Goal: Task Accomplishment & Management: Complete application form

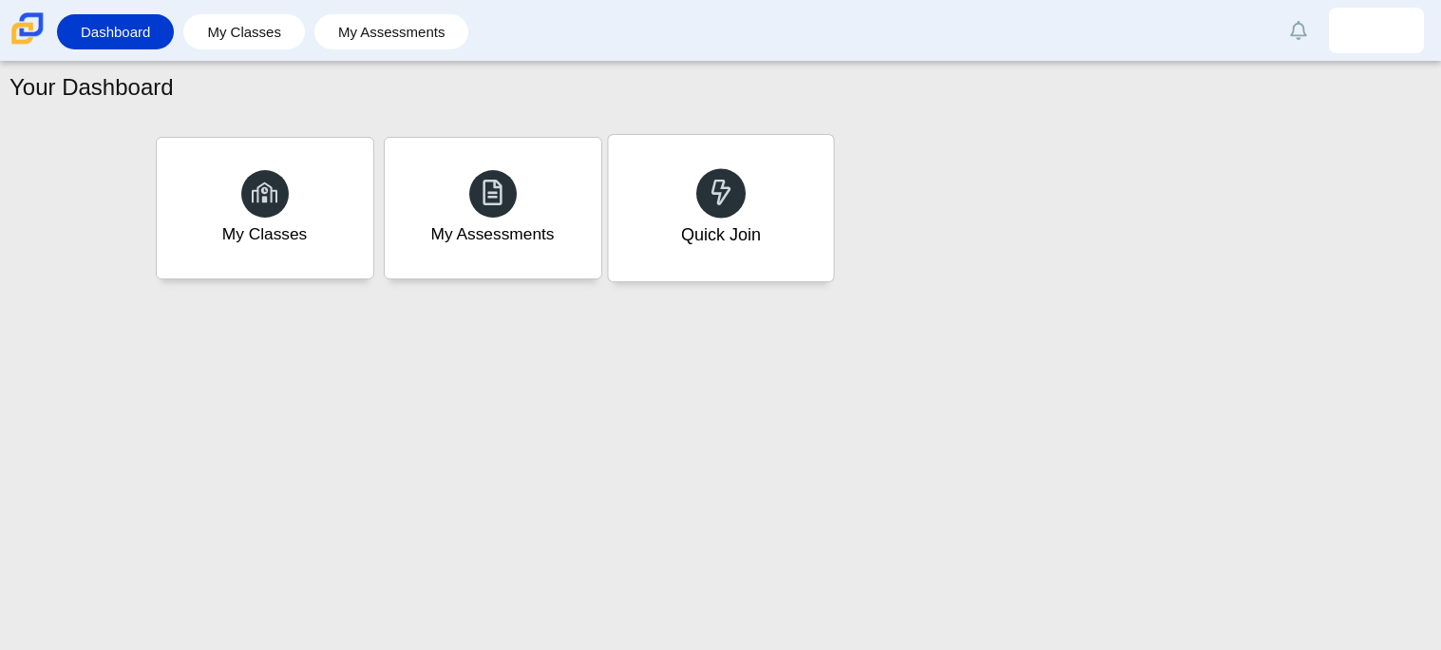
click at [731, 245] on div "Quick Join" at bounding box center [720, 234] width 80 height 25
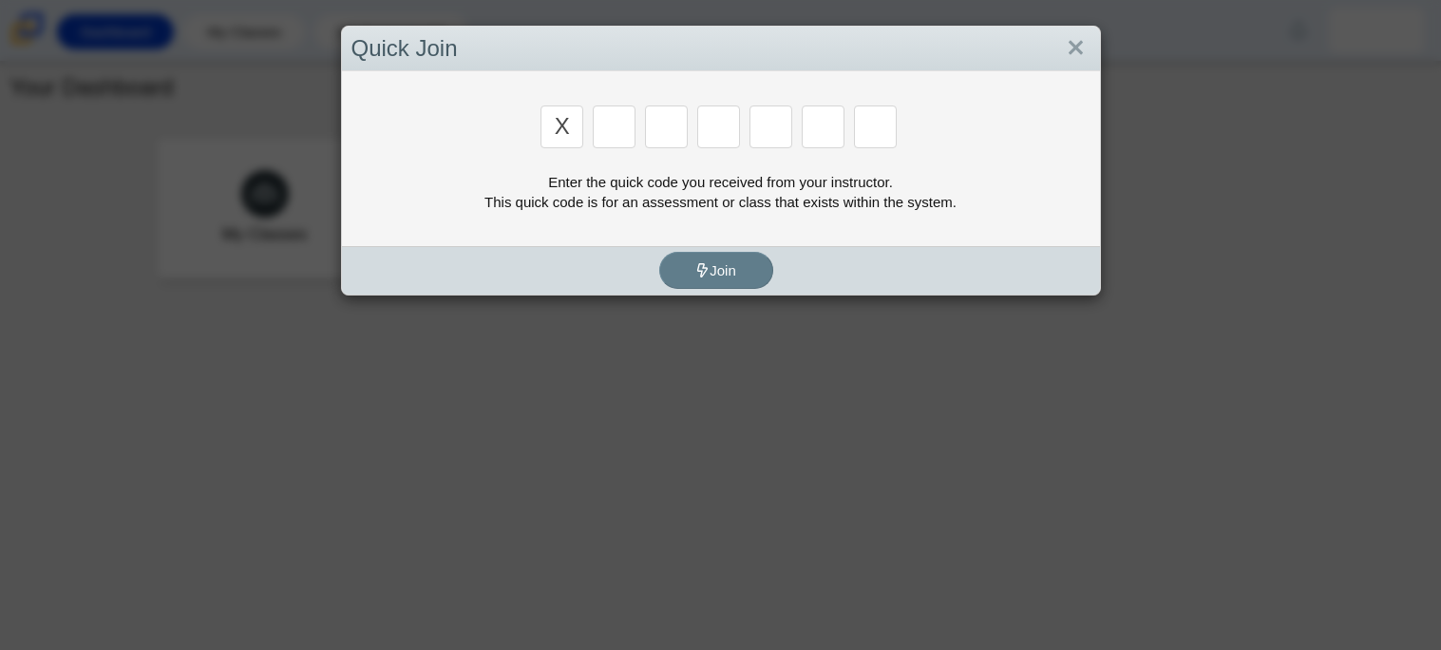
type input "x"
type input "d"
type input "5"
type input "4"
type input "v"
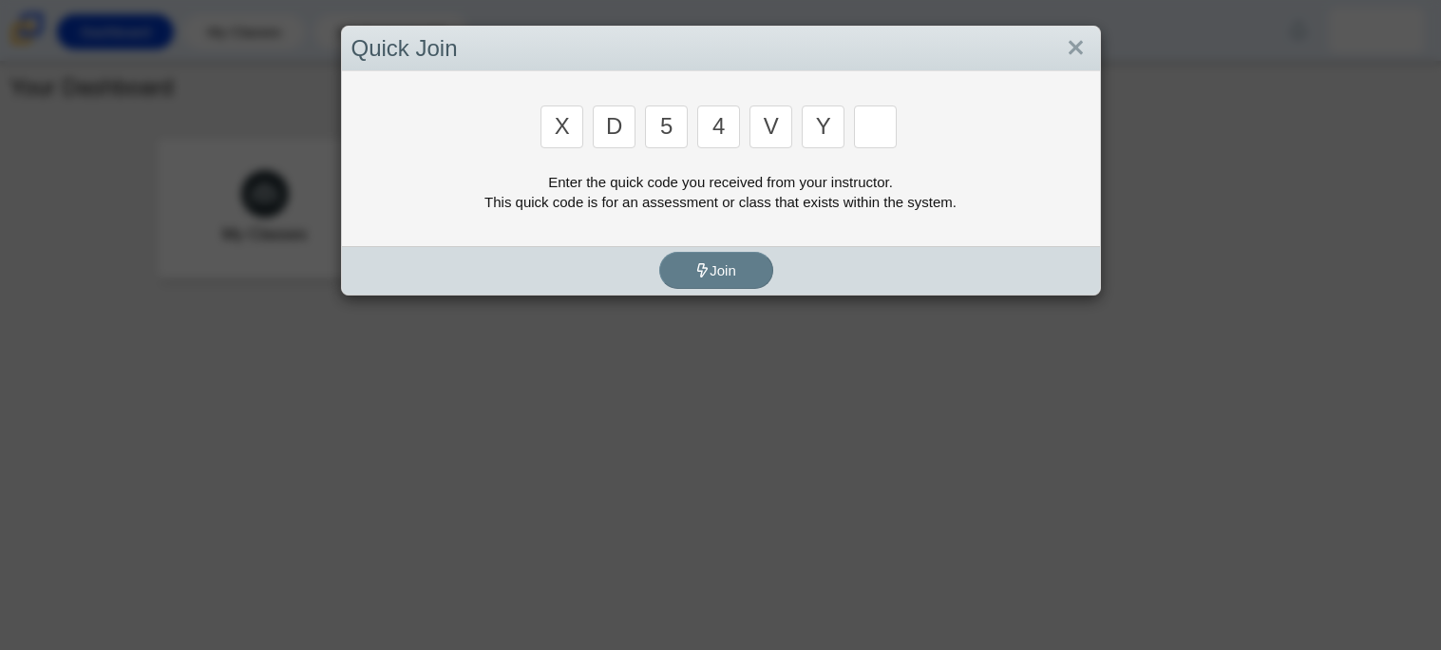
type input "y"
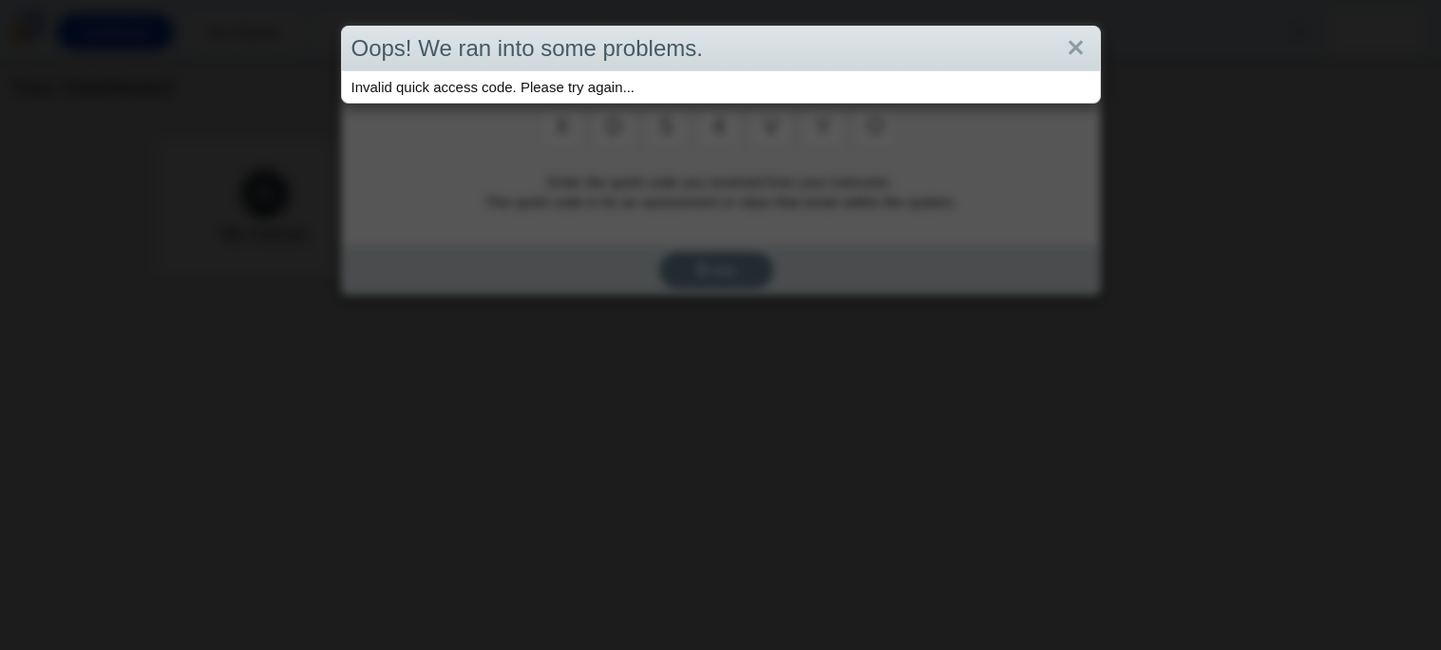
type input "o"
click at [1085, 48] on link "Close" at bounding box center [1075, 48] width 29 height 32
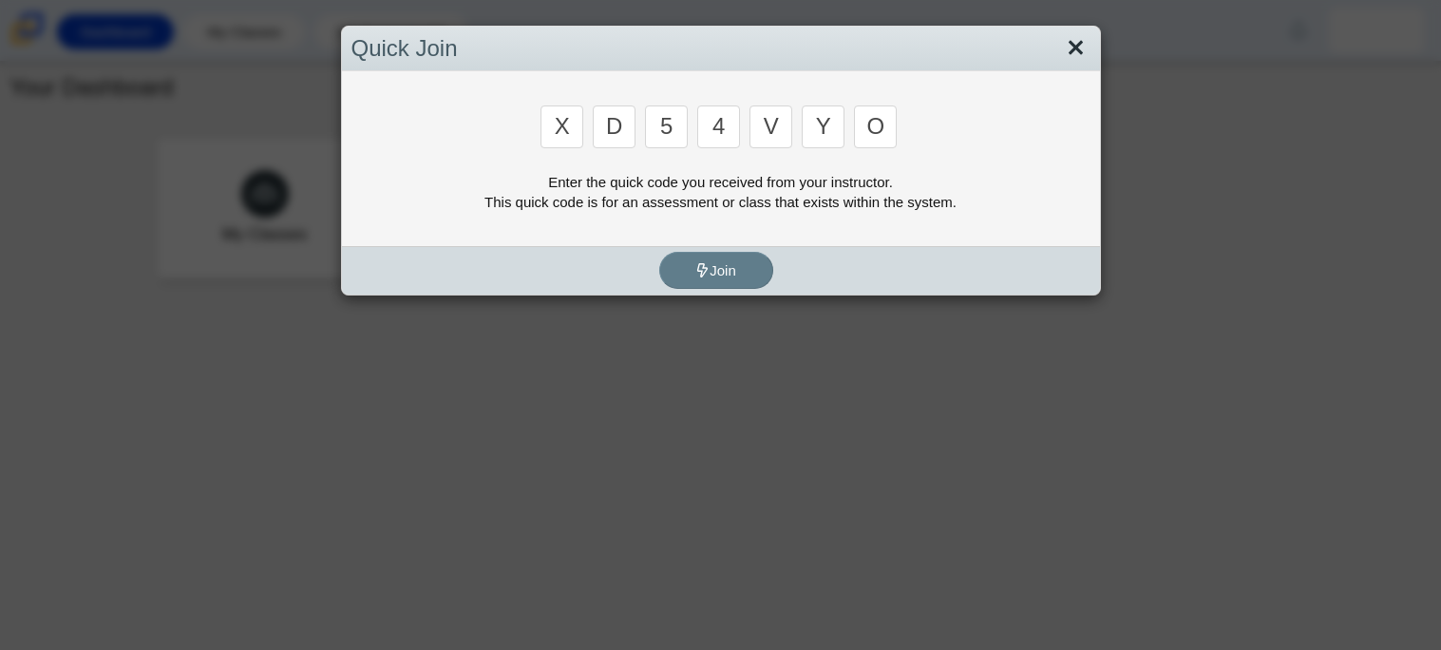
click at [1074, 56] on link "Close" at bounding box center [1075, 48] width 29 height 32
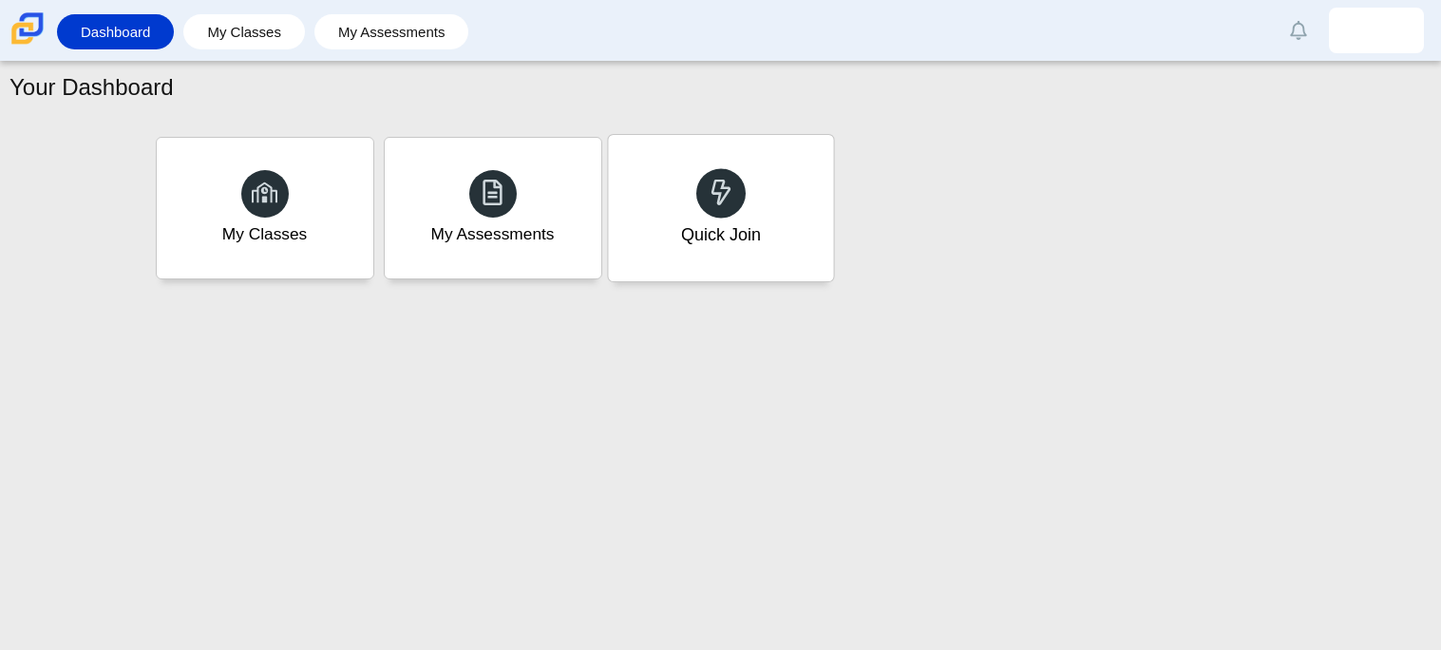
click at [727, 210] on div at bounding box center [720, 192] width 49 height 49
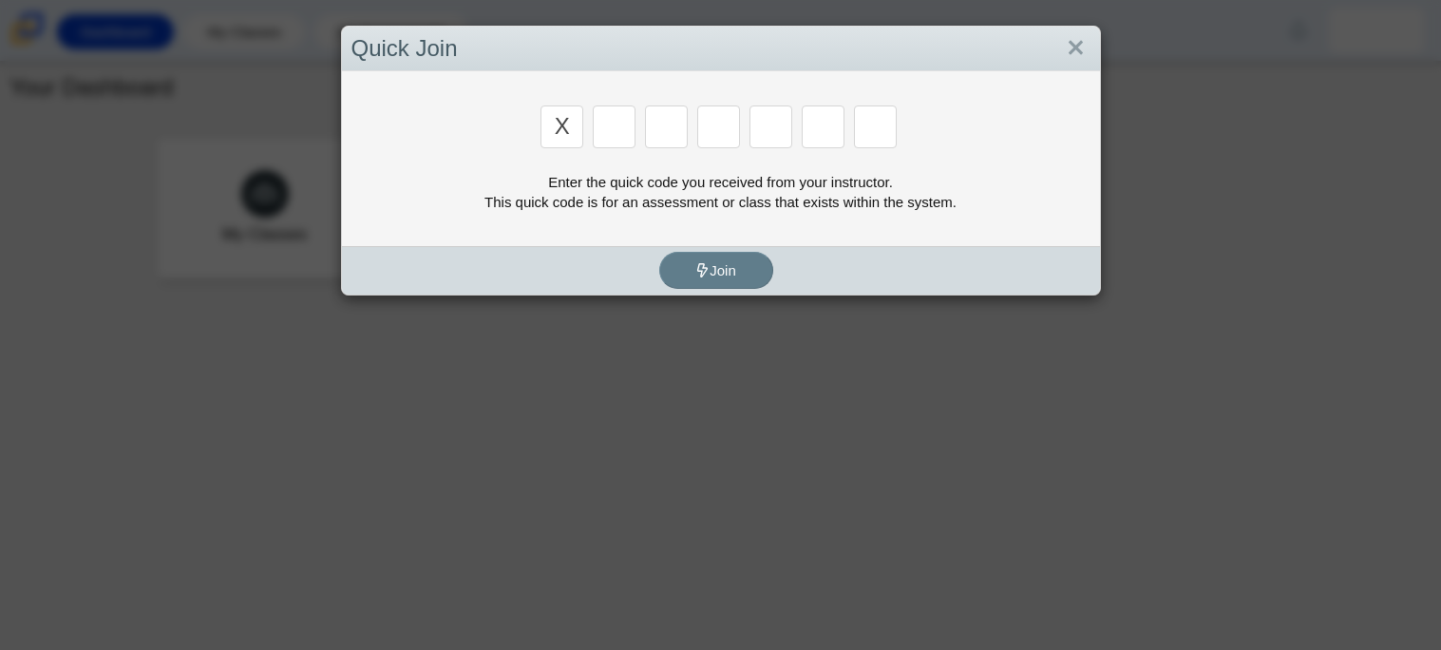
type input "x"
type input "d"
type input "5"
type input "4"
type input "5"
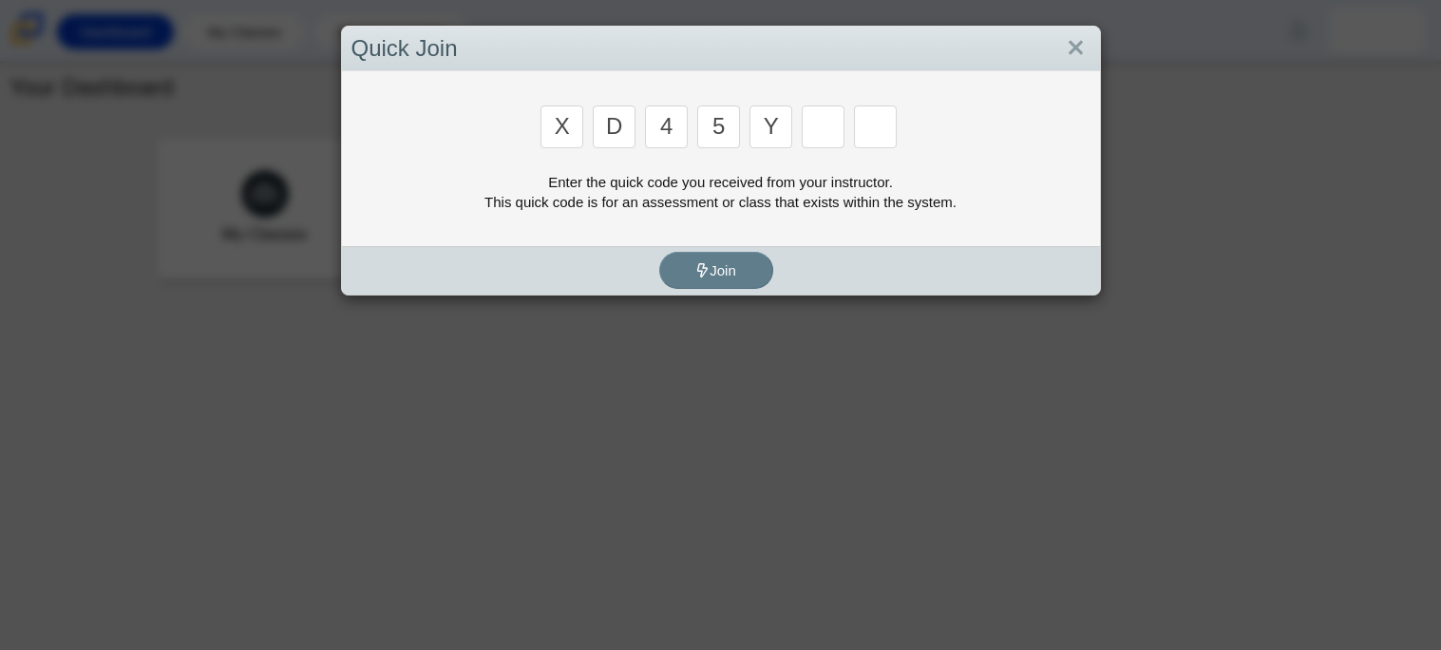
type input "y"
type input "o"
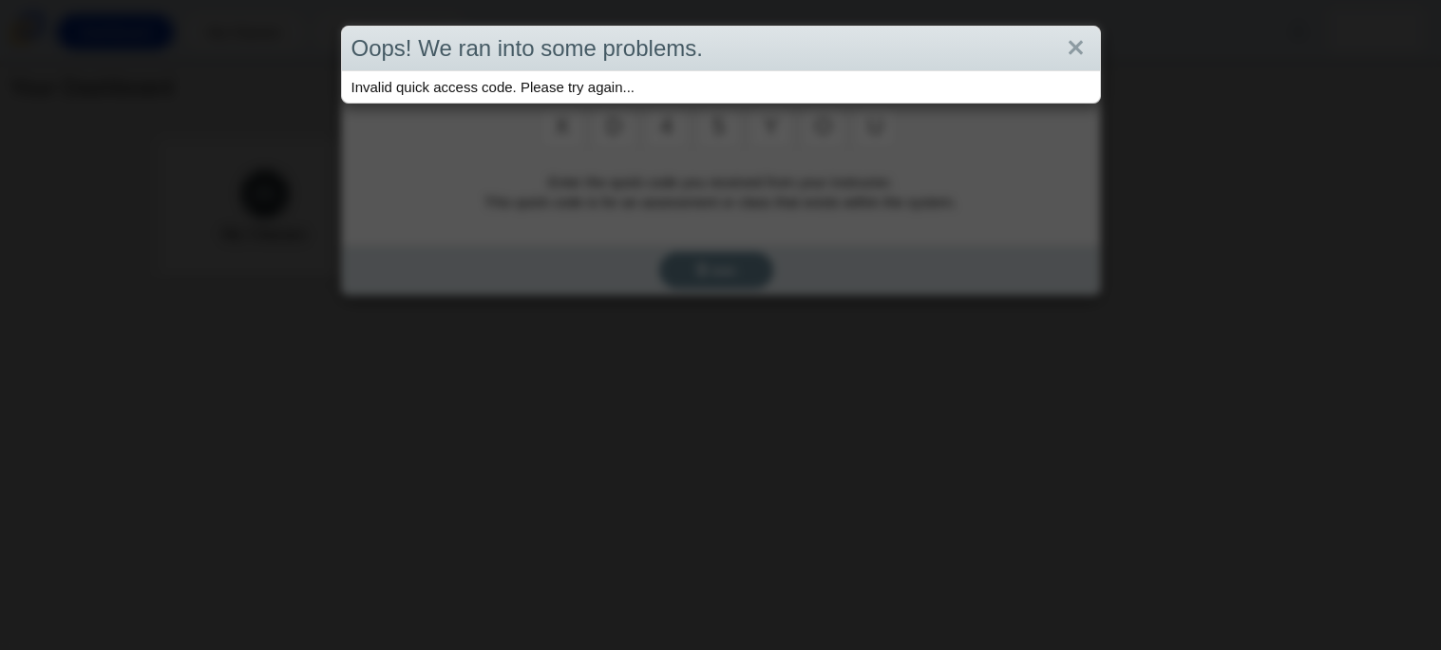
type input "u"
click at [1088, 34] on link "Close" at bounding box center [1075, 48] width 29 height 32
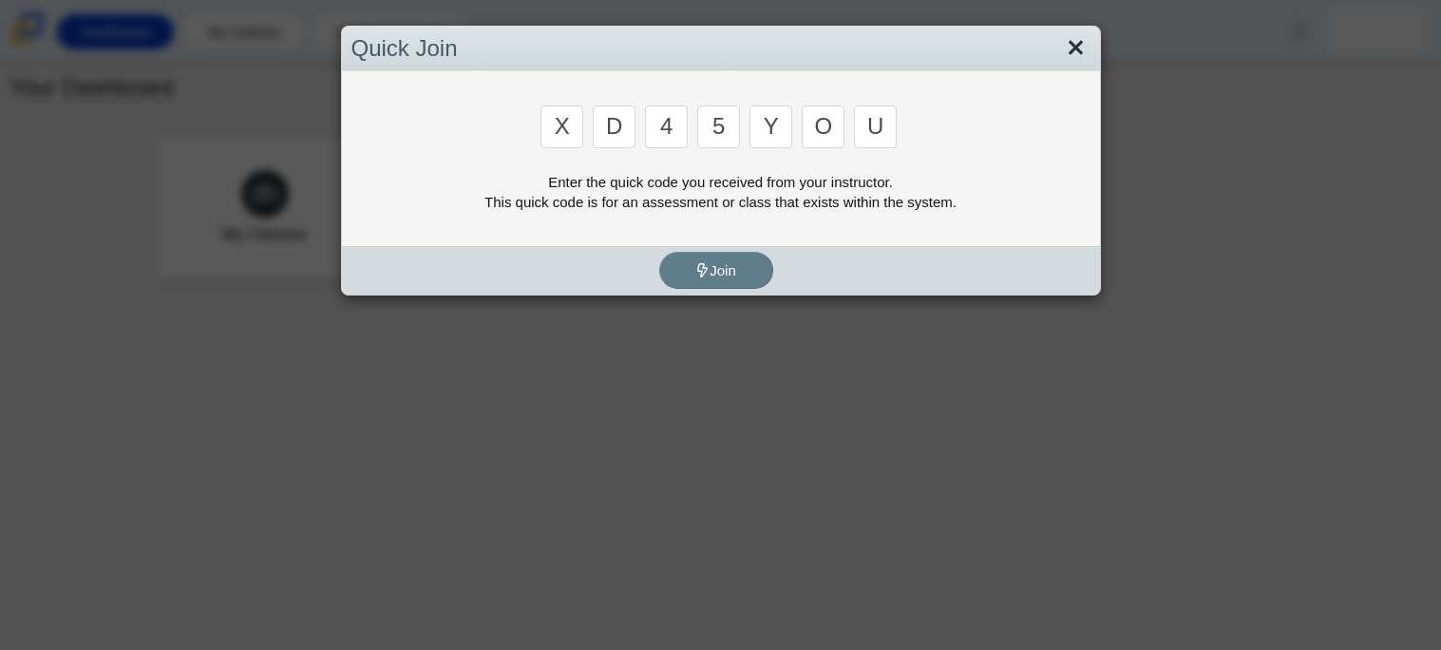
click at [1084, 39] on link "Close" at bounding box center [1075, 48] width 29 height 32
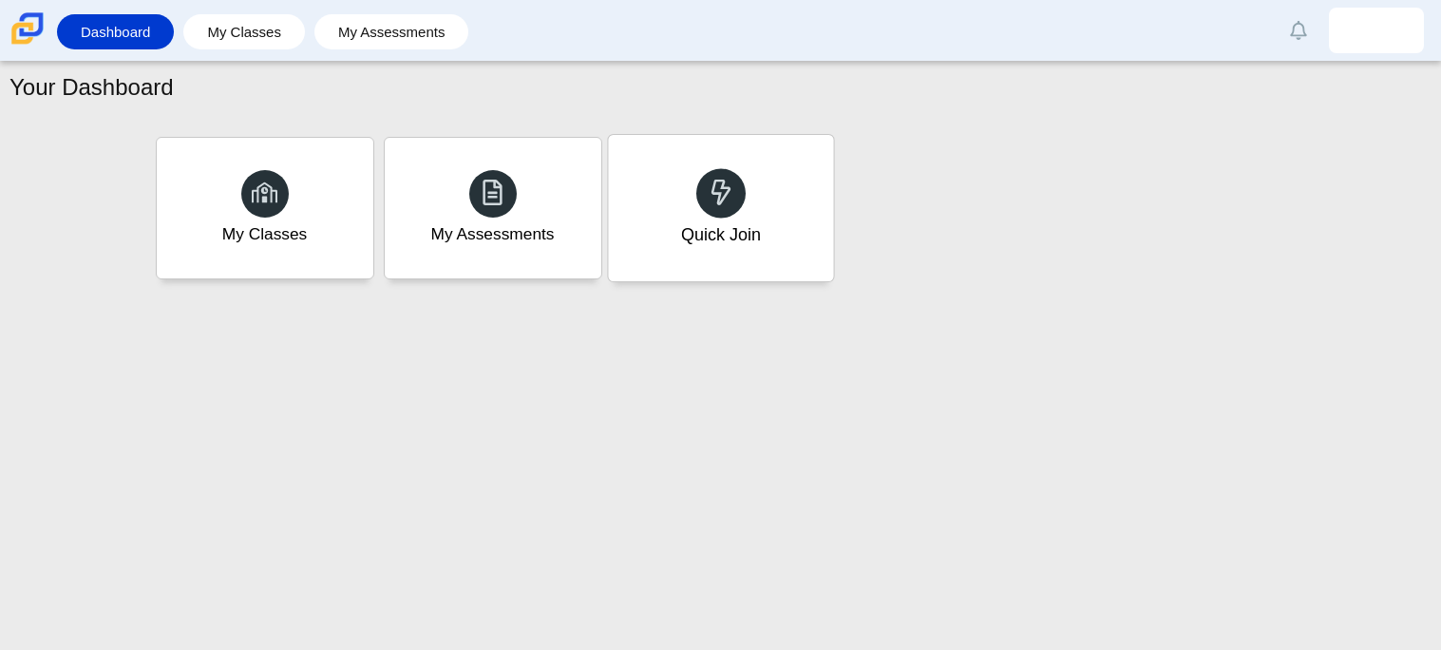
click at [754, 220] on div "Quick Join" at bounding box center [720, 208] width 225 height 146
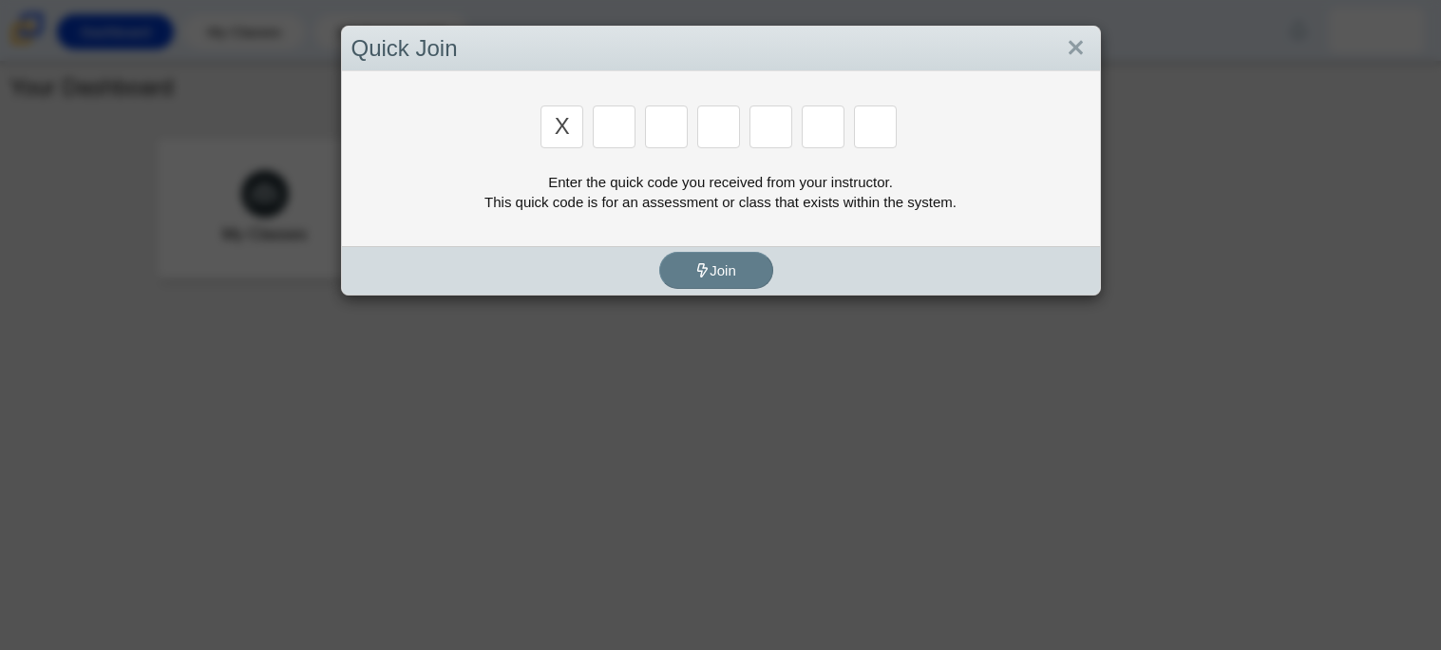
type input "x"
type input "d"
type input "5"
type input "4"
type input "v"
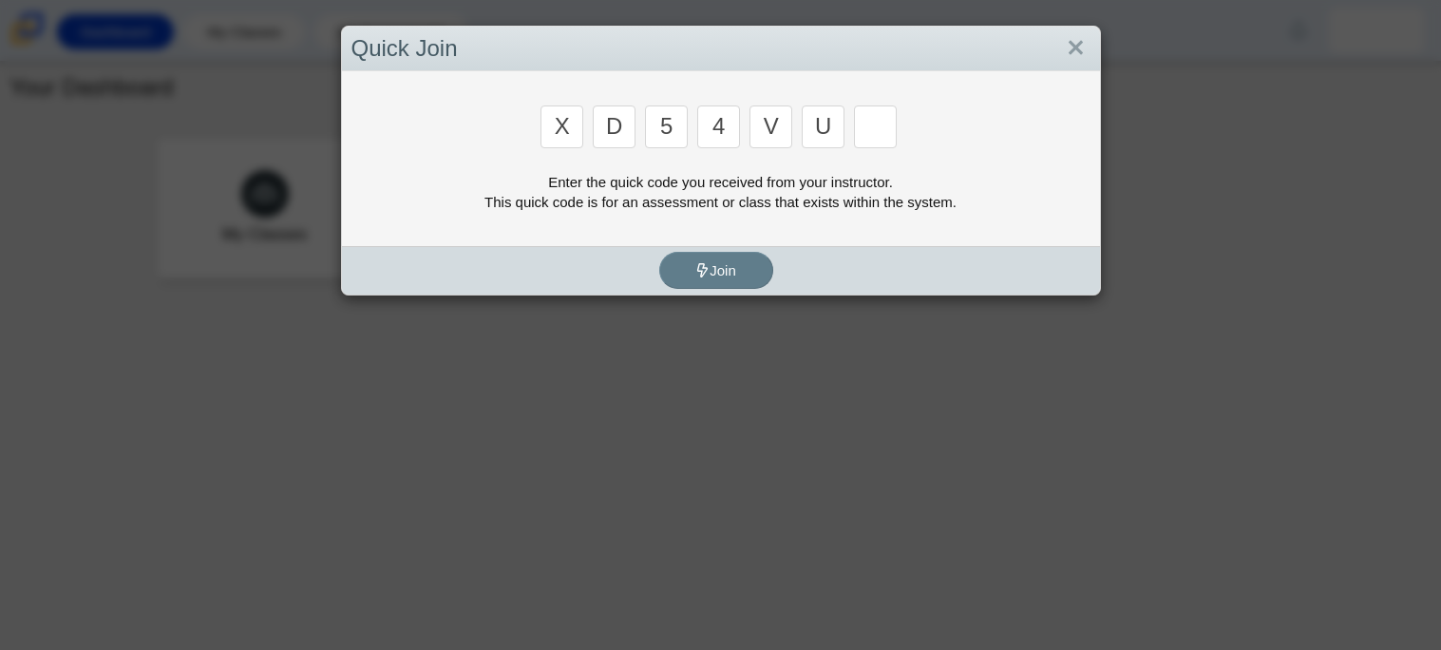
type input "u"
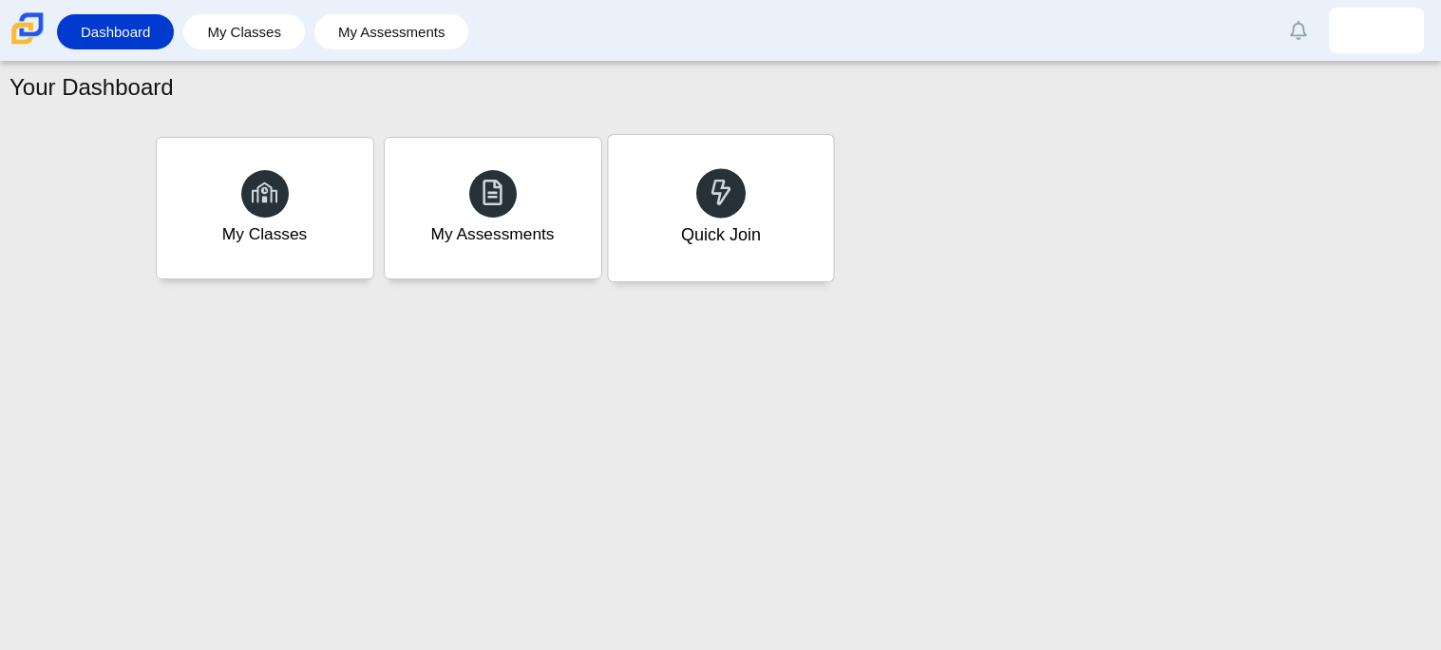
type input "t"
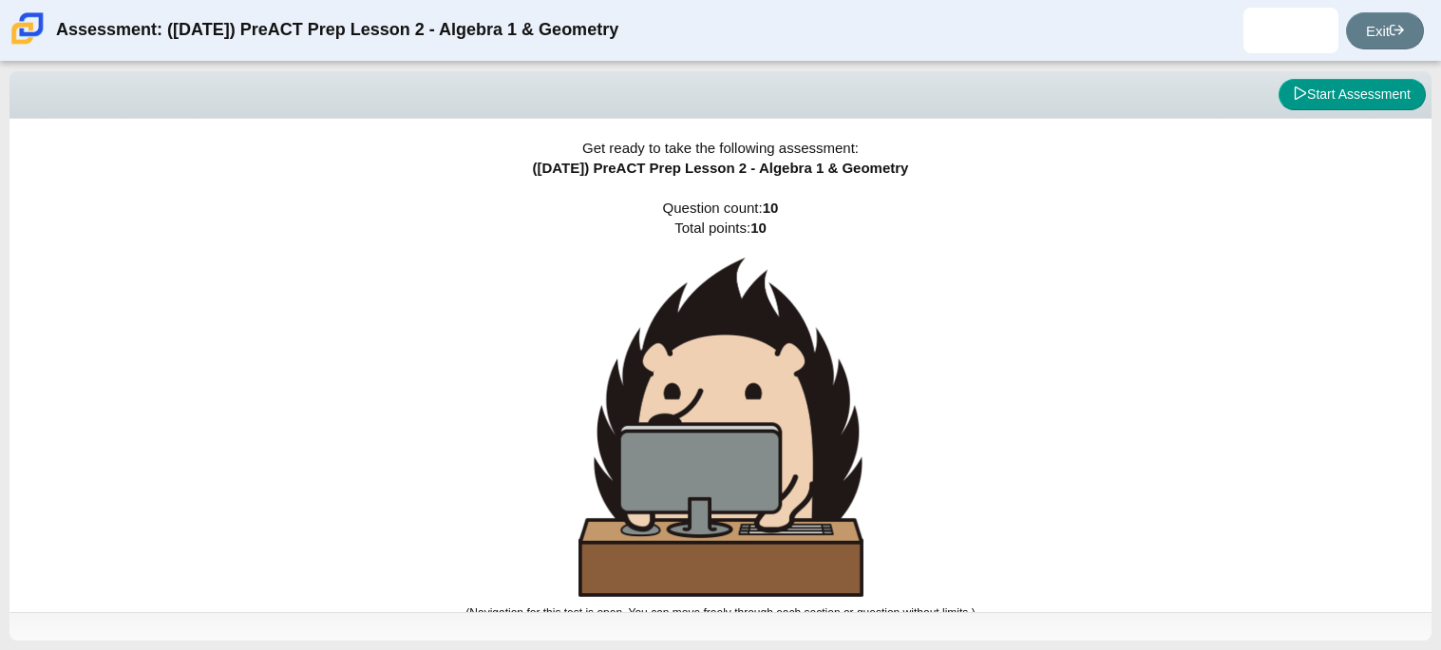
scroll to position [10, 0]
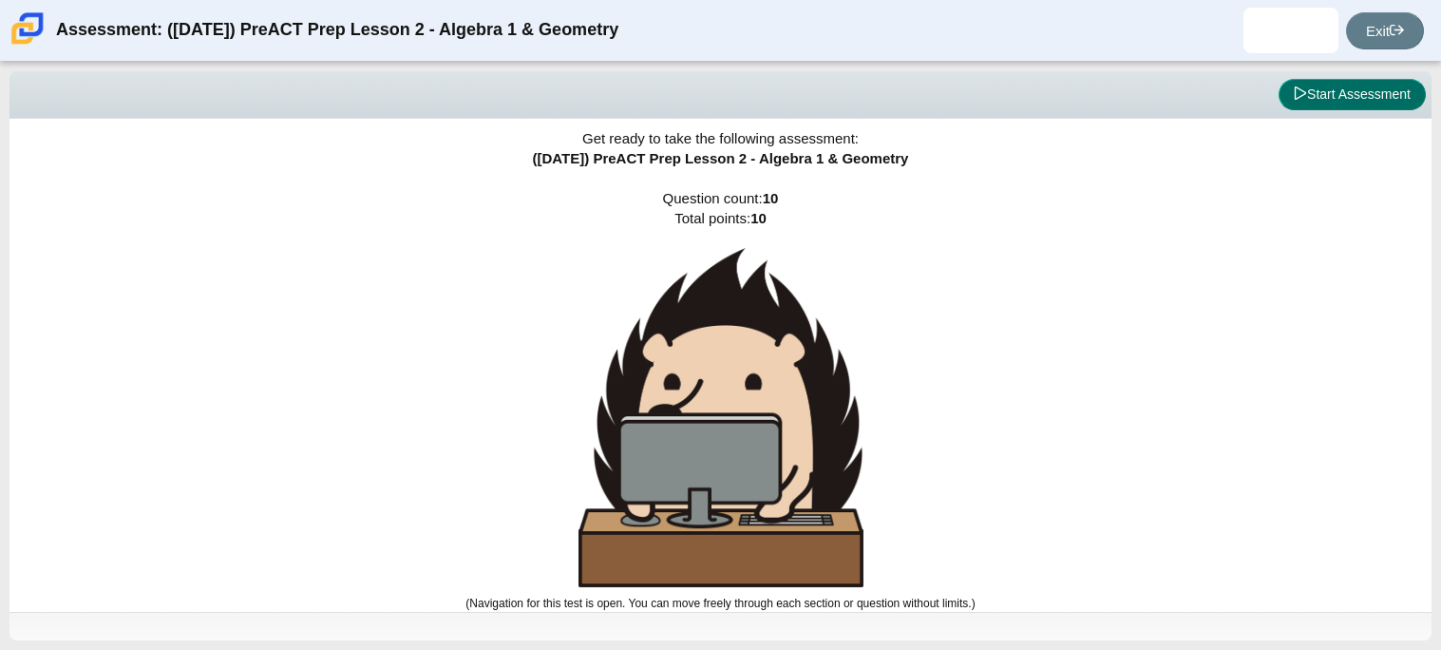
click at [1310, 96] on button "Start Assessment" at bounding box center [1351, 95] width 147 height 32
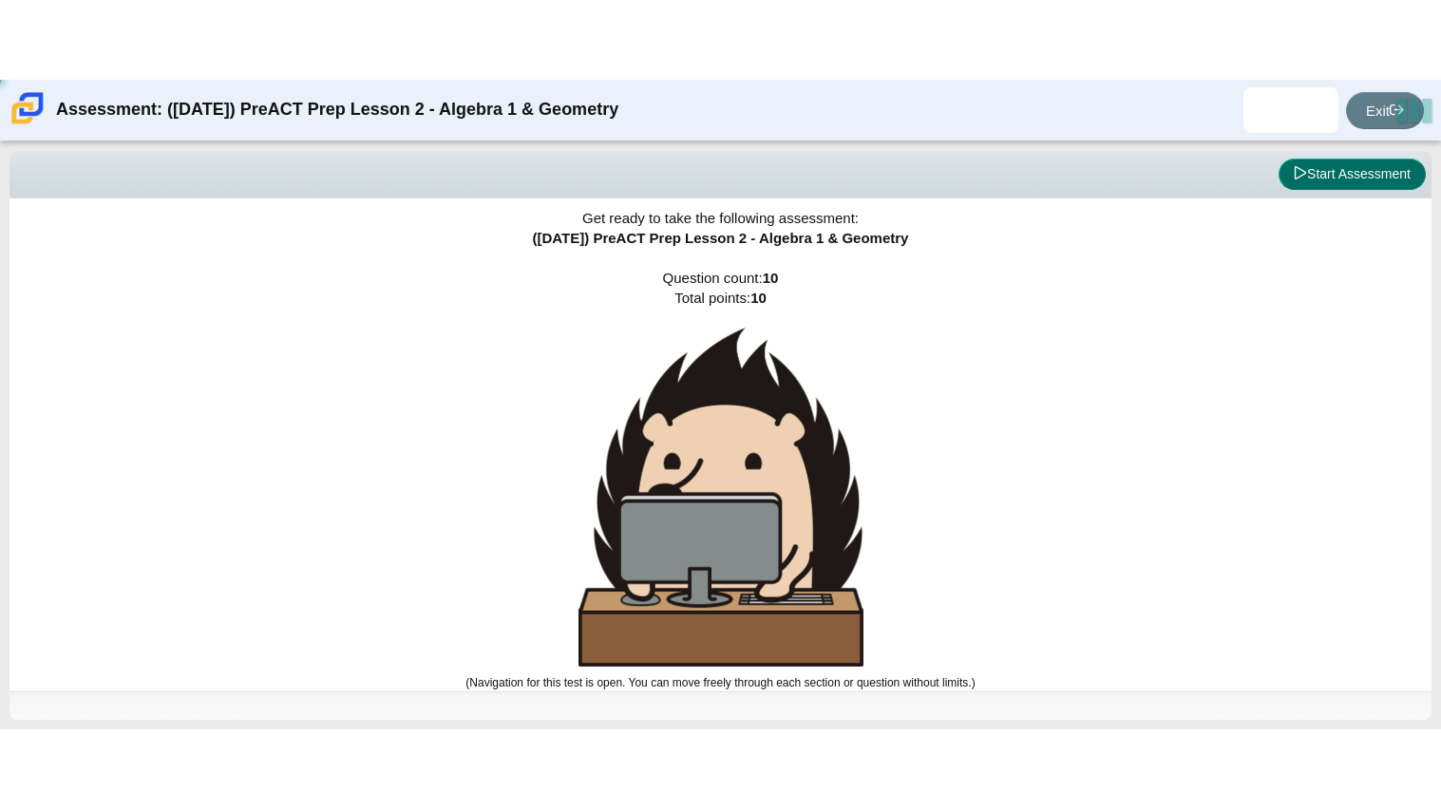
scroll to position [0, 0]
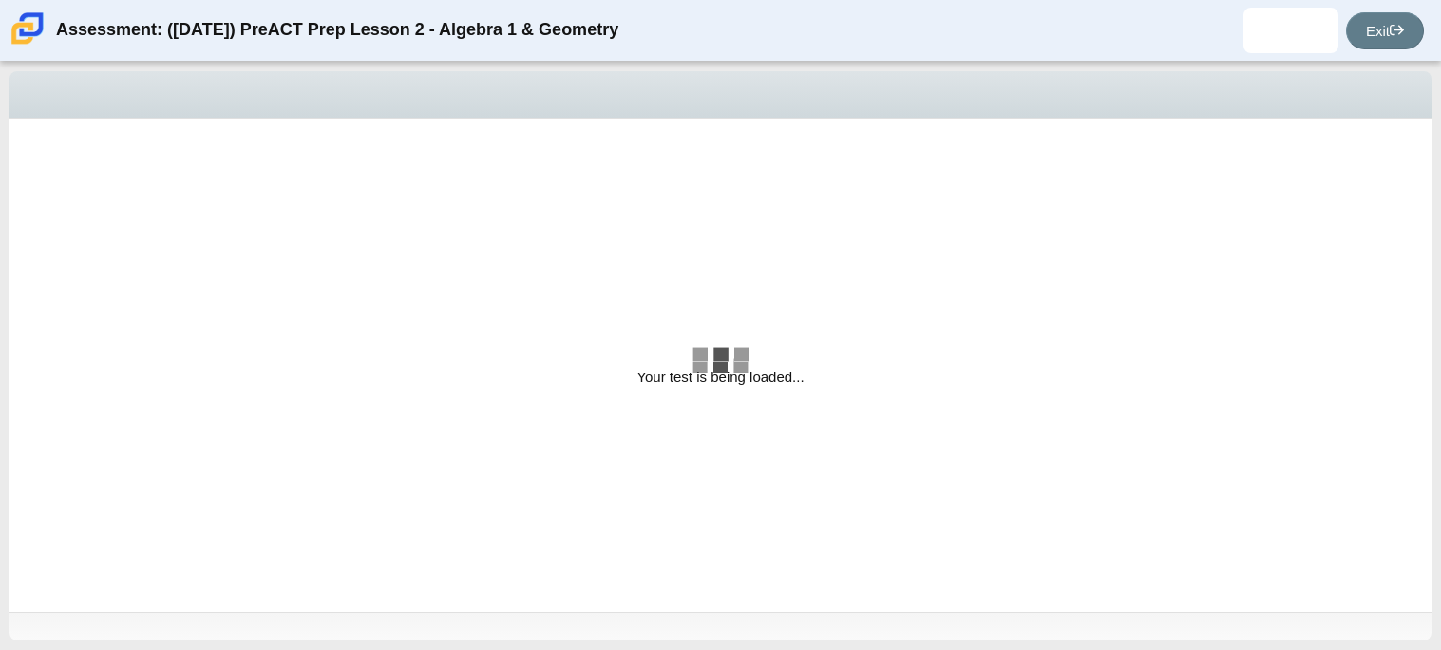
select select "bbf5d072-3e0b-44c4-9a12-6e7c9033f65b"
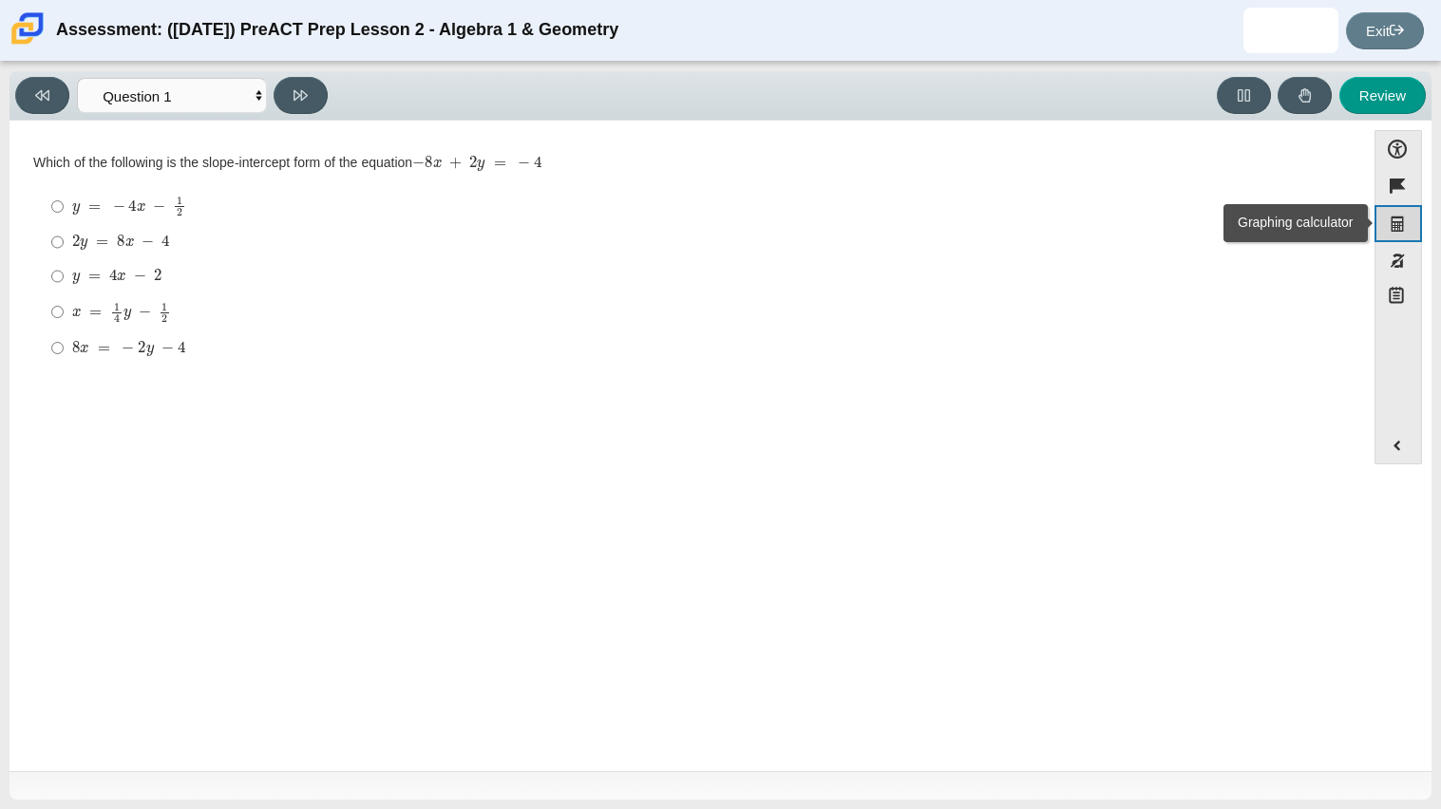
click at [1396, 229] on button "Graphing calculator" at bounding box center [1397, 223] width 47 height 37
click at [1405, 232] on button "Graphing calculator" at bounding box center [1397, 223] width 47 height 37
click at [1398, 232] on button "Graphing calculator" at bounding box center [1397, 223] width 47 height 37
click at [1364, 225] on div "Accessibility options Close Color scheme Font size Zoom Change the background a…" at bounding box center [720, 364] width 1403 height 469
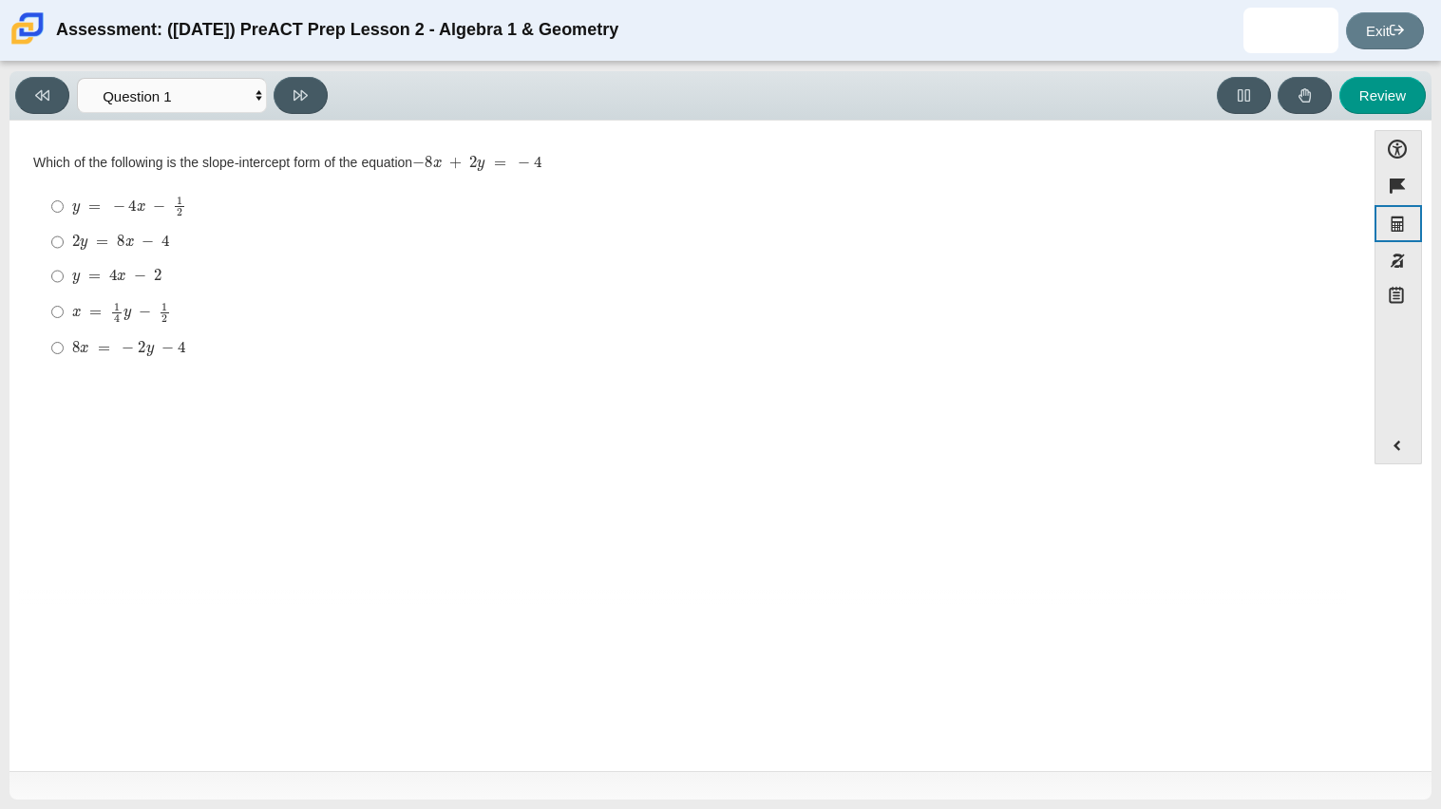
drag, startPoint x: 1388, startPoint y: 224, endPoint x: 1165, endPoint y: 258, distance: 224.9
click at [1165, 258] on div "Question Which of the following is the slope-intercept form of the equation − 8…" at bounding box center [720, 367] width 1403 height 474
click at [1396, 444] on button "Expand menu" at bounding box center [1398, 445] width 46 height 36
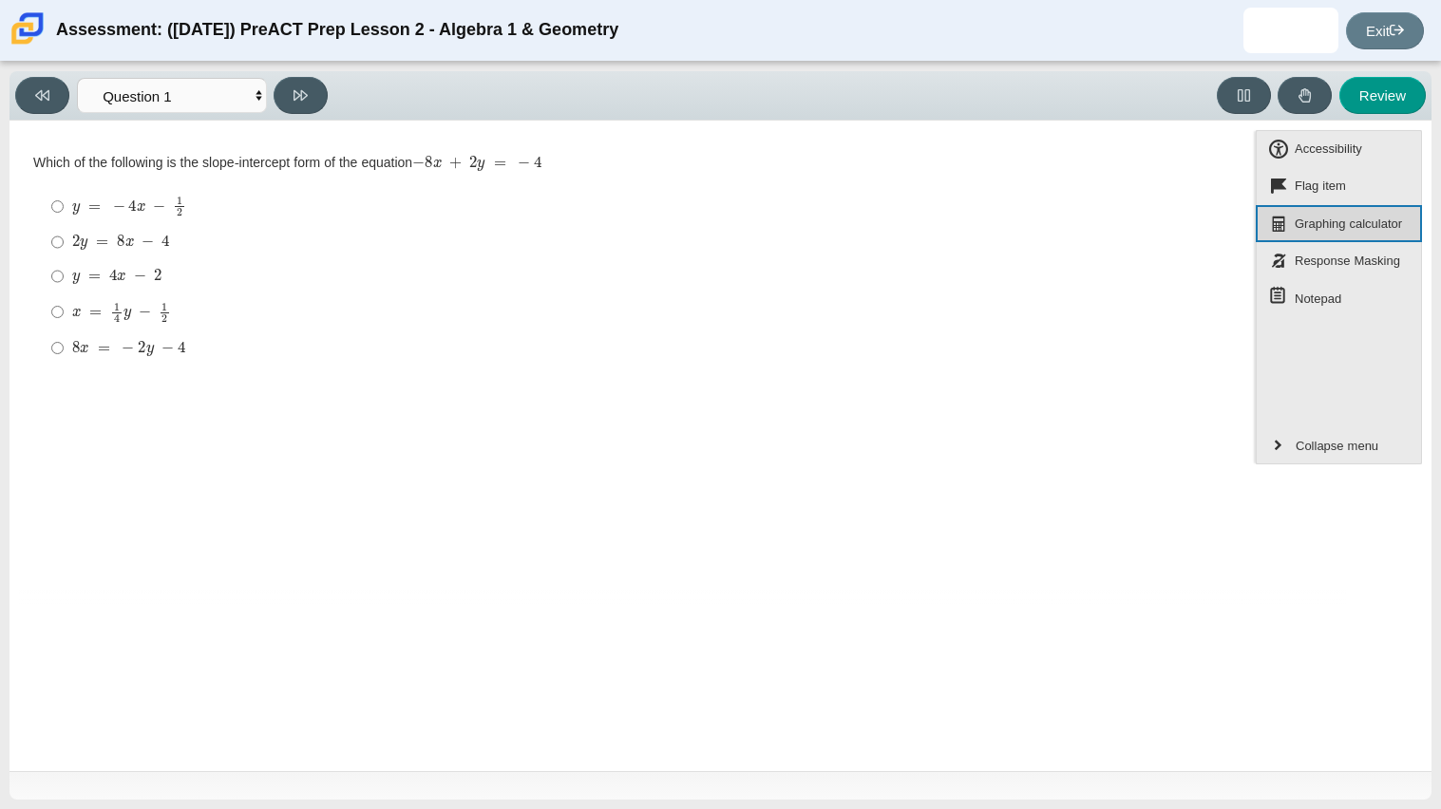
click at [1335, 217] on span "Graphing calculator" at bounding box center [1348, 224] width 113 height 25
click at [1331, 221] on span "Graphing calculator" at bounding box center [1348, 224] width 113 height 25
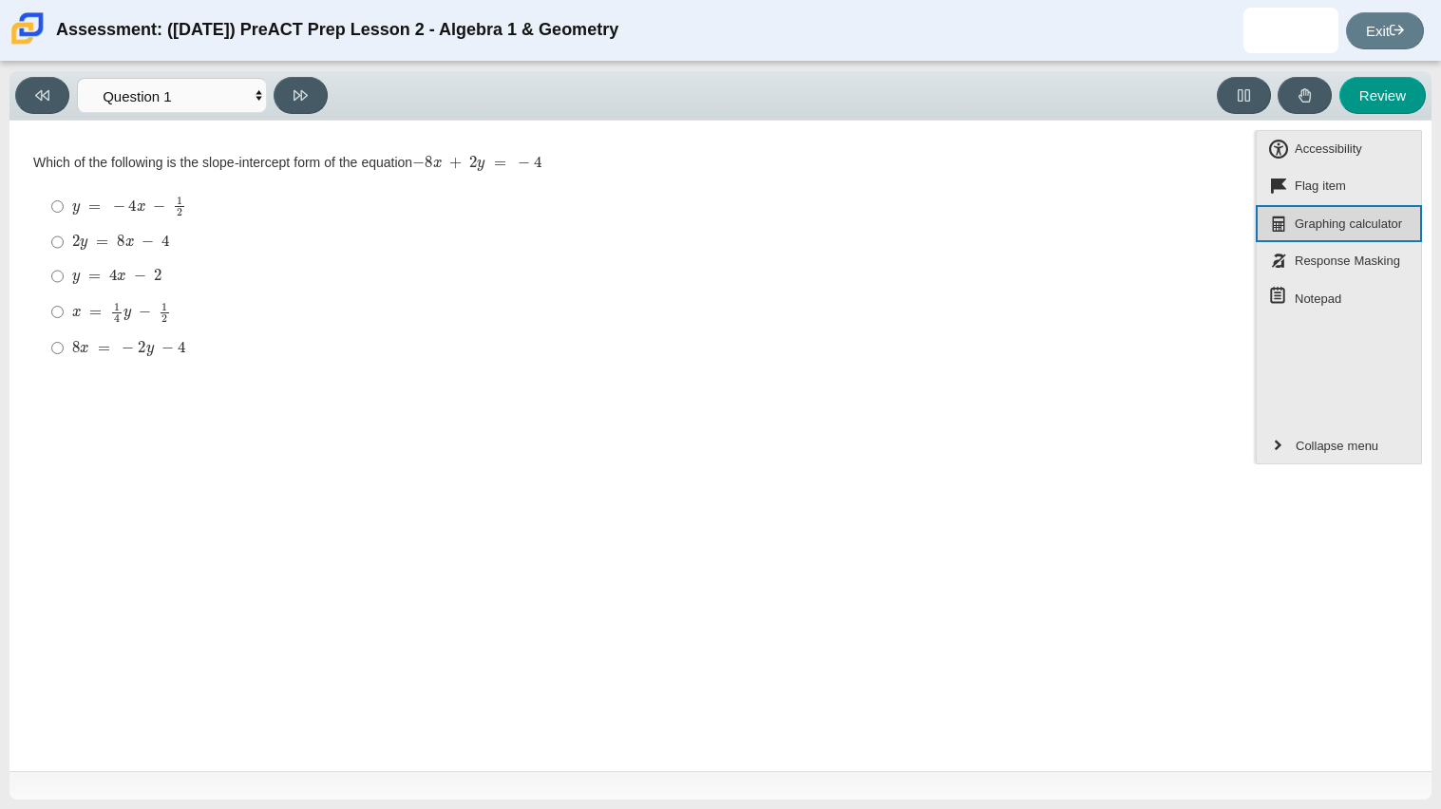
click at [1331, 221] on span "Graphing calculator" at bounding box center [1348, 224] width 113 height 25
drag, startPoint x: 1331, startPoint y: 221, endPoint x: 1328, endPoint y: 161, distance: 60.9
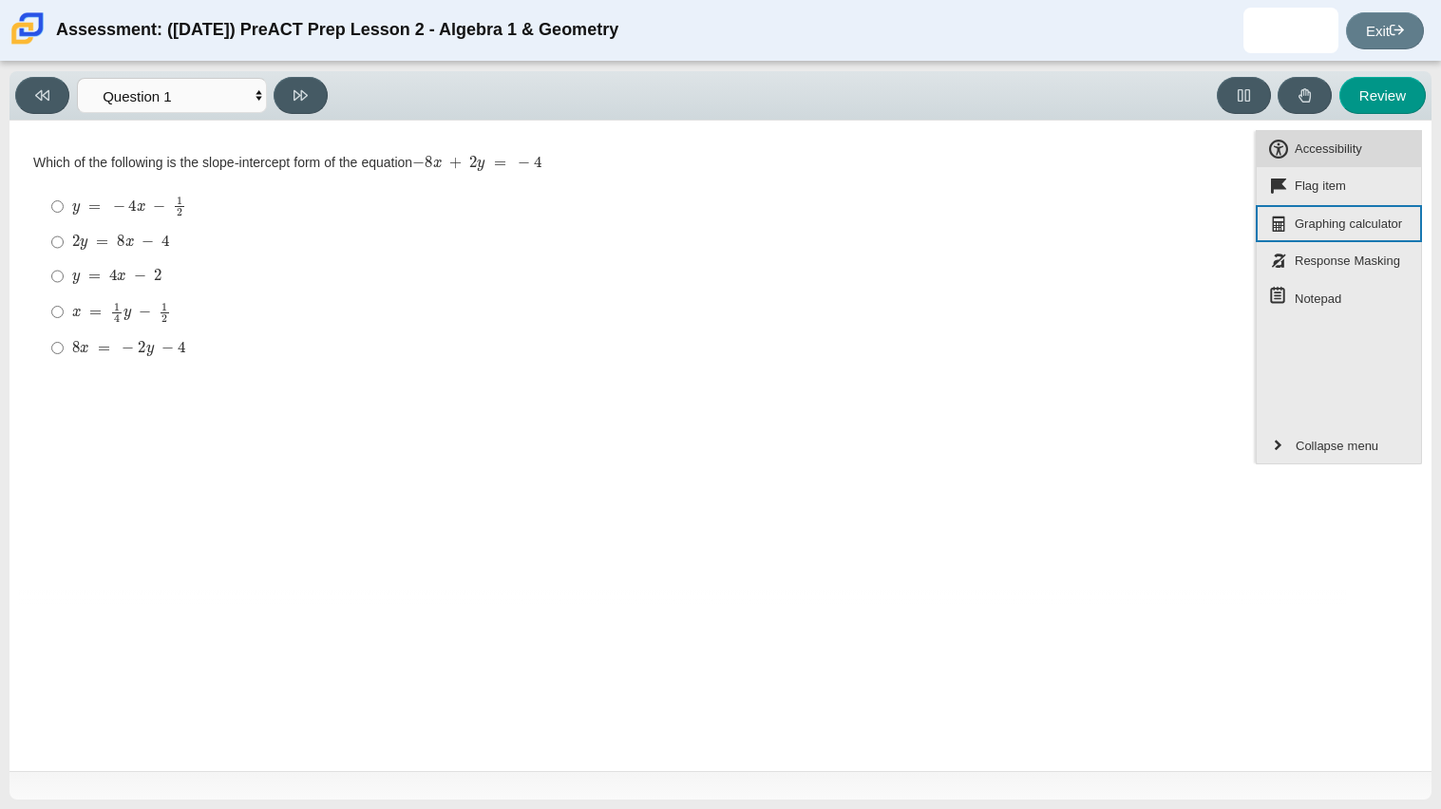
click at [1328, 130] on div "Accessibility Flag item Graphing calculator Response Masking Notepad" at bounding box center [1339, 130] width 166 height 0
click at [1340, 229] on span "Graphing calculator" at bounding box center [1348, 224] width 113 height 25
click at [1340, 230] on span "Graphing calculator" at bounding box center [1348, 224] width 113 height 25
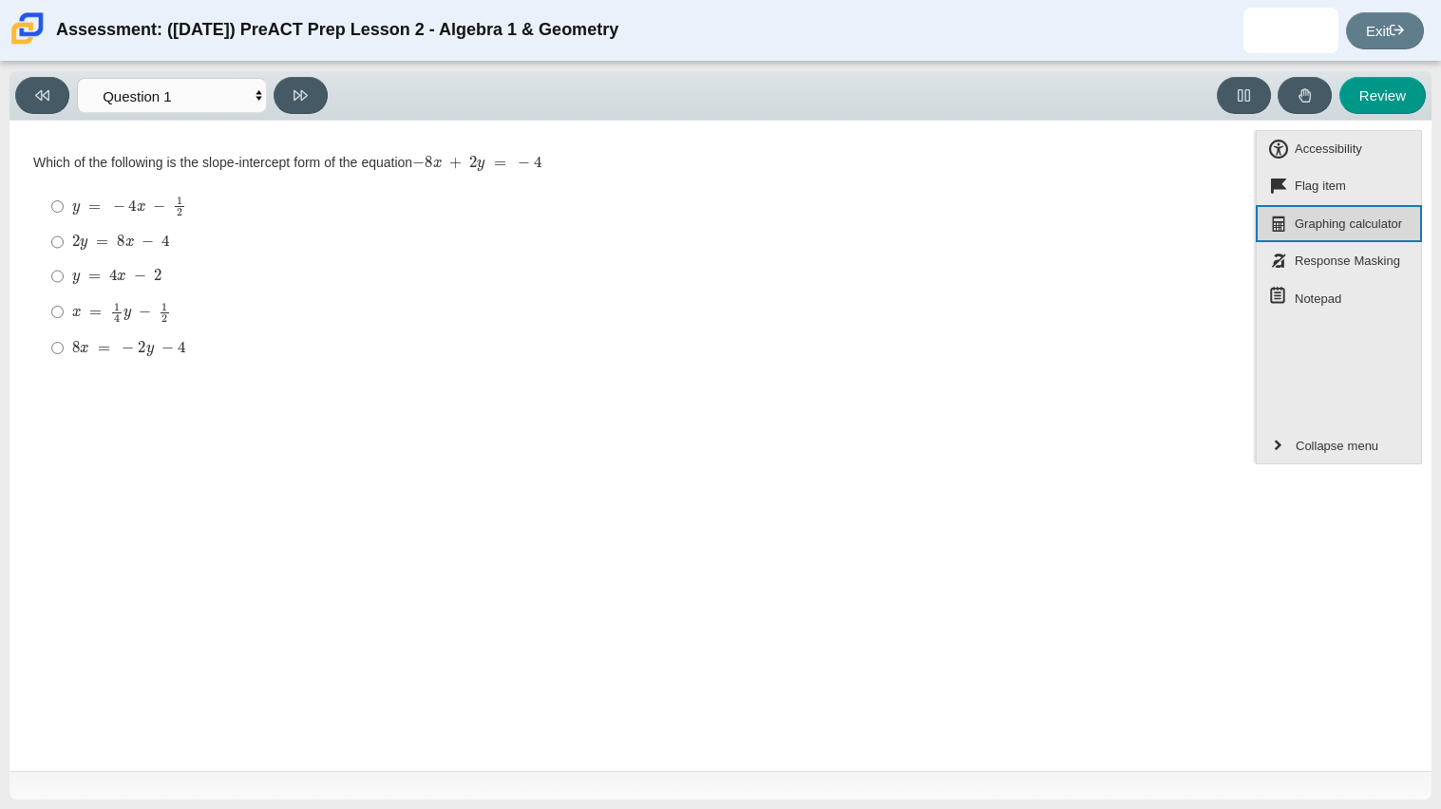
click at [1340, 230] on span "Graphing calculator" at bounding box center [1348, 224] width 113 height 25
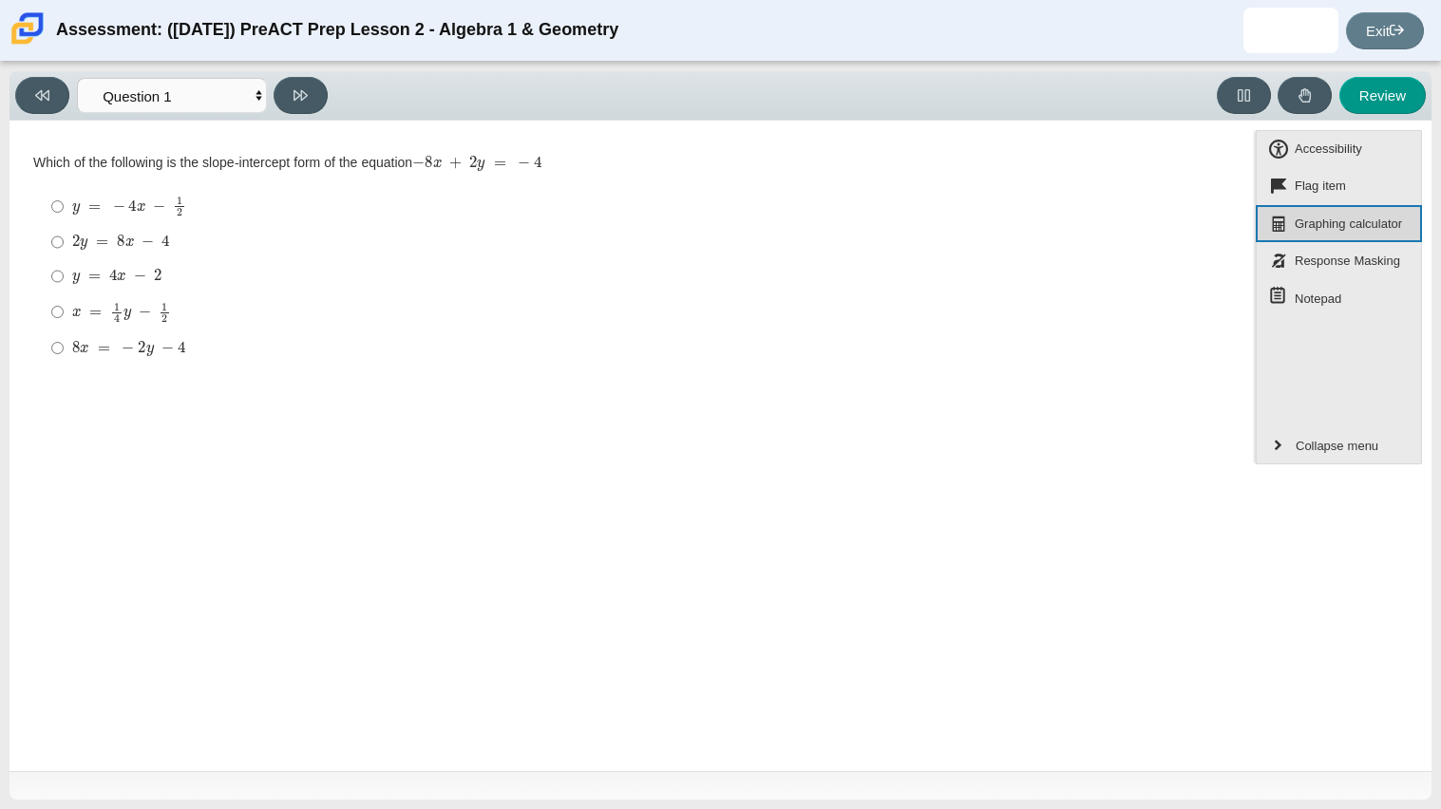
click at [1340, 230] on span "Graphing calculator" at bounding box center [1348, 224] width 113 height 25
click at [1340, 227] on span "Graphing calculator" at bounding box center [1348, 224] width 113 height 25
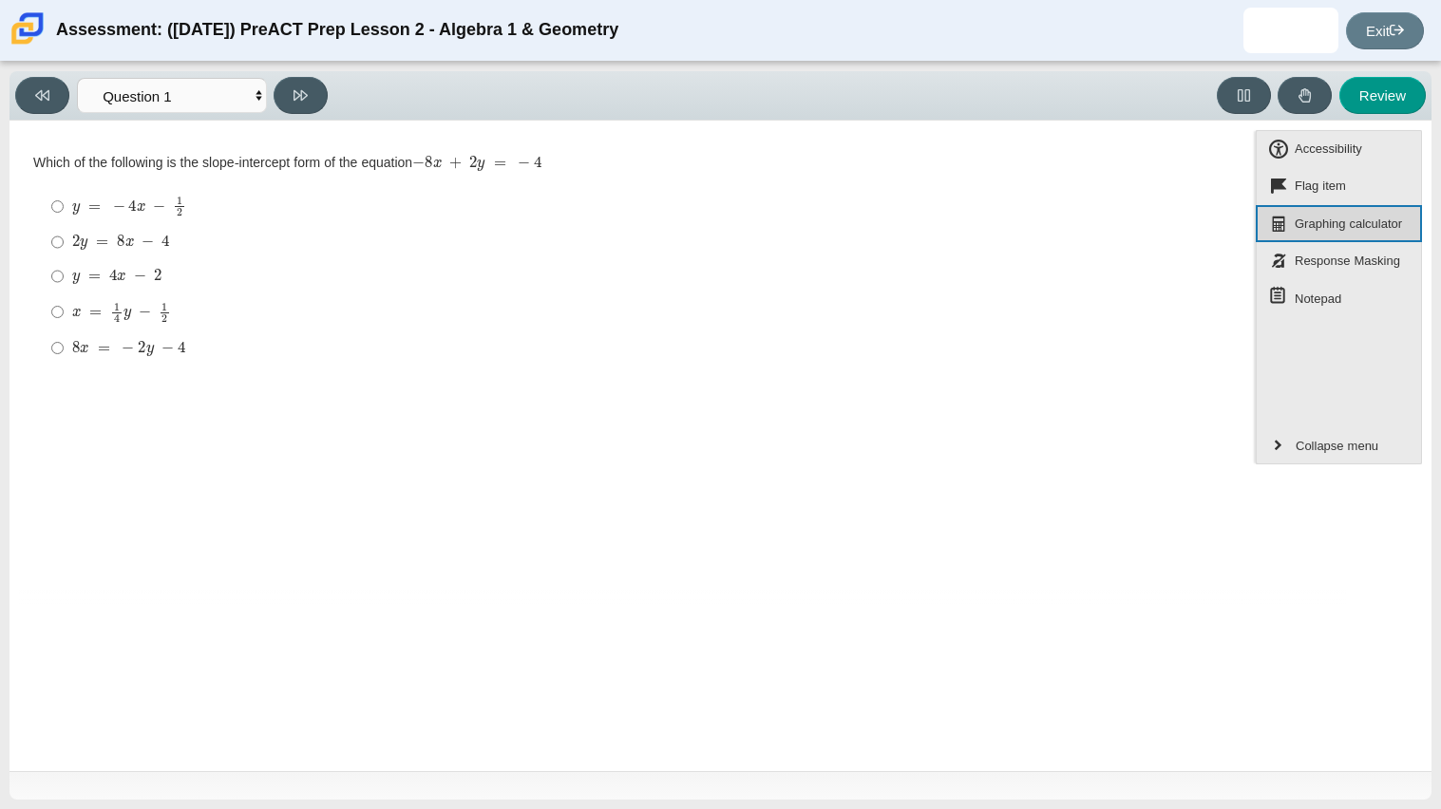
click at [1340, 227] on span "Graphing calculator" at bounding box center [1348, 224] width 113 height 25
click at [1346, 225] on span "Graphing calculator" at bounding box center [1348, 224] width 113 height 25
click at [1342, 223] on span "Graphing calculator" at bounding box center [1348, 224] width 113 height 25
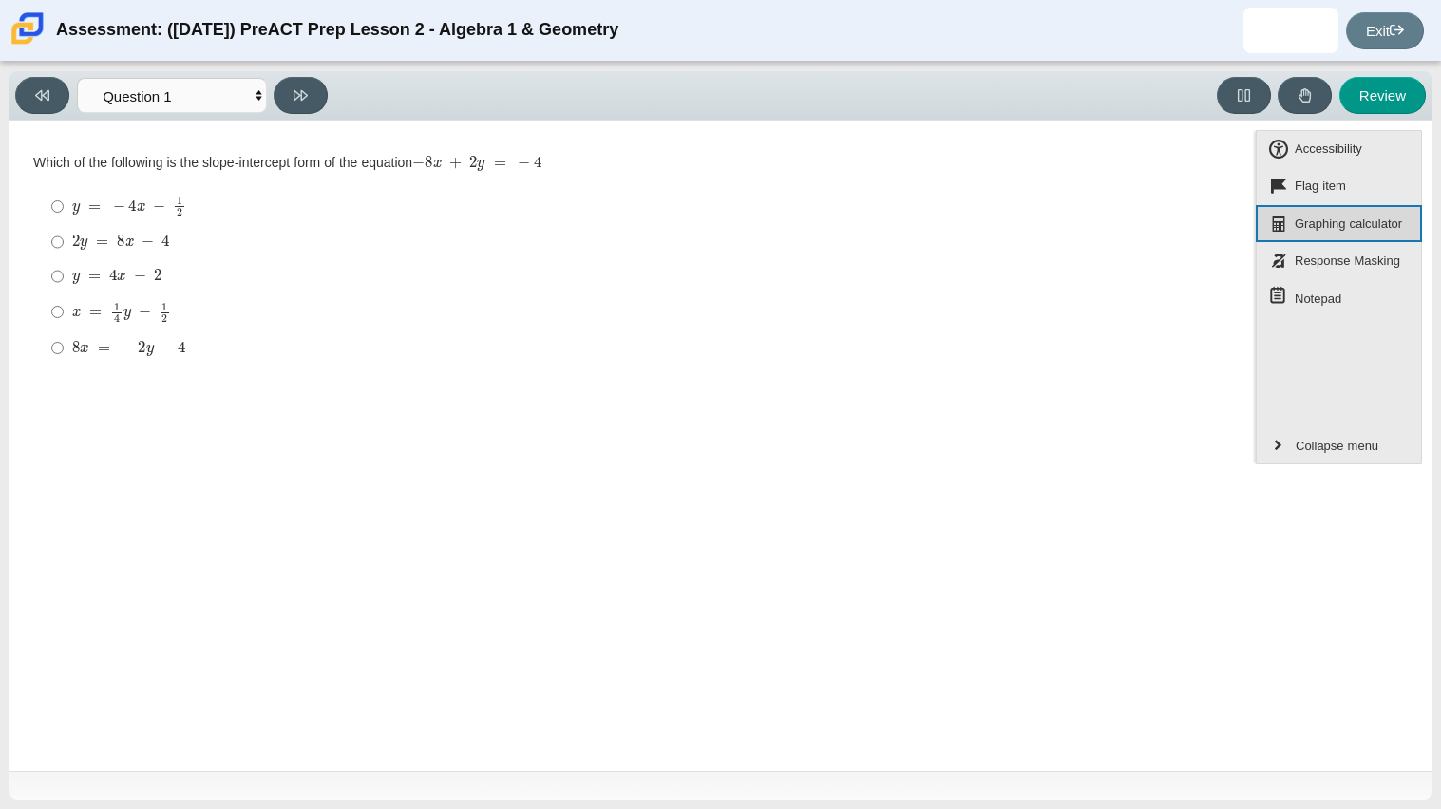
click at [1342, 223] on span "Graphing calculator" at bounding box center [1348, 224] width 113 height 25
drag, startPoint x: 1342, startPoint y: 223, endPoint x: 1149, endPoint y: 236, distance: 193.3
click at [1149, 236] on div "Question Which of the following is the slope-intercept form of the equation − 8…" at bounding box center [720, 367] width 1403 height 474
click at [1149, 236] on div "2 y = 8 x − 4" at bounding box center [701, 242] width 1259 height 19
click at [64, 236] on input "2 y = 8 x − 4 2 y = 8 x − 4" at bounding box center [57, 242] width 12 height 34
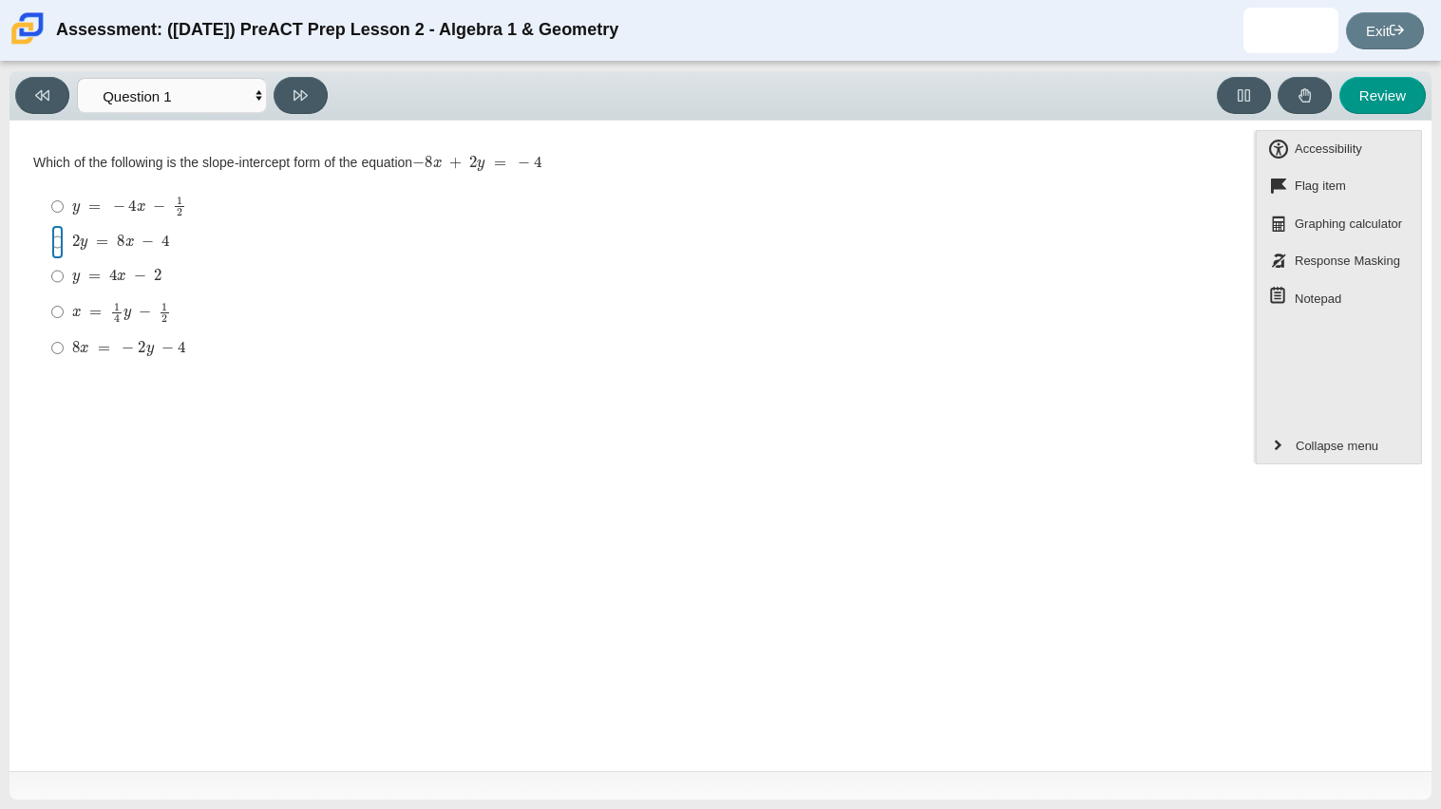
radio input "true"
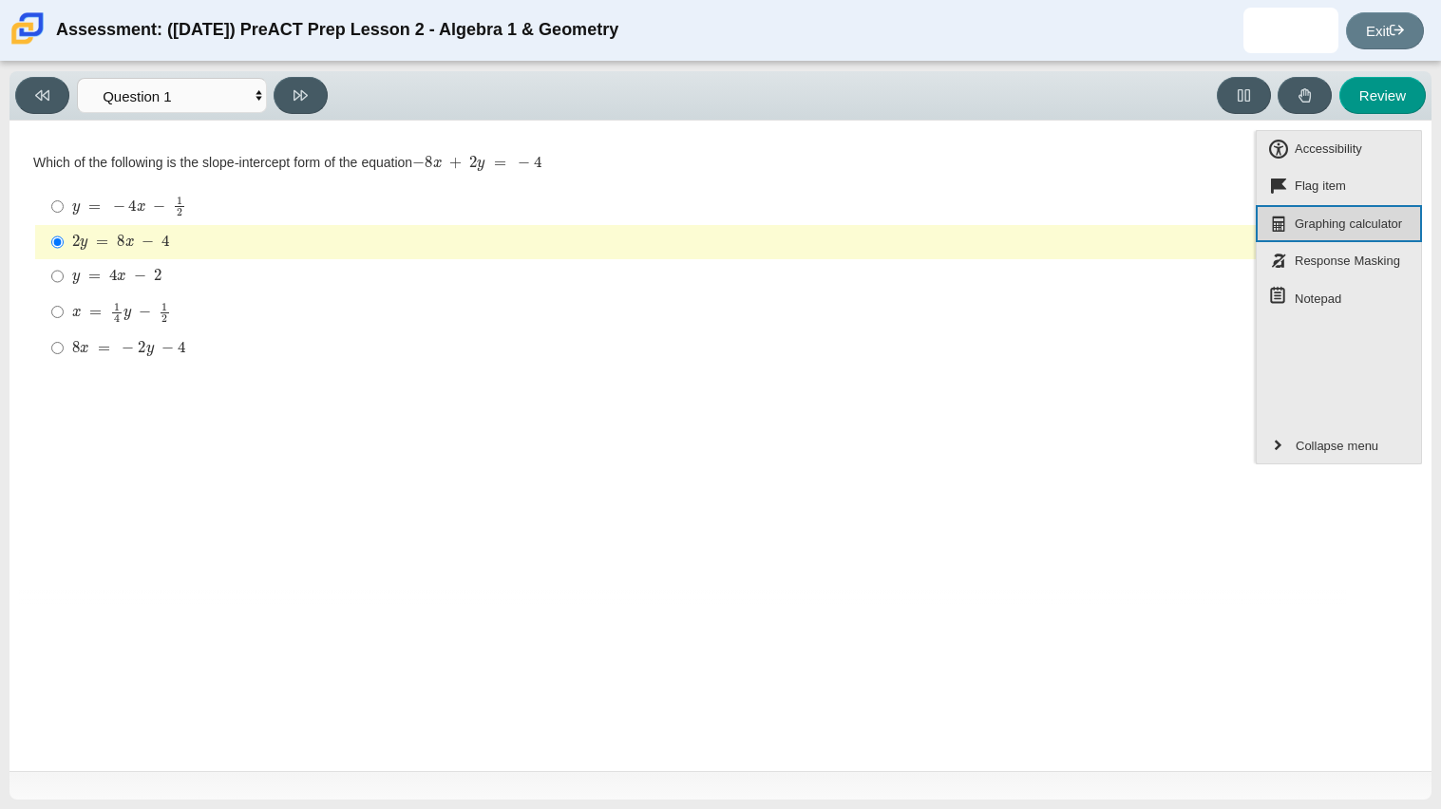
click at [1292, 226] on span "Graphing calculator" at bounding box center [1348, 224] width 113 height 25
click at [1295, 218] on span "Graphing calculator" at bounding box center [1348, 224] width 113 height 25
click at [1277, 423] on div "Accessibility Flag item Graphing calculator Response Masking Notepad" at bounding box center [1339, 276] width 166 height 293
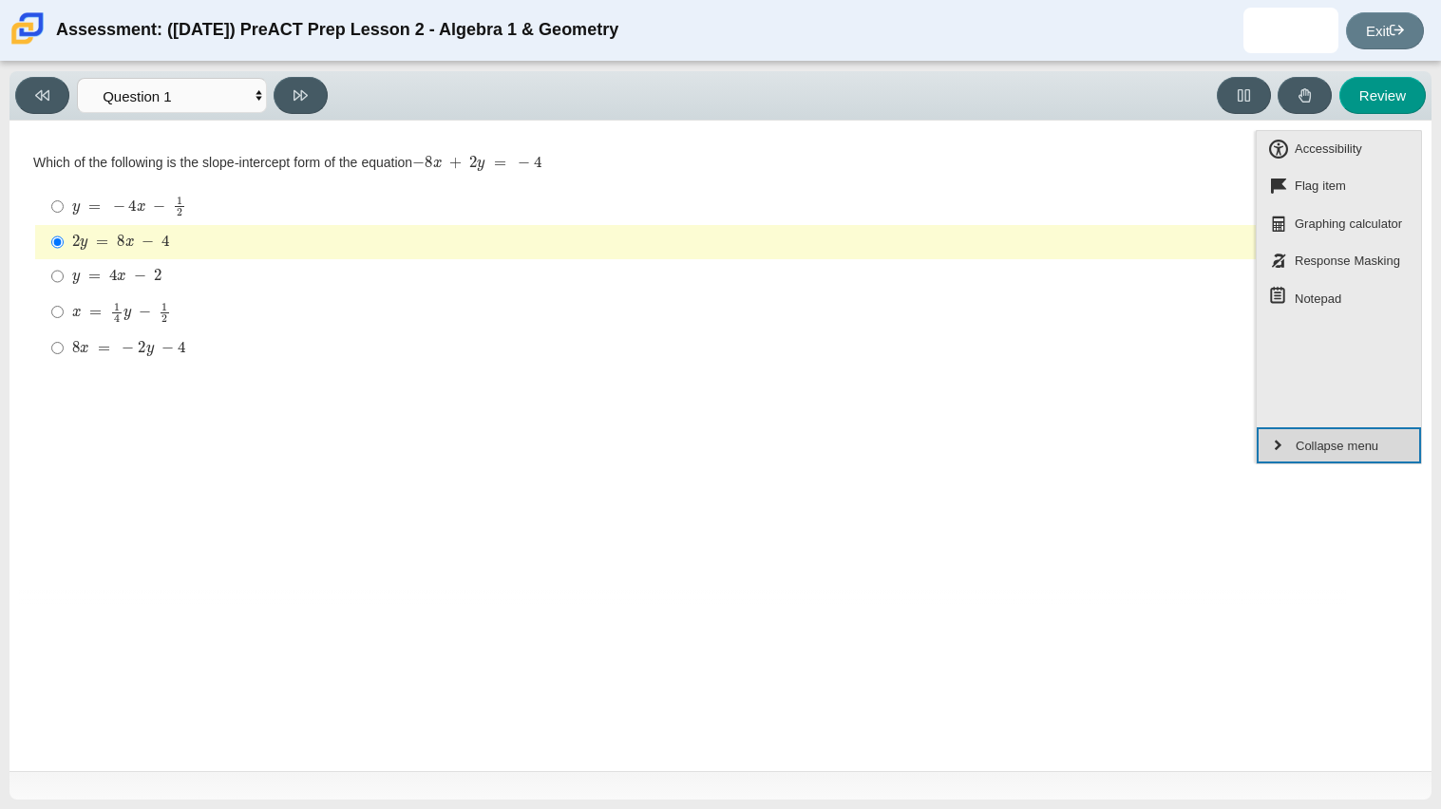
click at [1274, 441] on button "Collapse menu" at bounding box center [1339, 445] width 164 height 36
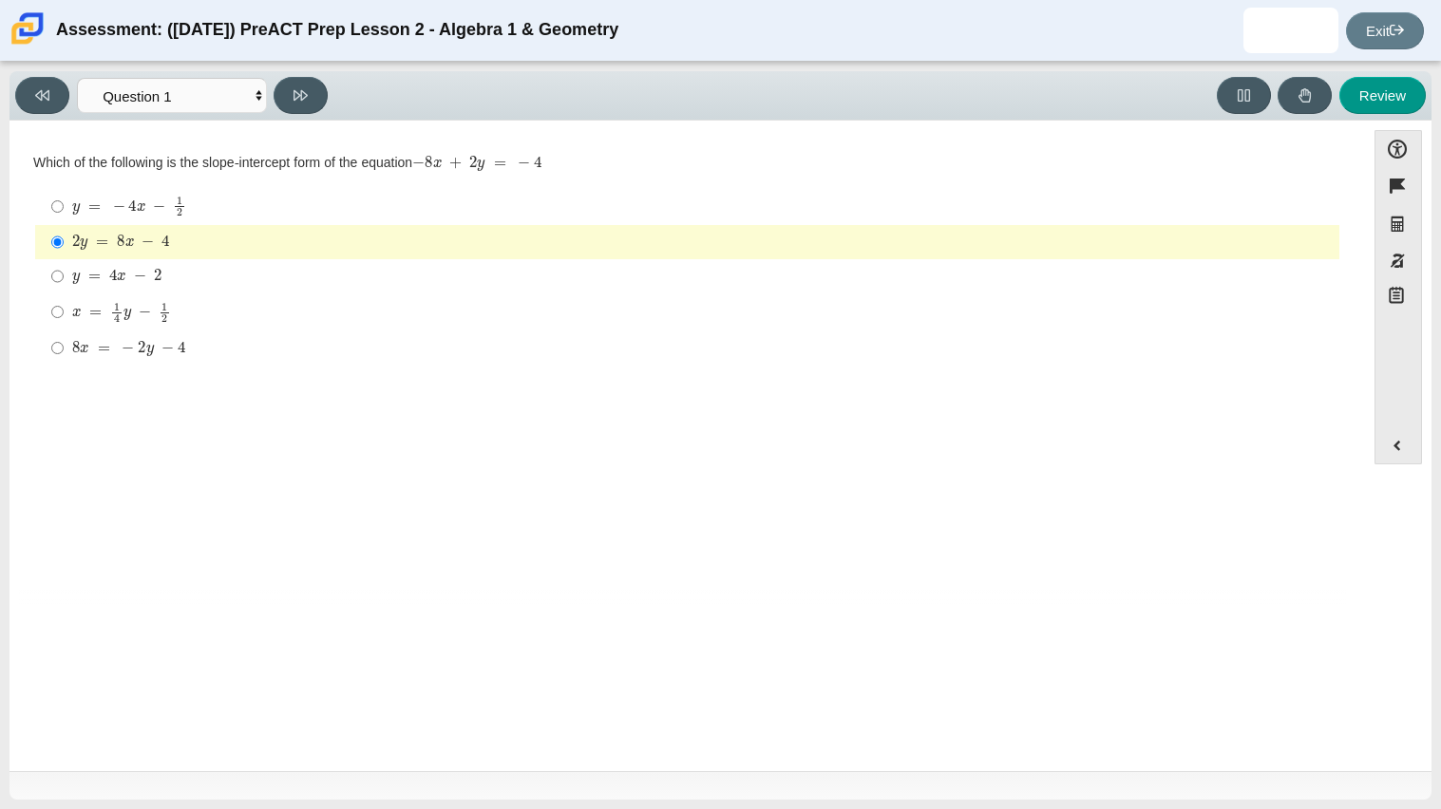
click at [803, 247] on div "2 y = 8 x − 4" at bounding box center [701, 242] width 1259 height 19
click at [64, 247] on input "2 y = 8 x − 4 2 y = 8 x − 4" at bounding box center [57, 242] width 12 height 34
click at [99, 269] on mjx-math "Assessment items" at bounding box center [116, 277] width 89 height 16
click at [64, 269] on input "y = 4 x − 2 y = 4 x − 2" at bounding box center [57, 276] width 12 height 34
radio input "true"
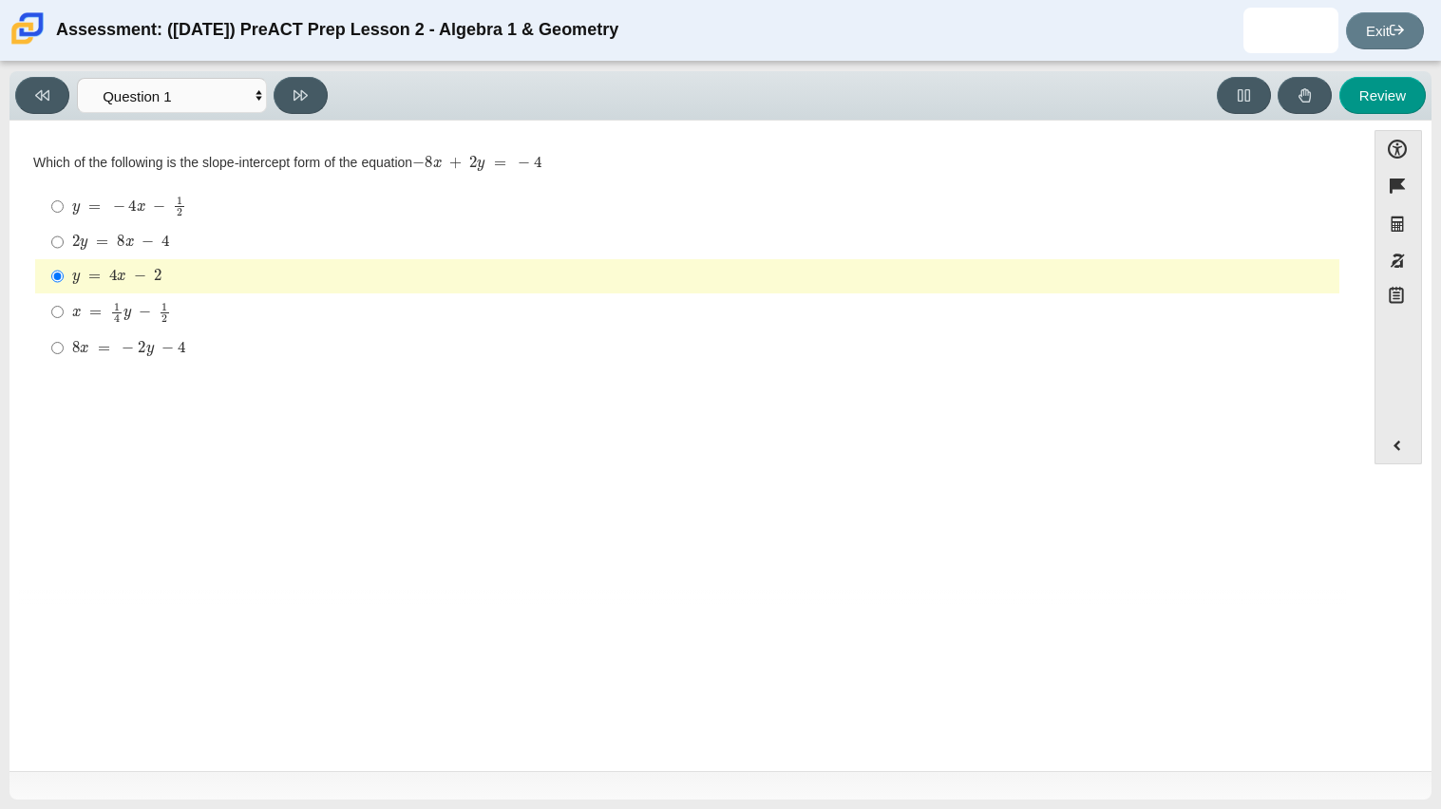
click at [140, 331] on mjx-container "8 x = − 2 y − 4" at bounding box center [128, 347] width 113 height 36
click at [64, 331] on input "8 x = − 2 y − 4 8 x = − 2 y − 4" at bounding box center [57, 348] width 12 height 34
radio input "true"
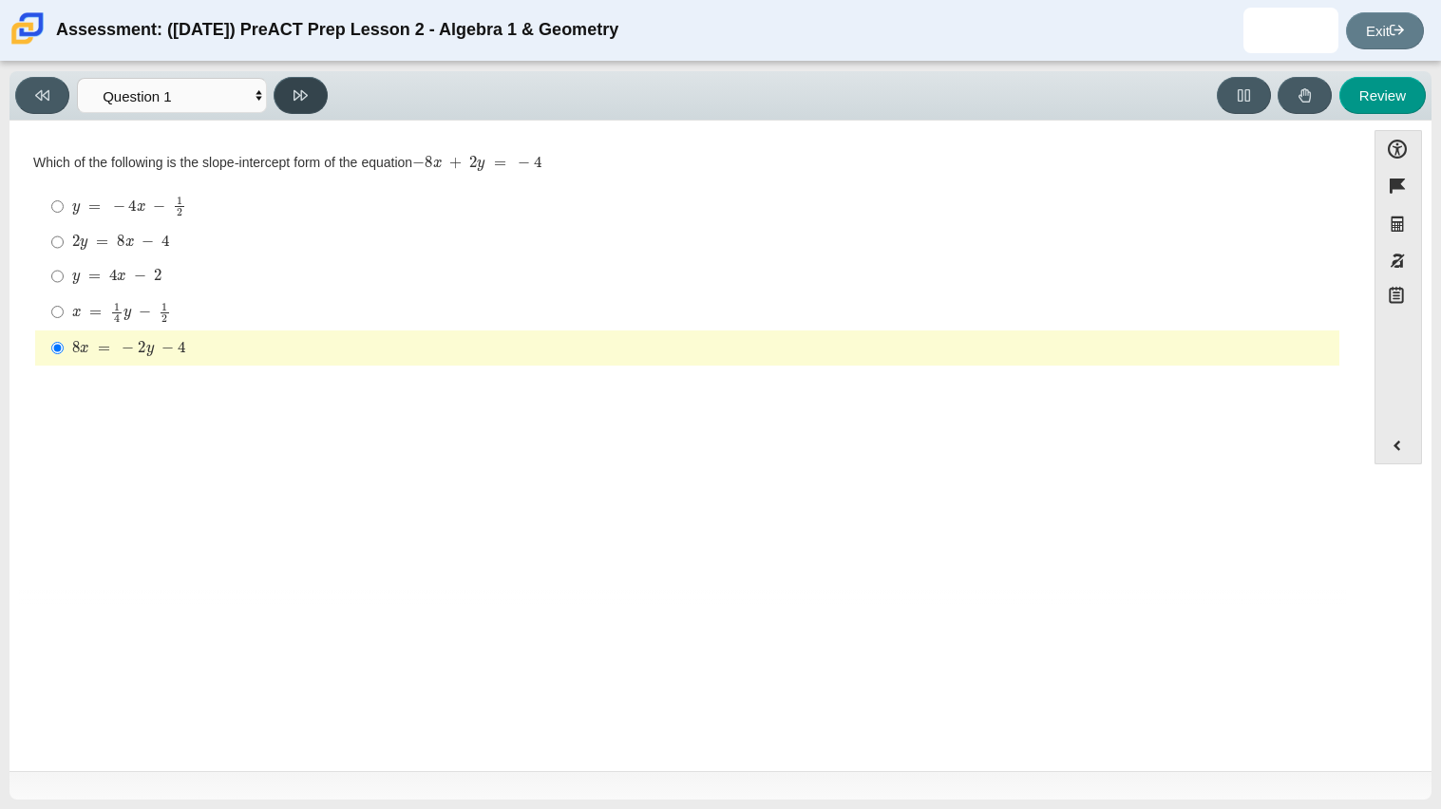
click at [320, 100] on button at bounding box center [301, 95] width 54 height 37
select select "ed62e223-81bd-4cbf-ab48-ab975844bd1f"
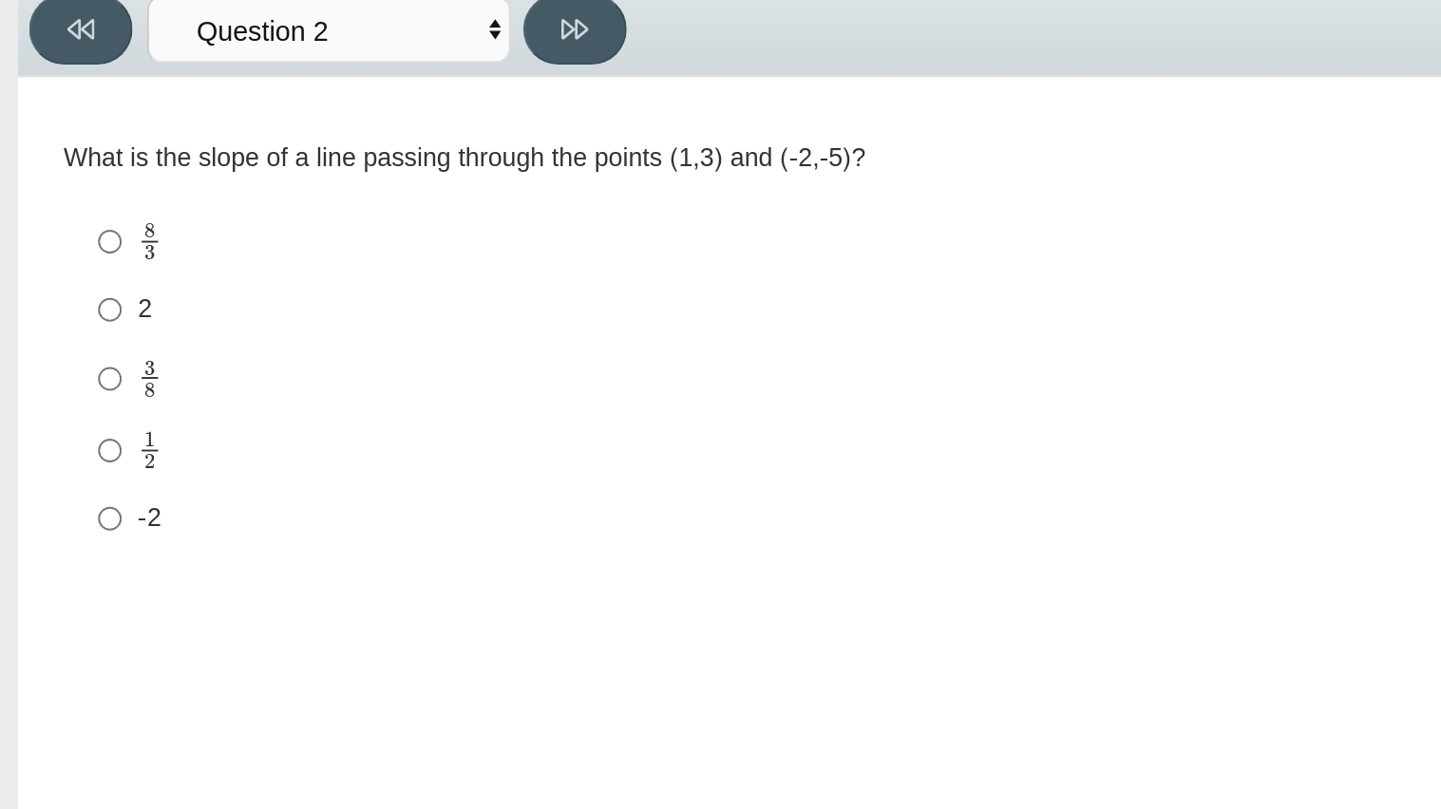
click at [0, 321] on div "Viewing Question 2 of 10 in Pacing Mode Questions Question 1 Question 2 Questio…" at bounding box center [720, 435] width 1441 height 747
click at [0, 261] on div "Viewing Question 2 of 10 in Pacing Mode Questions Question 1 Question 2 Questio…" at bounding box center [720, 435] width 1441 height 747
click at [0, 494] on div "Viewing Question 2 of 10 in Pacing Mode Questions Question 1 Question 2 Questio…" at bounding box center [720, 435] width 1441 height 747
click at [0, 468] on div "Viewing Question 2 of 10 in Pacing Mode Questions Question 1 Question 2 Questio…" at bounding box center [720, 435] width 1441 height 747
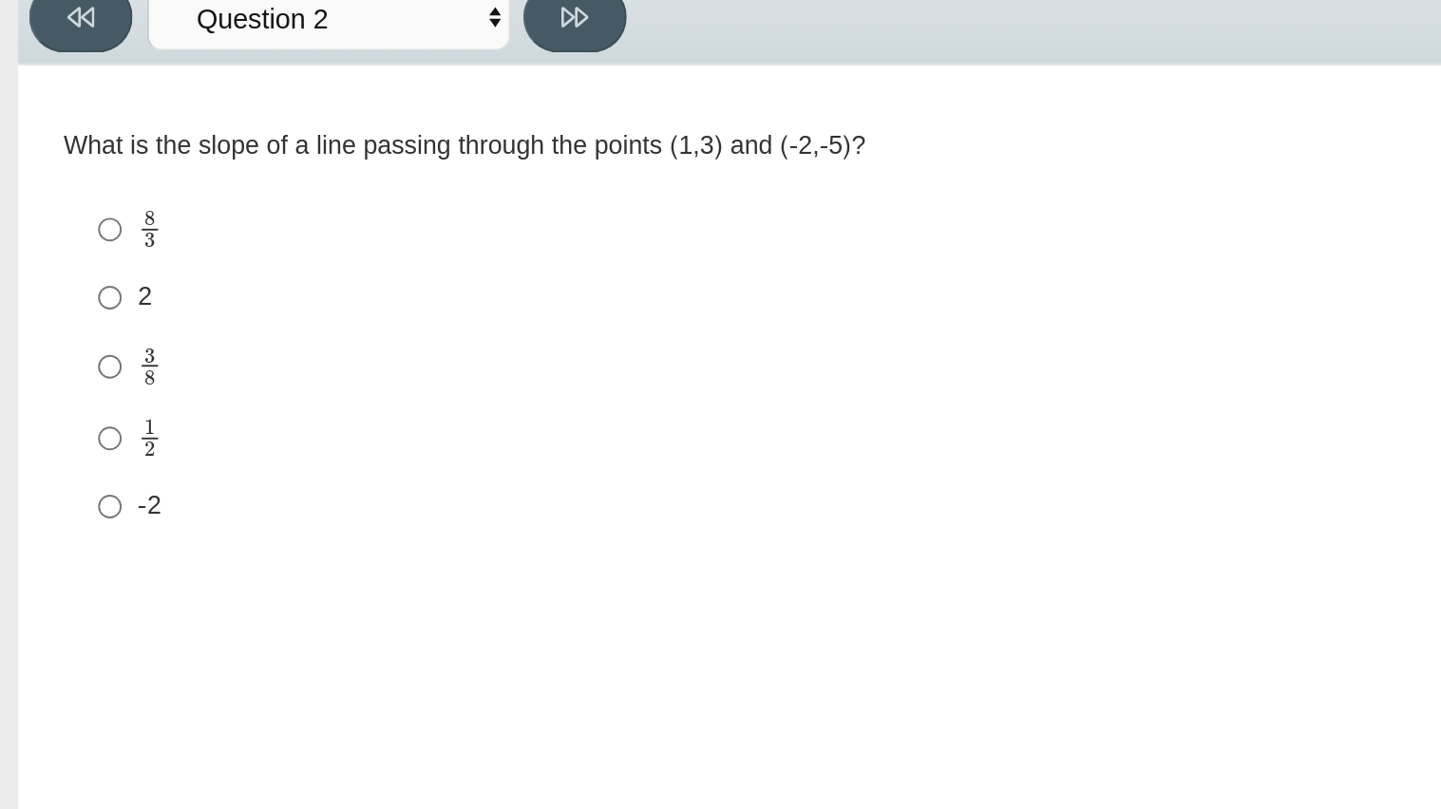
click at [76, 239] on div "2" at bounding box center [701, 242] width 1259 height 19
click at [64, 239] on input "2 2" at bounding box center [57, 242] width 12 height 34
radio input "true"
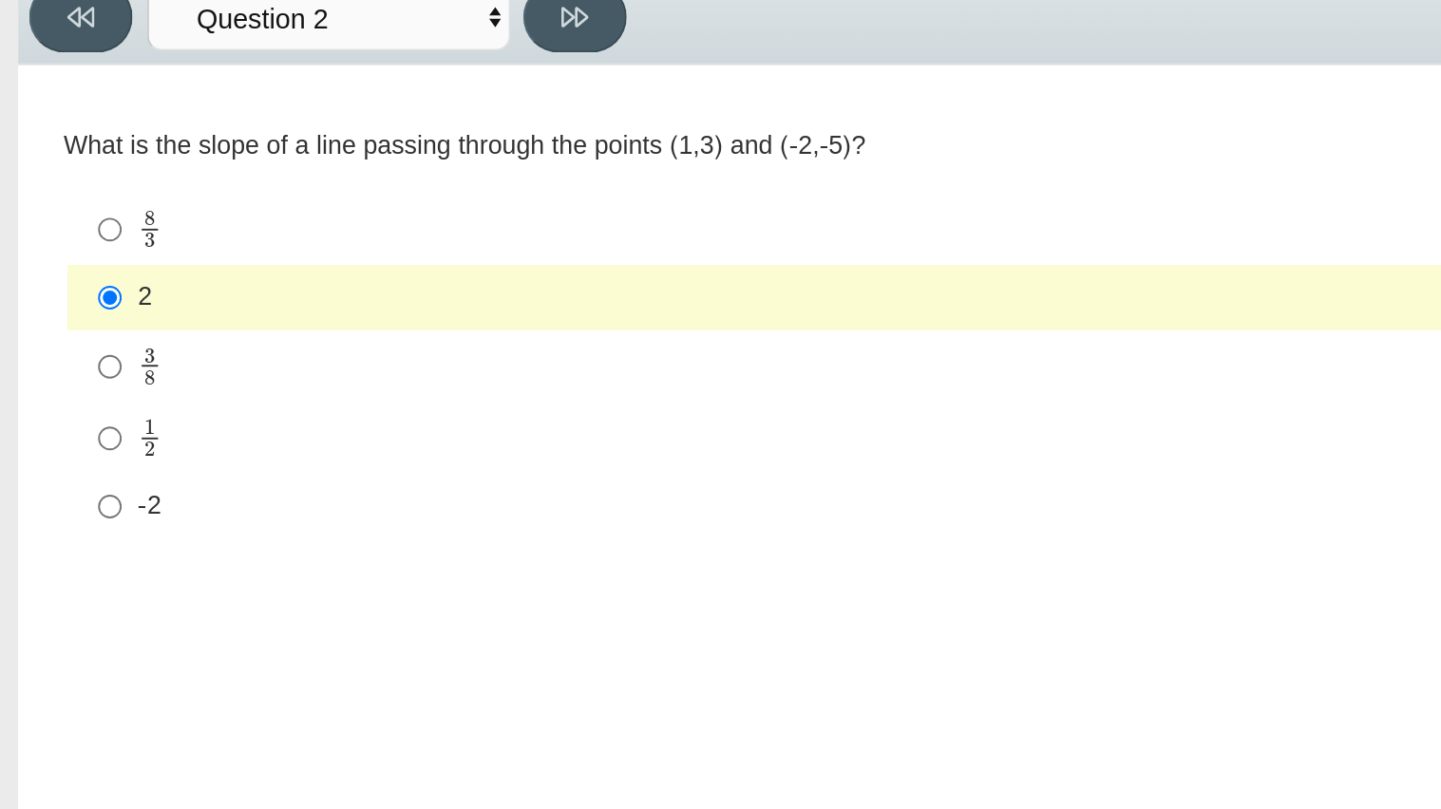
click at [4, 267] on div "Viewing Question 2 of 10 in Pacing Mode Questions Question 1 Question 2 Questio…" at bounding box center [720, 435] width 1441 height 747
click at [404, 98] on div "Review" at bounding box center [880, 95] width 1091 height 37
click at [169, 193] on label "8 3 8 thirds" at bounding box center [688, 206] width 1301 height 37
click at [64, 193] on input "8 3 8 thirds" at bounding box center [57, 206] width 12 height 37
radio input "true"
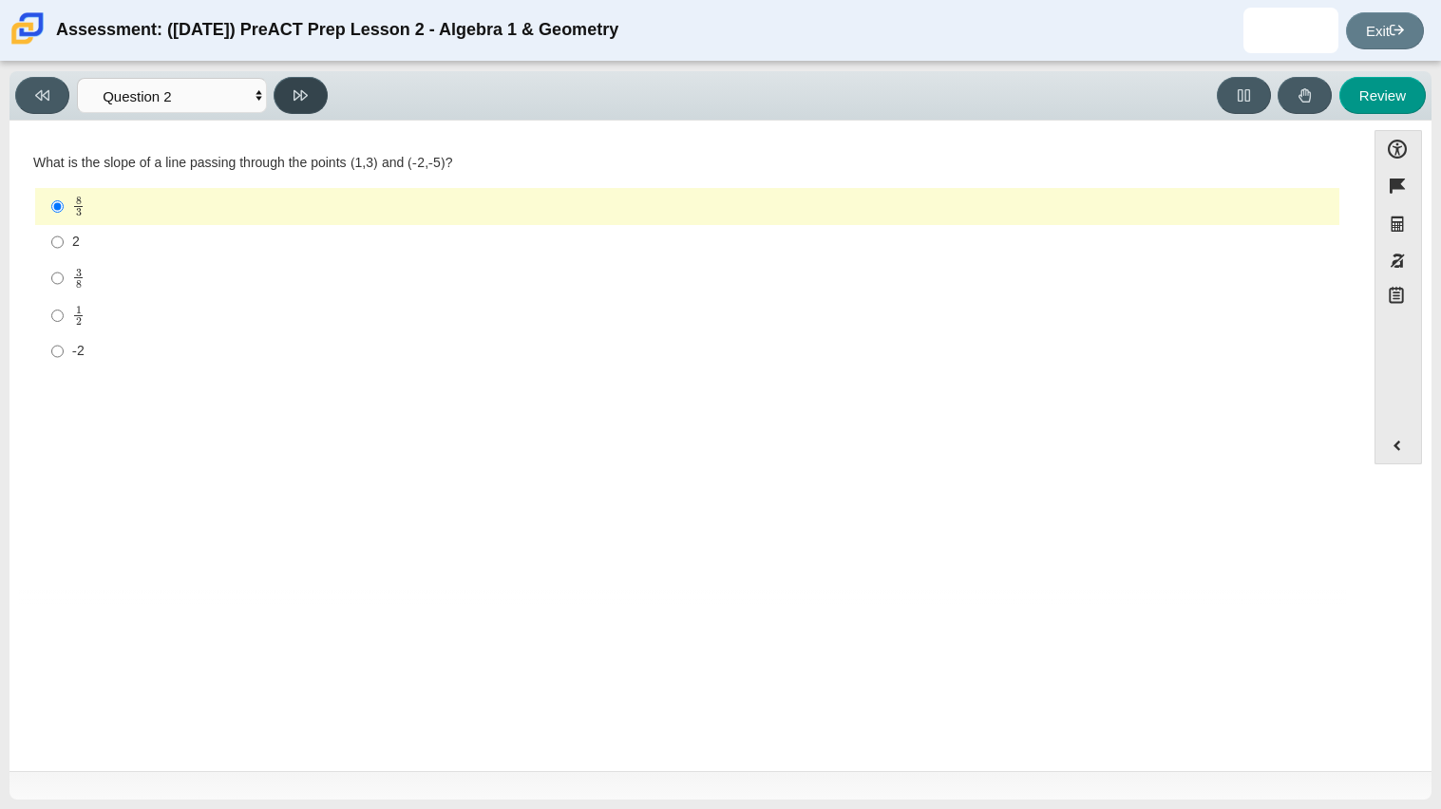
click at [322, 101] on button at bounding box center [301, 95] width 54 height 37
select select "97f4f5fa-a52e-4fed-af51-565bfcdf47cb"
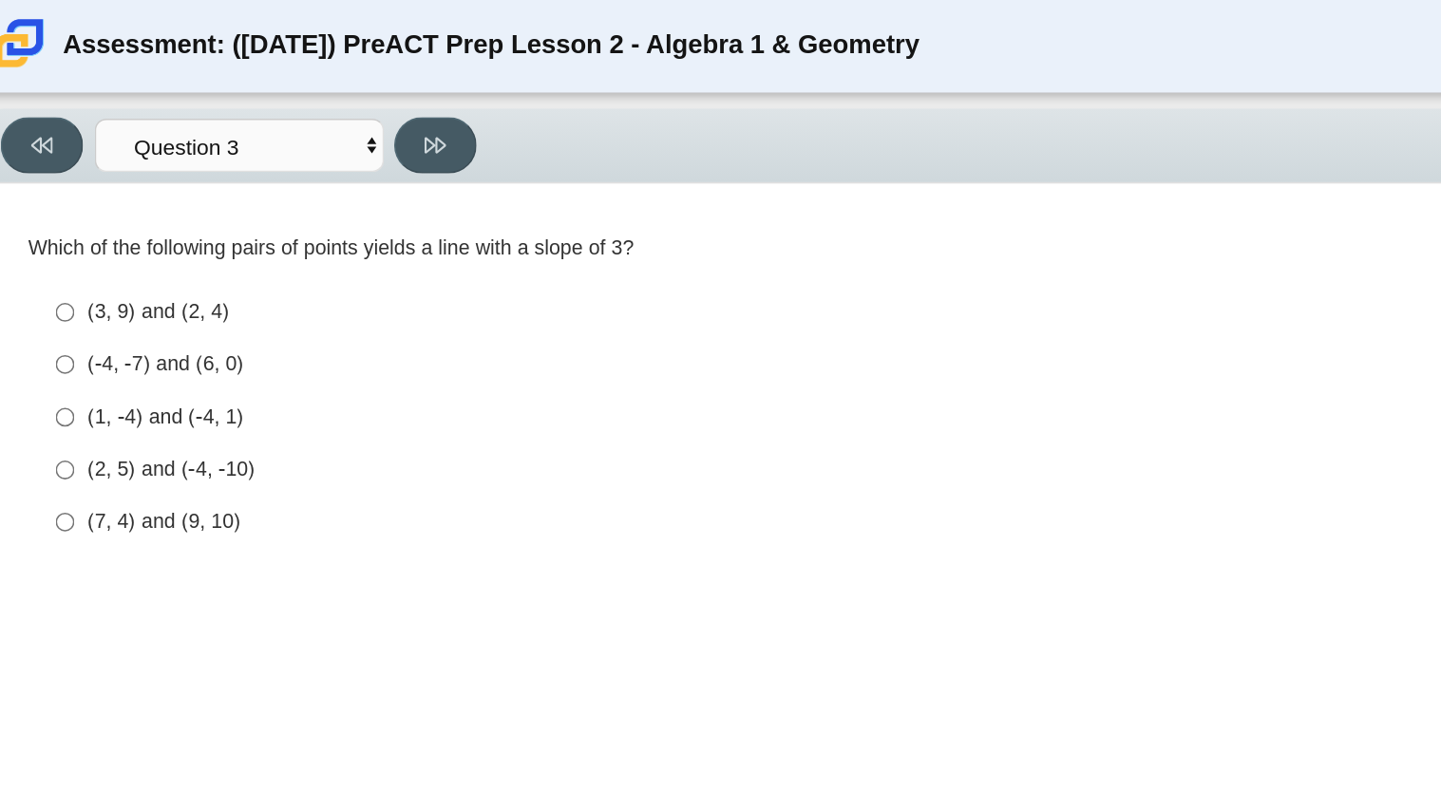
click at [81, 309] on div "(2, 5) and (-4, -10)" at bounding box center [701, 308] width 1259 height 19
click at [64, 309] on input "(2, 5) and (-4, -10) (2, 5) and (-4, -10)" at bounding box center [57, 309] width 12 height 34
radio input "true"
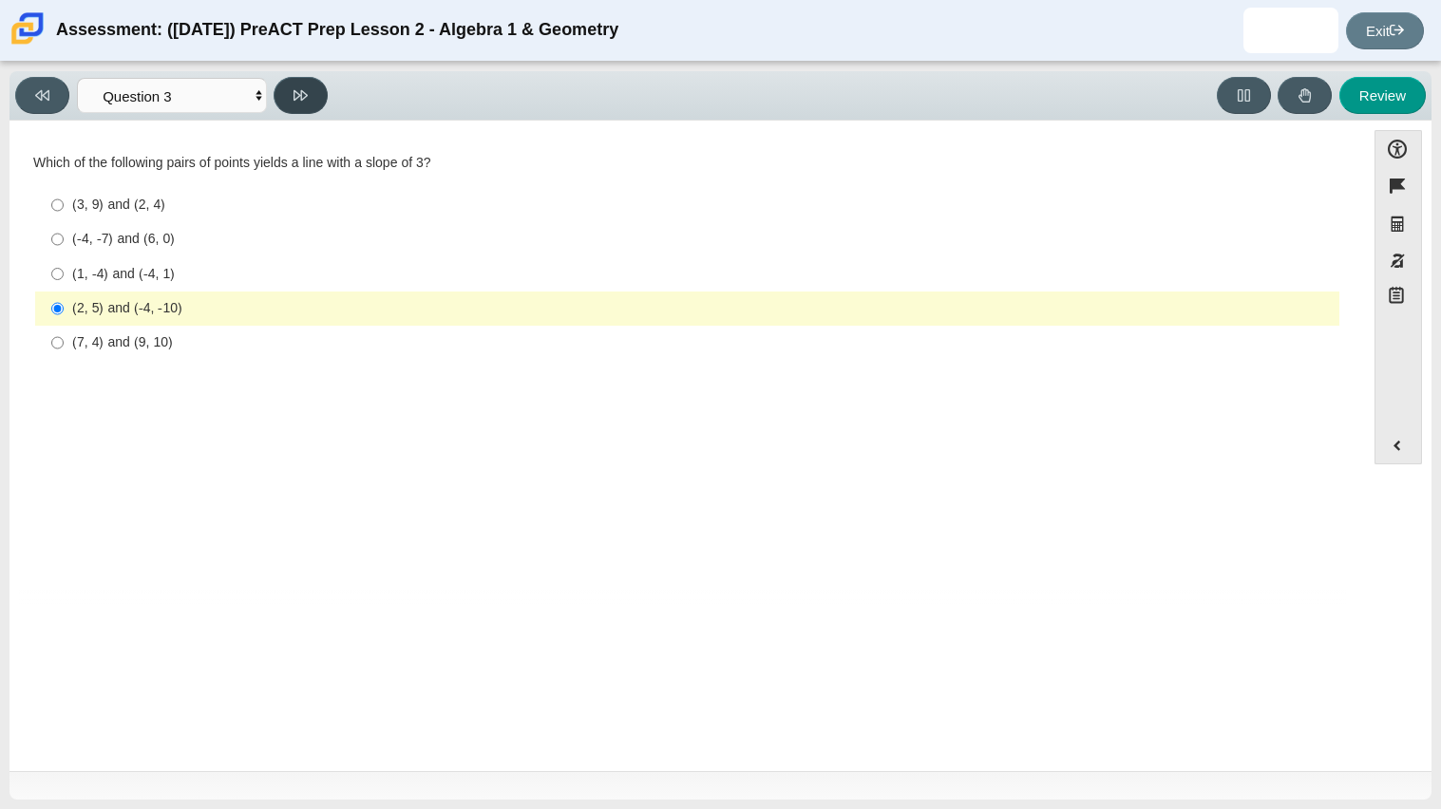
click at [306, 104] on button at bounding box center [301, 95] width 54 height 37
select select "89427bb7-e313-4f00-988f-8b8255897029"
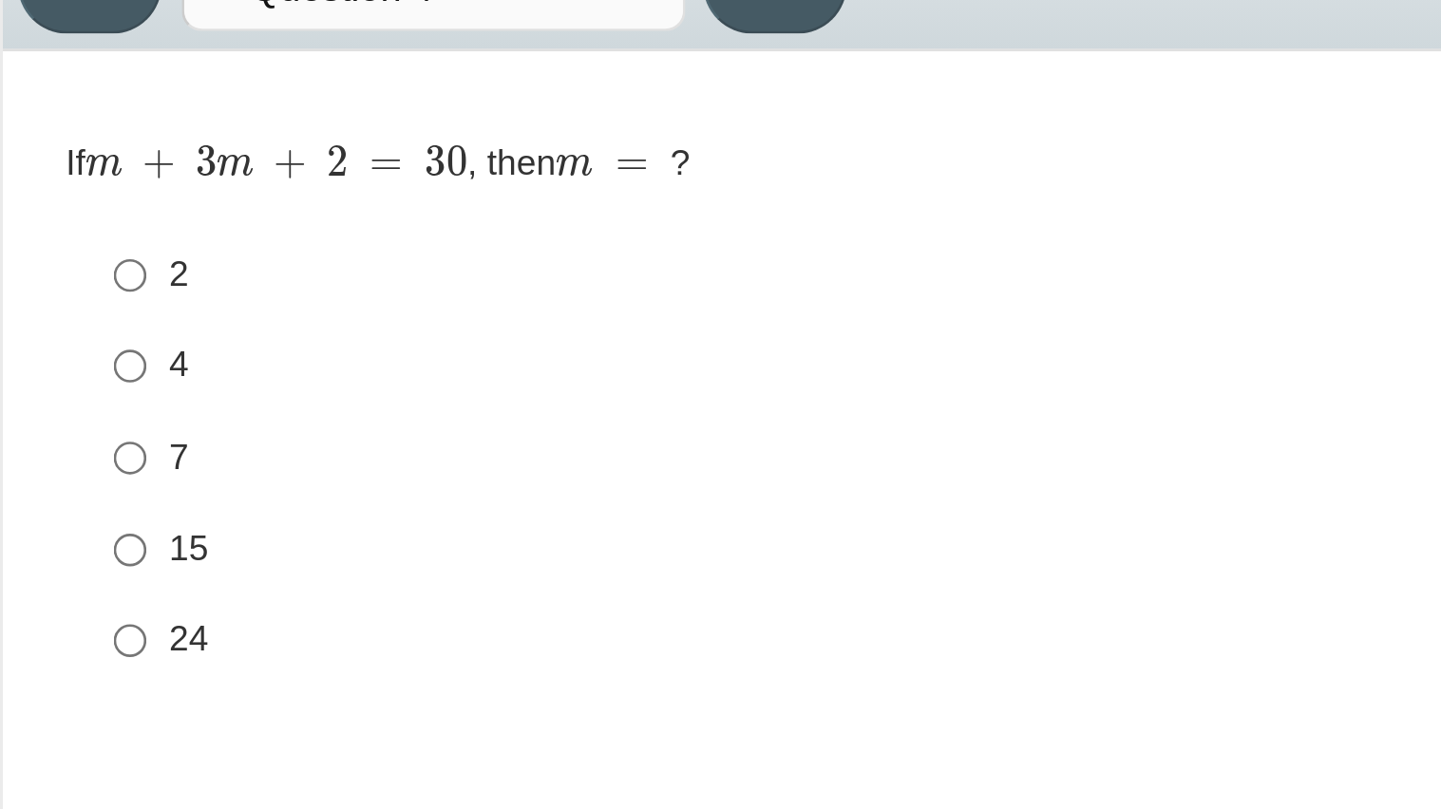
click at [104, 323] on label "15 15" at bounding box center [688, 309] width 1301 height 34
click at [64, 323] on input "15 15" at bounding box center [57, 309] width 12 height 34
radio input "true"
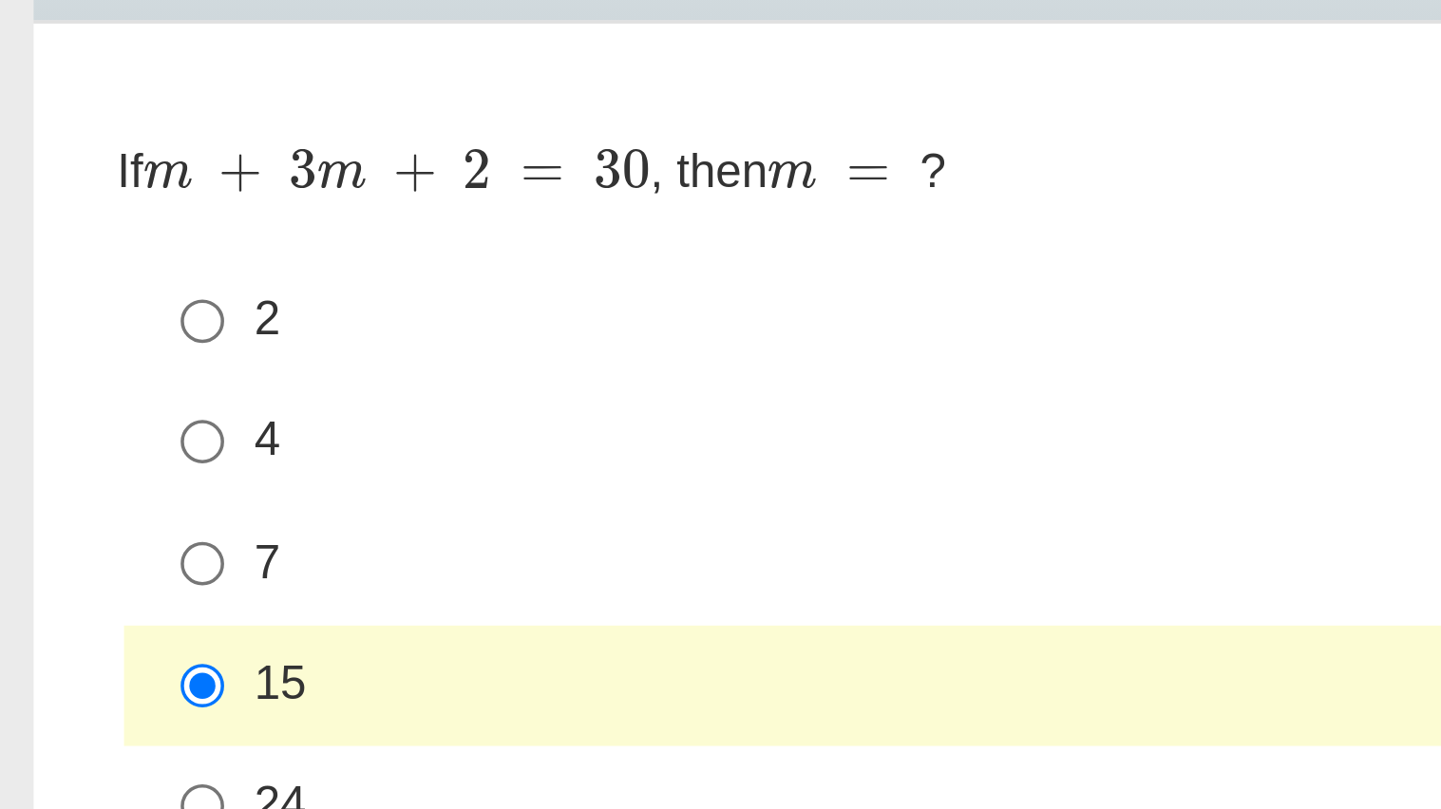
click at [64, 269] on label "7 7" at bounding box center [688, 273] width 1301 height 34
click at [64, 269] on input "7 7" at bounding box center [57, 273] width 12 height 34
radio input "true"
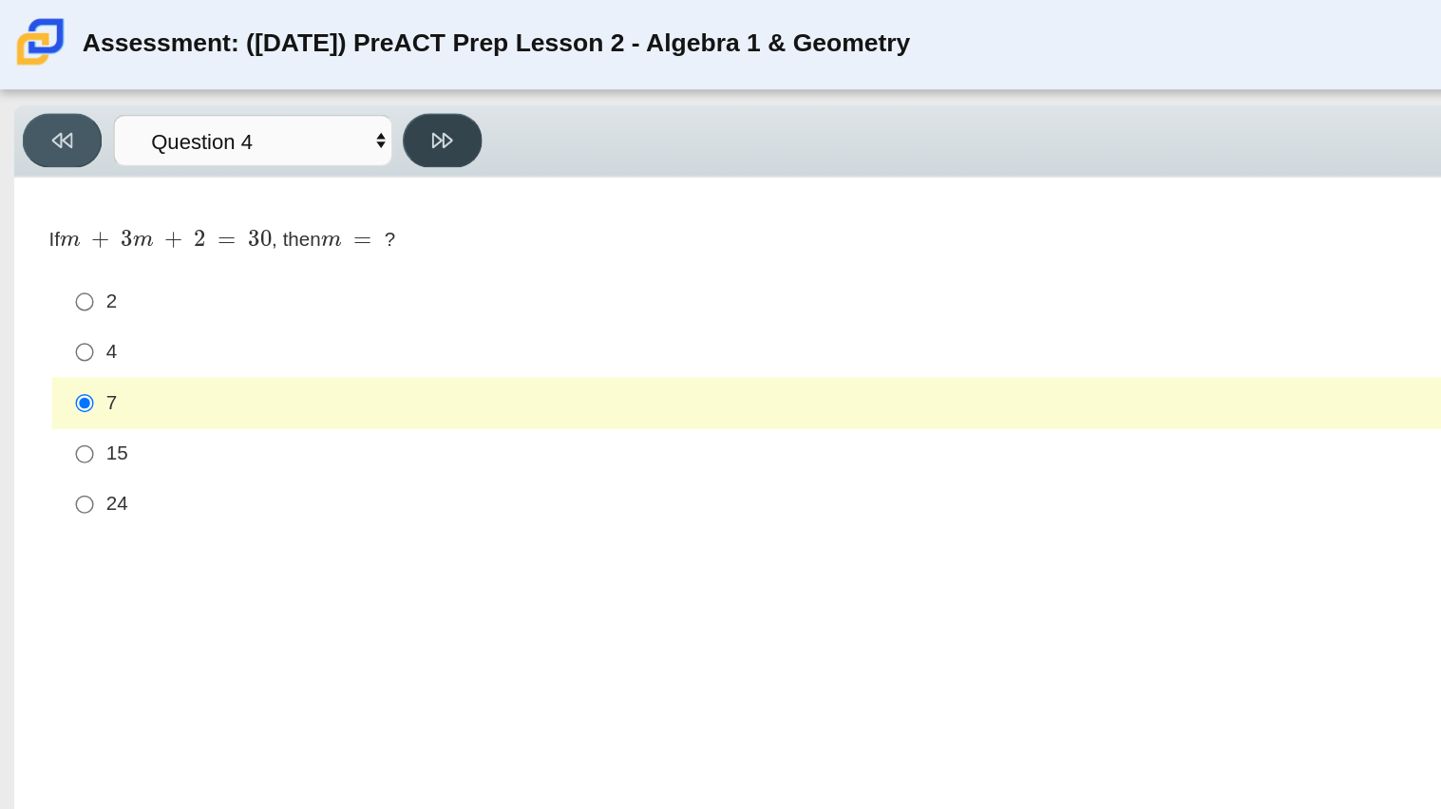
click at [300, 88] on icon at bounding box center [300, 95] width 14 height 14
select select "489dcffd-4e6a-49cf-a9d6-ad1d4a911a4e"
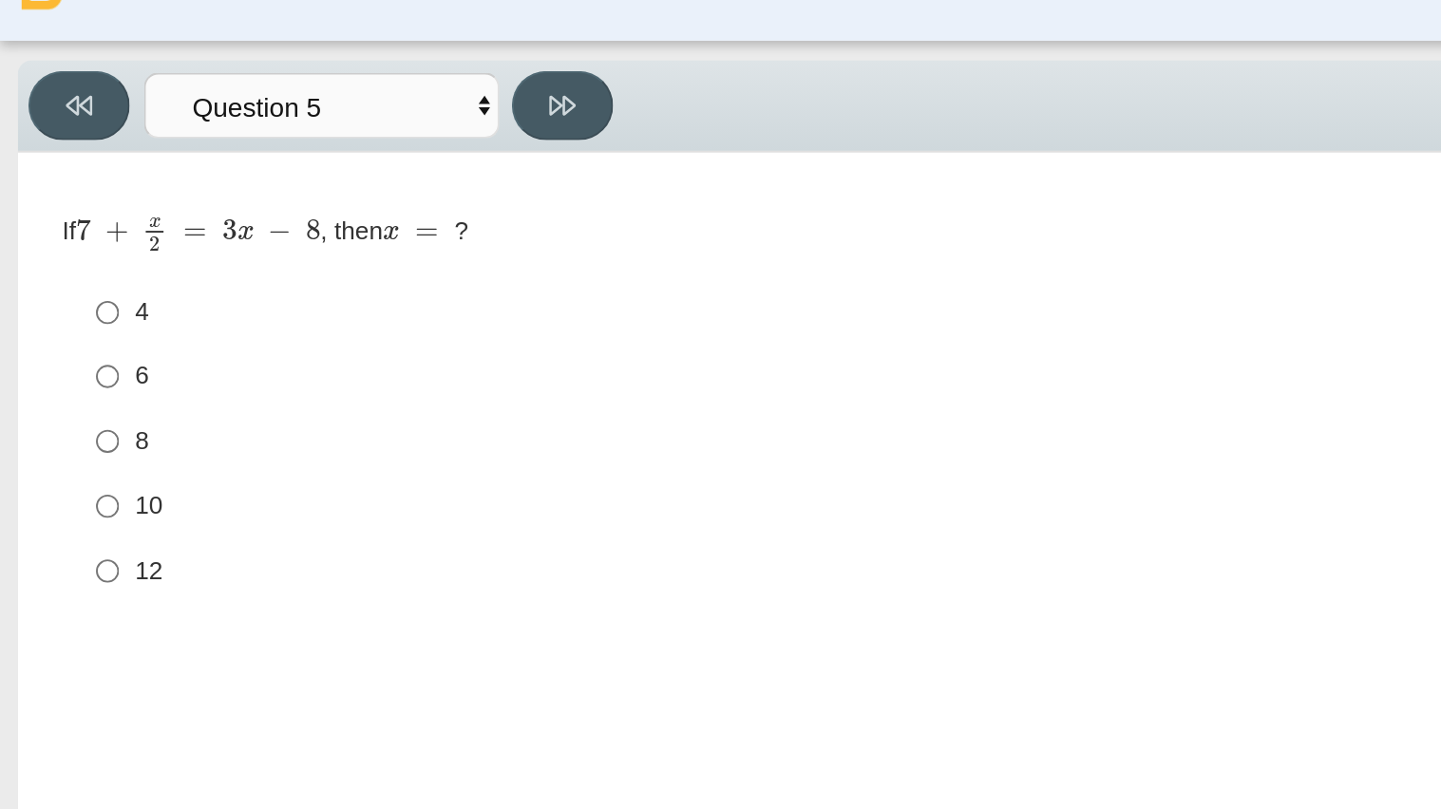
click at [70, 315] on label "10 10" at bounding box center [688, 310] width 1301 height 34
click at [64, 315] on input "10 10" at bounding box center [57, 310] width 12 height 34
radio input "true"
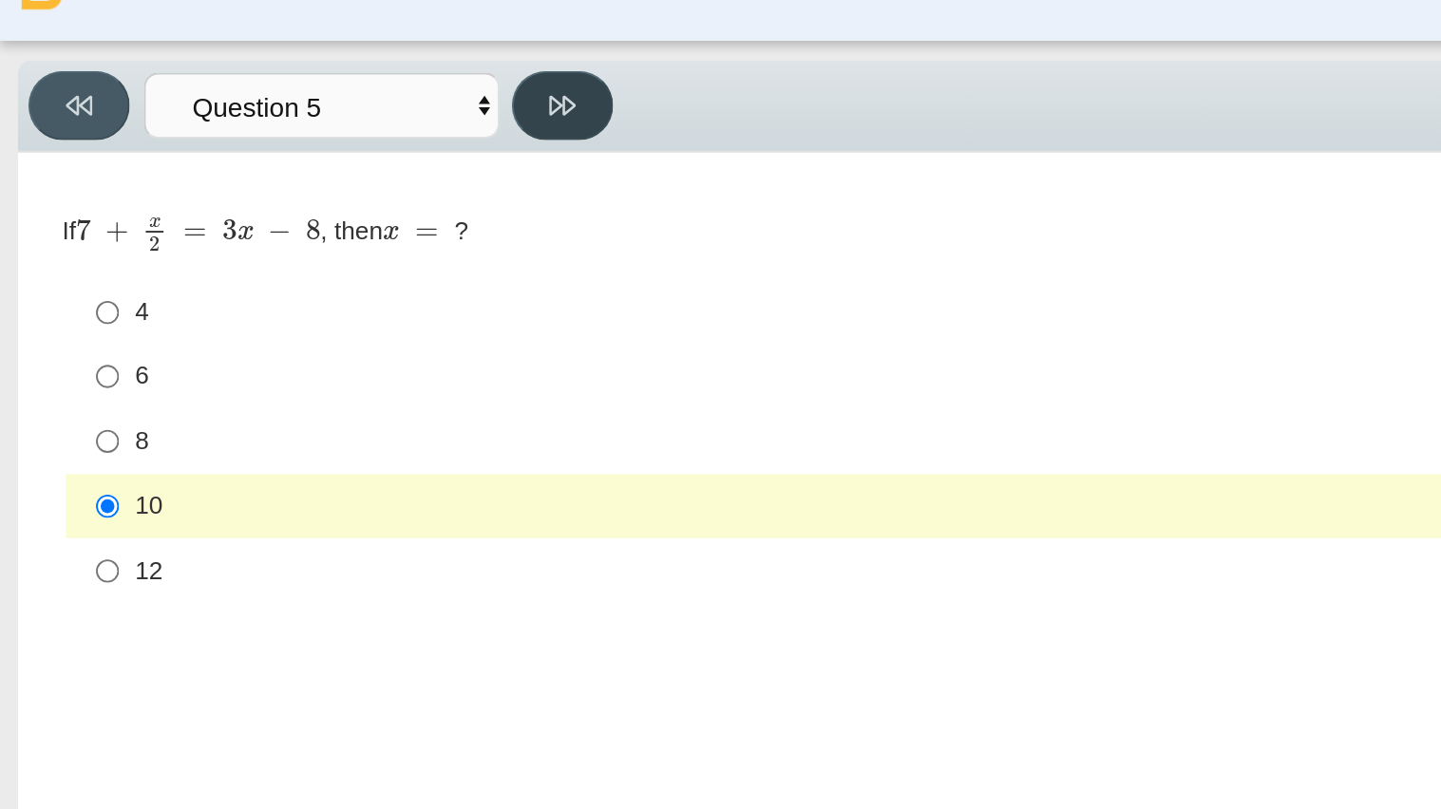
click at [290, 90] on button at bounding box center [301, 95] width 54 height 37
select select "210571de-36a6-4d8e-a361-ceff8ef801dc"
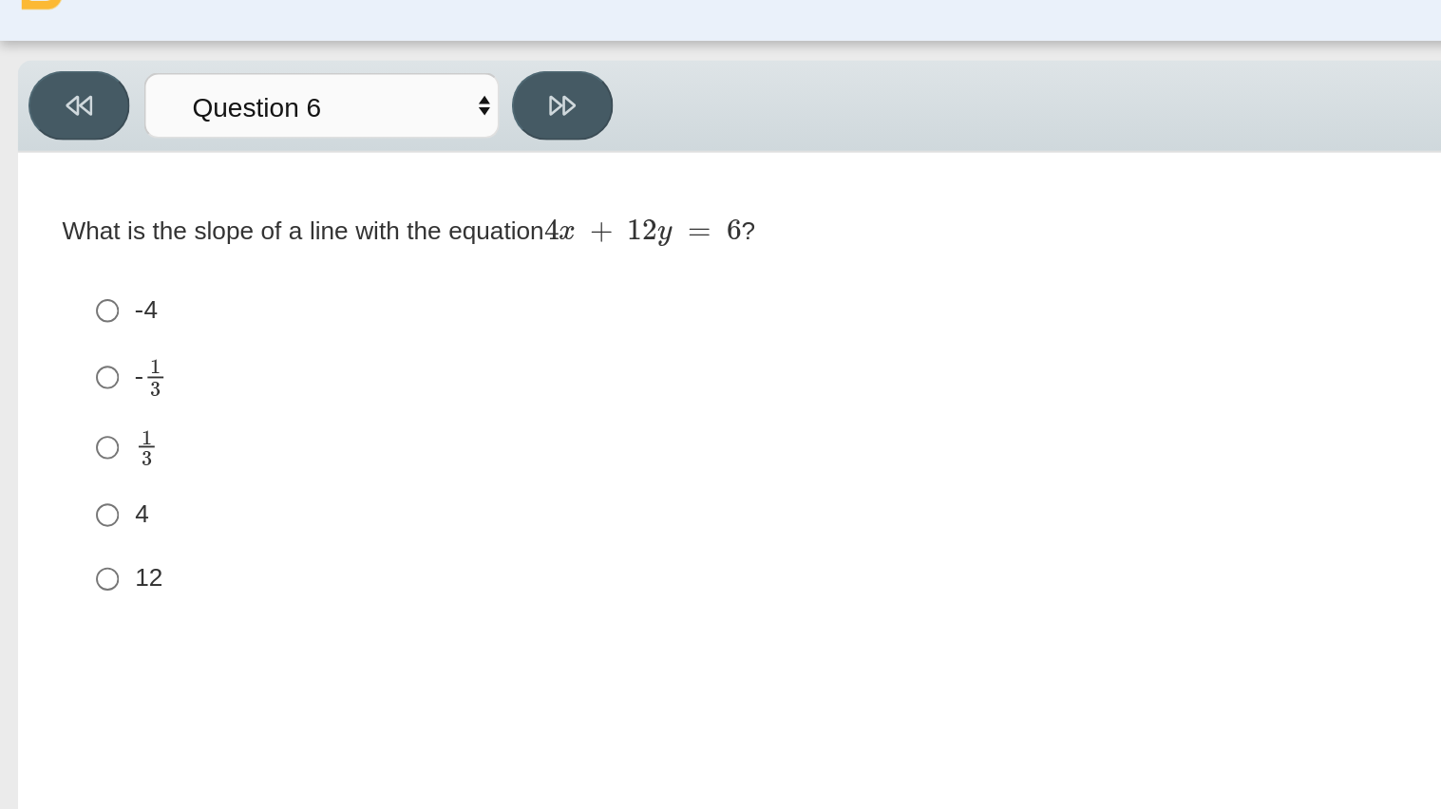
click at [100, 236] on div "- 1 3" at bounding box center [701, 241] width 1259 height 22
click at [64, 236] on input "- 1 3 -1 third" at bounding box center [57, 240] width 12 height 37
radio input "true"
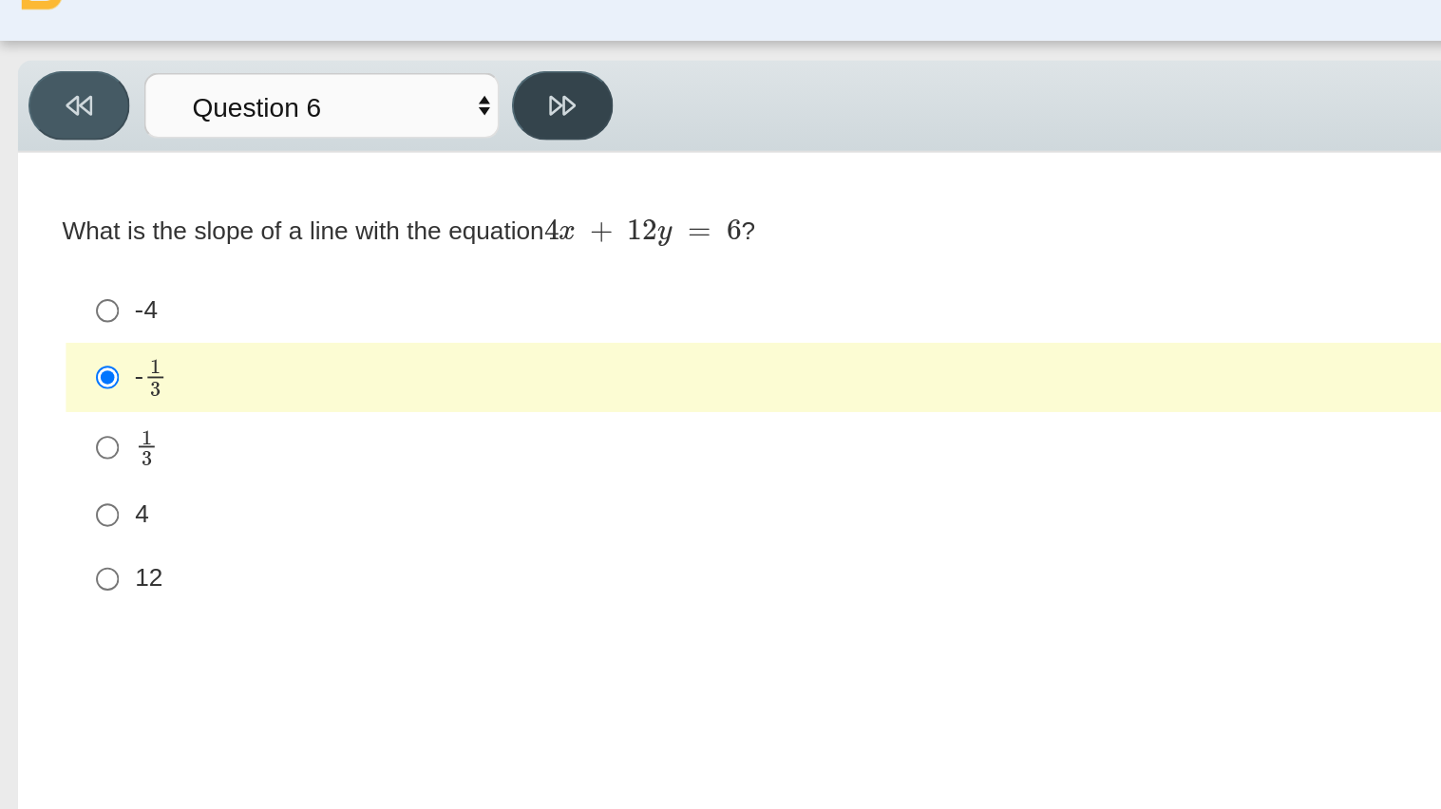
drag, startPoint x: 318, startPoint y: 90, endPoint x: 312, endPoint y: 112, distance: 22.6
click at [312, 112] on button at bounding box center [301, 95] width 54 height 37
select select "ec95ace6-bebc-42b8-9428-40567494d4da"
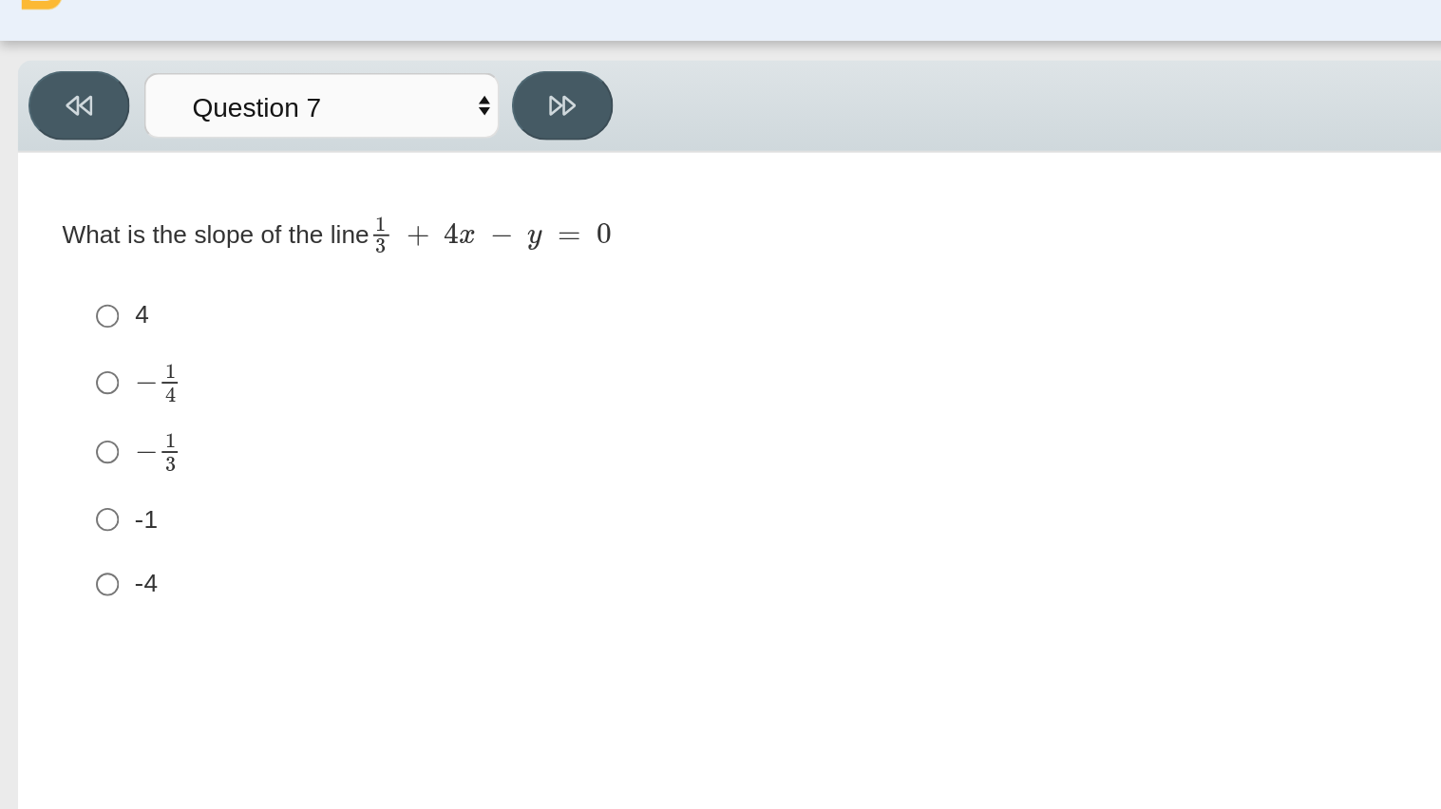
click at [93, 398] on div "Question What is the slope of the line 1 3 + 4 x − y = 0 Responses 4 4 − 1 4 ne…" at bounding box center [687, 369] width 1336 height 469
click at [87, 352] on div "-4" at bounding box center [701, 351] width 1259 height 19
click at [64, 352] on input "-4 -4" at bounding box center [57, 351] width 12 height 34
radio input "true"
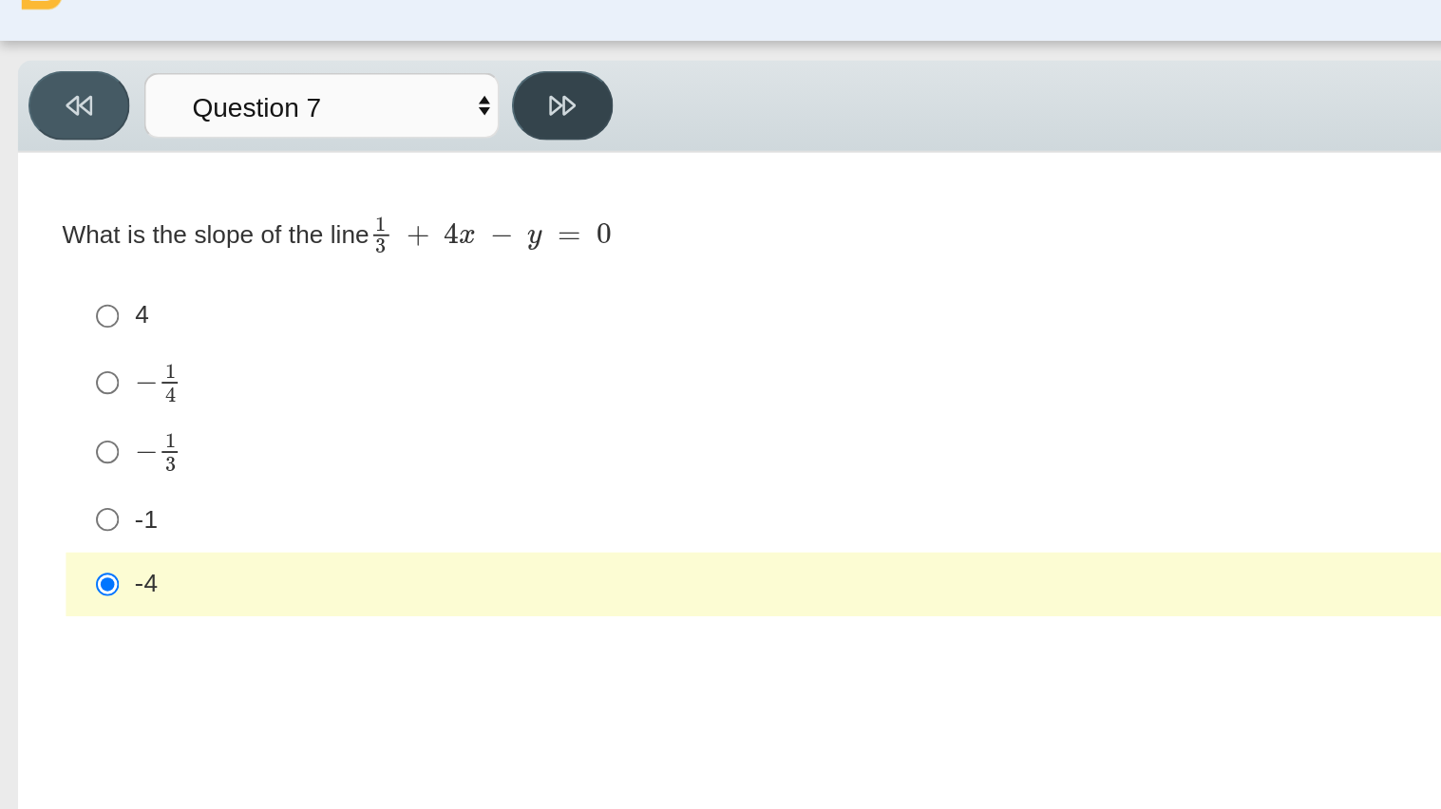
click at [293, 106] on button at bounding box center [301, 95] width 54 height 37
select select "ce81fe10-bf29-4b5e-8bd7-4f47f2fed4d8"
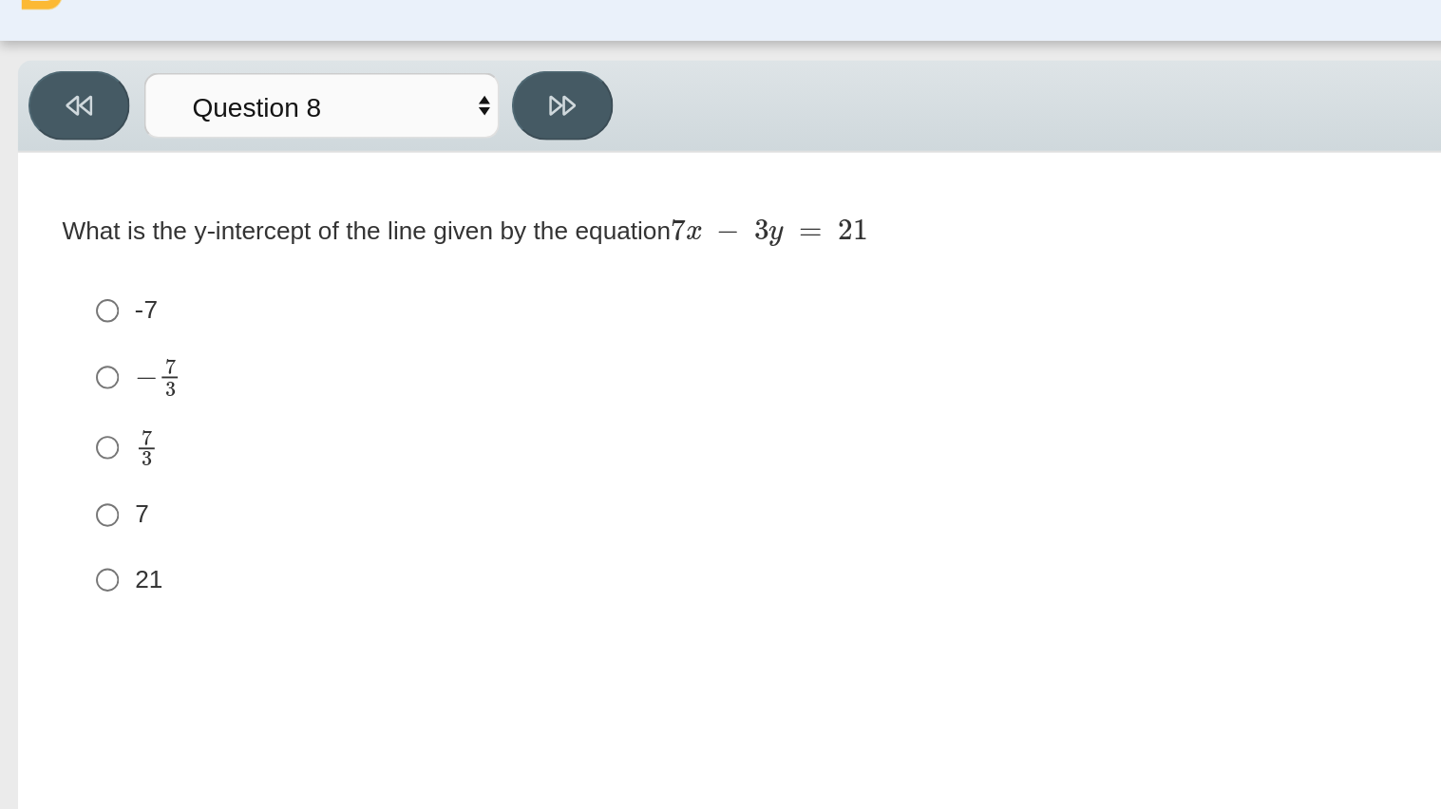
click at [83, 283] on mjx-frac "Assessment items" at bounding box center [78, 279] width 12 height 20
click at [64, 283] on input "7 3 7 thirds" at bounding box center [57, 277] width 12 height 37
radio input "true"
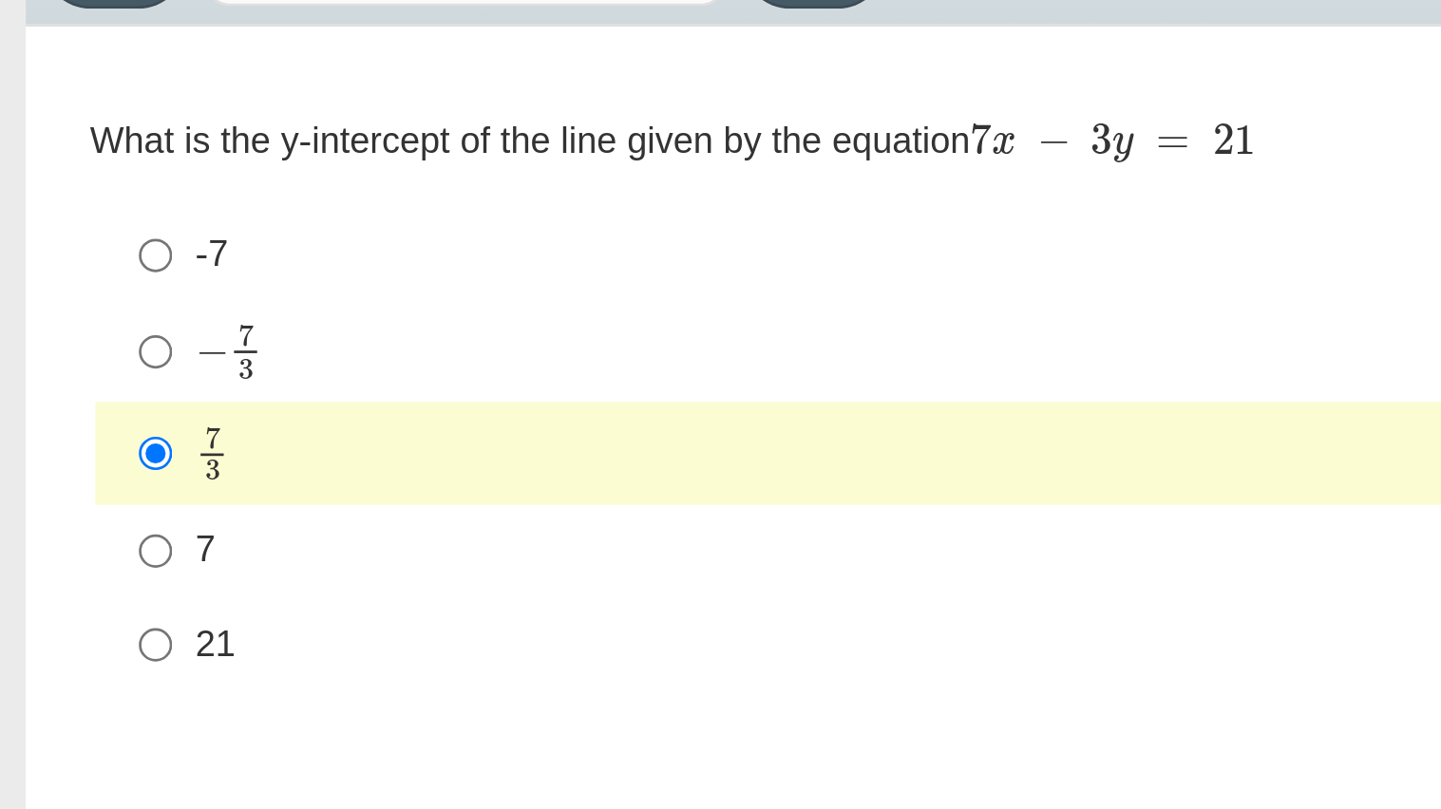
click at [112, 235] on div "− 7 3" at bounding box center [701, 241] width 1259 height 22
click at [64, 235] on input "− 7 3 negative 7 thirds" at bounding box center [57, 240] width 12 height 37
radio input "true"
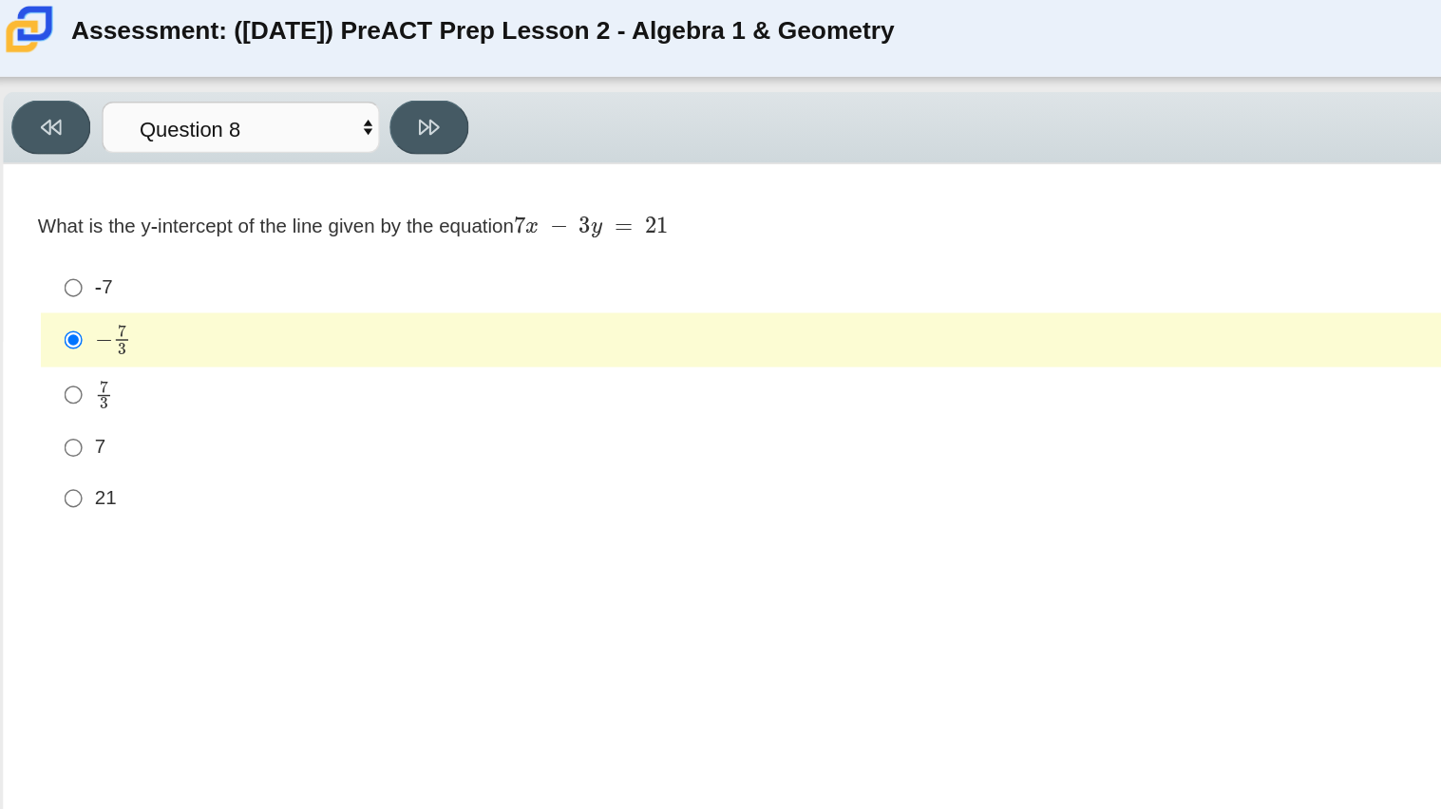
click at [114, 350] on div "21" at bounding box center [701, 349] width 1259 height 19
click at [64, 350] on input "21 21" at bounding box center [57, 348] width 12 height 34
radio input "true"
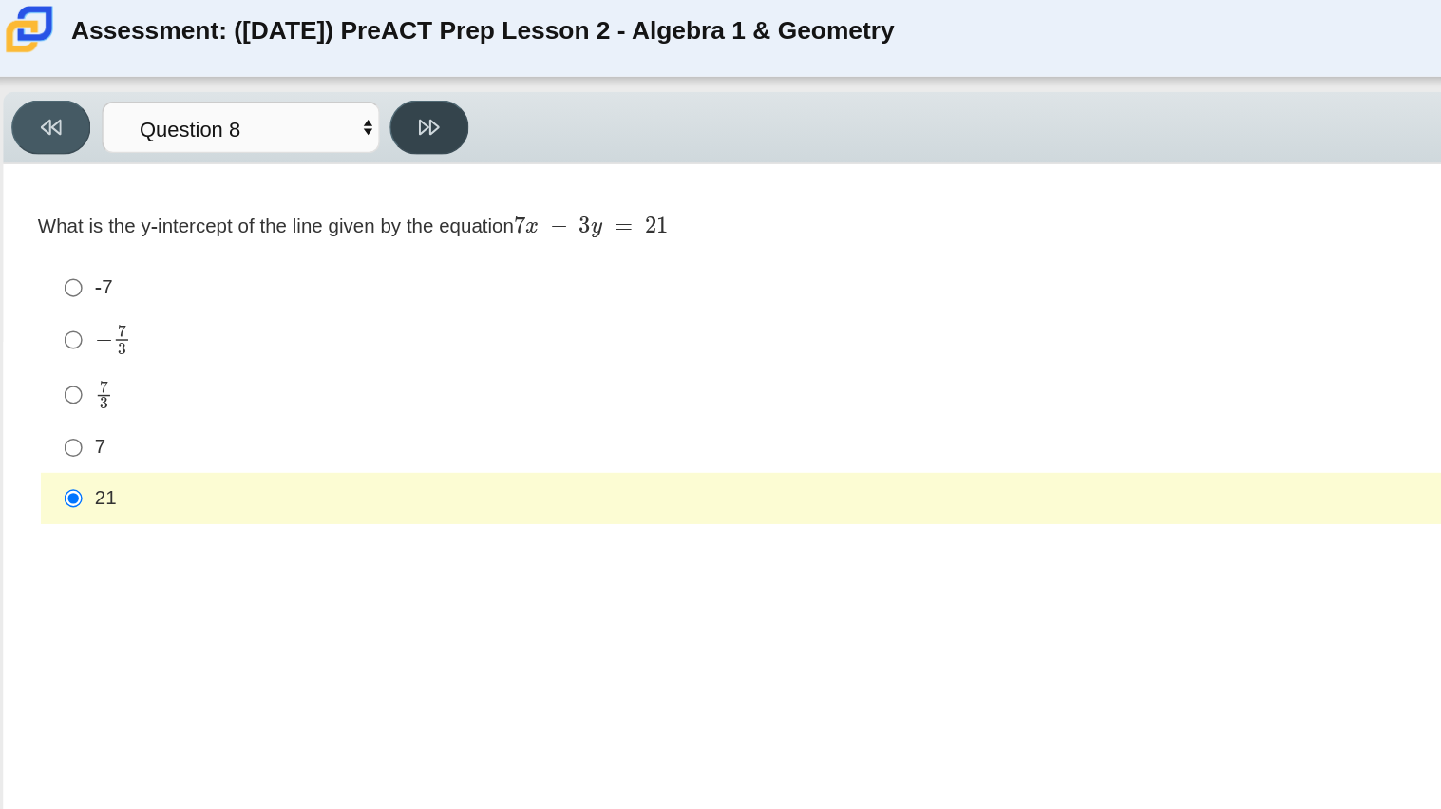
click at [293, 91] on icon at bounding box center [300, 95] width 14 height 14
select select "14773eaf-2ca1-47ae-afe7-a624a56f34b3"
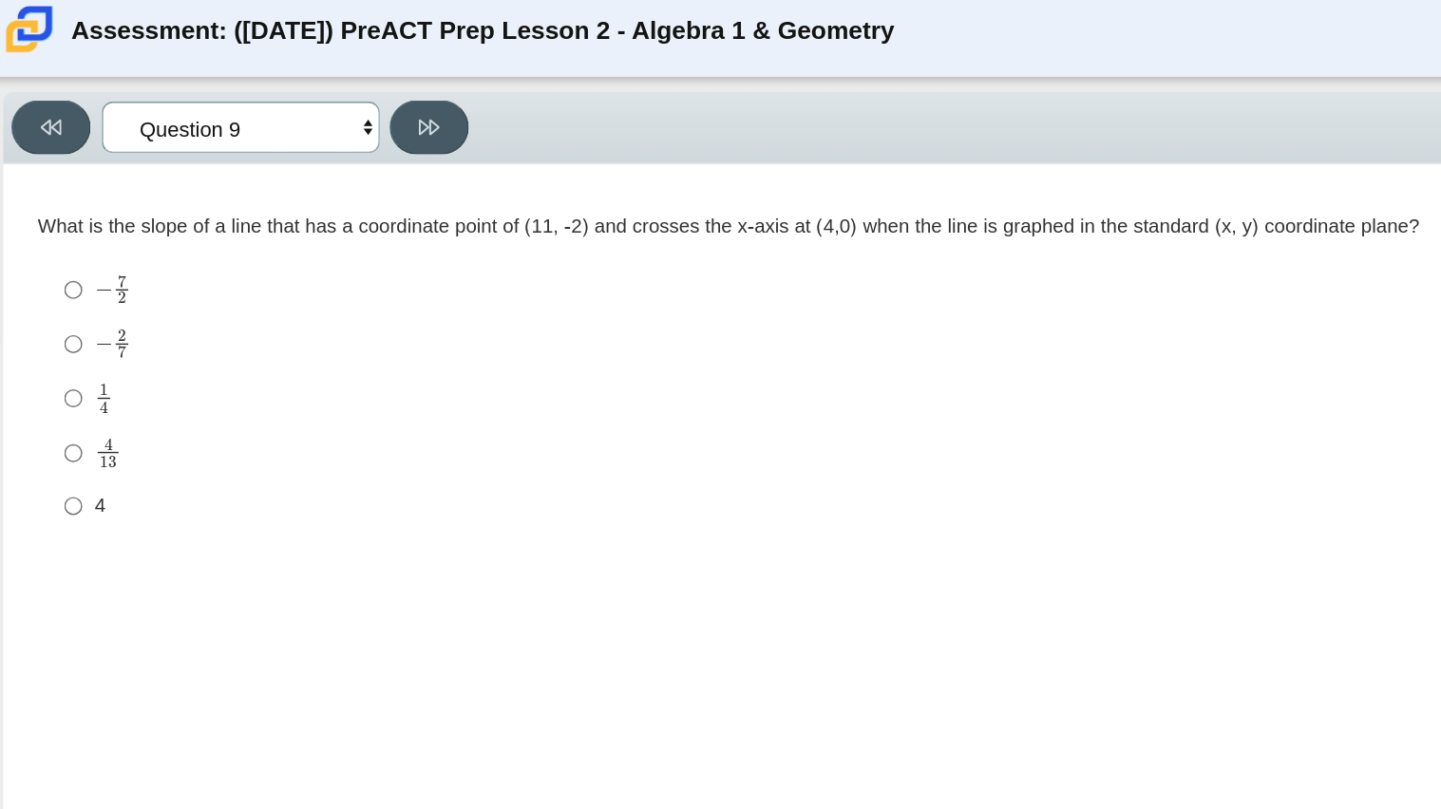
click at [182, 98] on select "Questions Question 1 Question 2 Question 3 Question 4 Question 5 Question 6 Que…" at bounding box center [172, 95] width 190 height 35
click at [207, 95] on select "Questions Question 1 Question 2 Question 3 Question 4 Question 5 Question 6 Que…" at bounding box center [172, 95] width 190 height 35
click at [94, 208] on mjx-frac "Assessment items" at bounding box center [91, 206] width 12 height 19
click at [64, 208] on input "− 7 2 negative 7 halves" at bounding box center [57, 206] width 12 height 37
radio input "true"
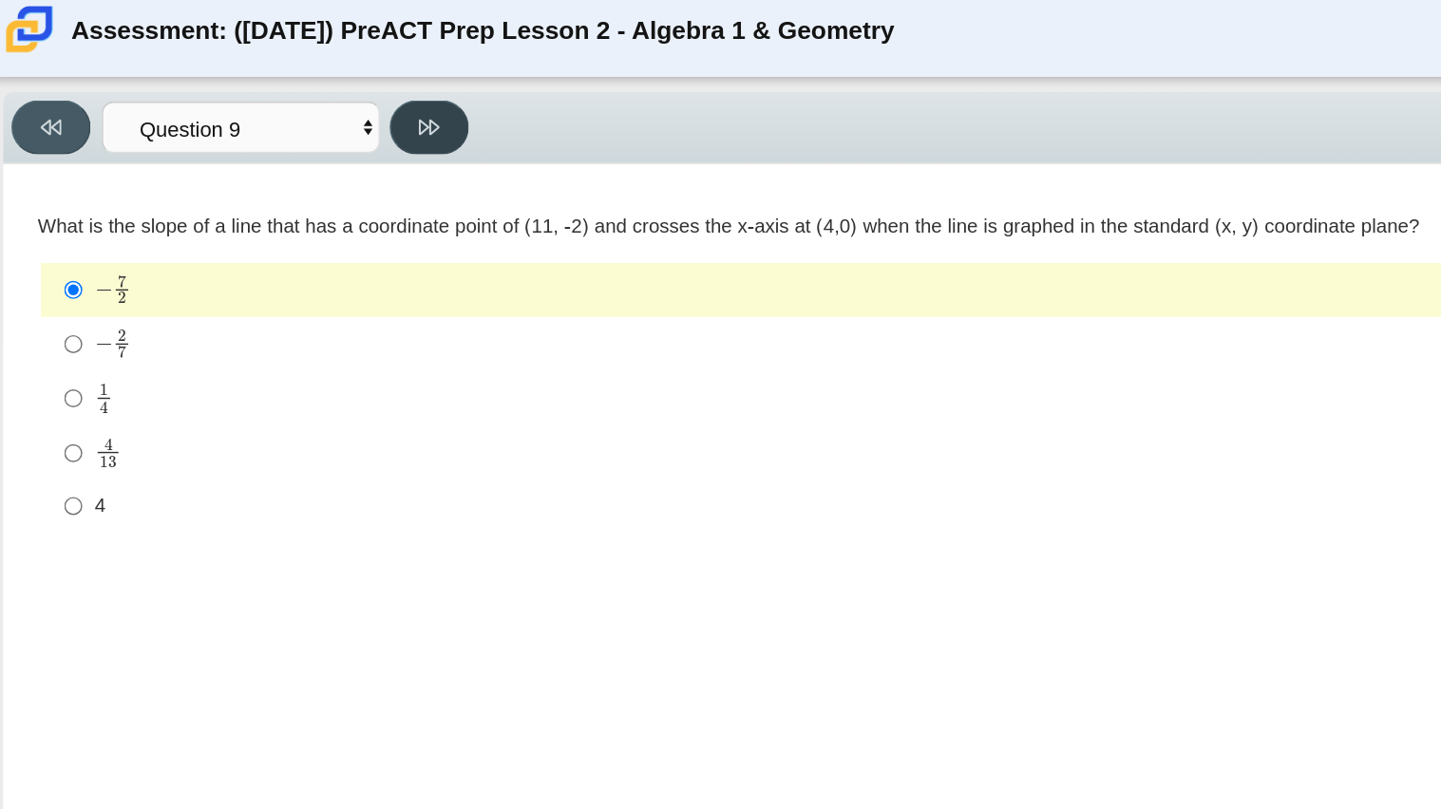
click at [318, 93] on button at bounding box center [301, 95] width 54 height 37
select select "96b71634-eacb-4f7e-8aef-411727d9bcba"
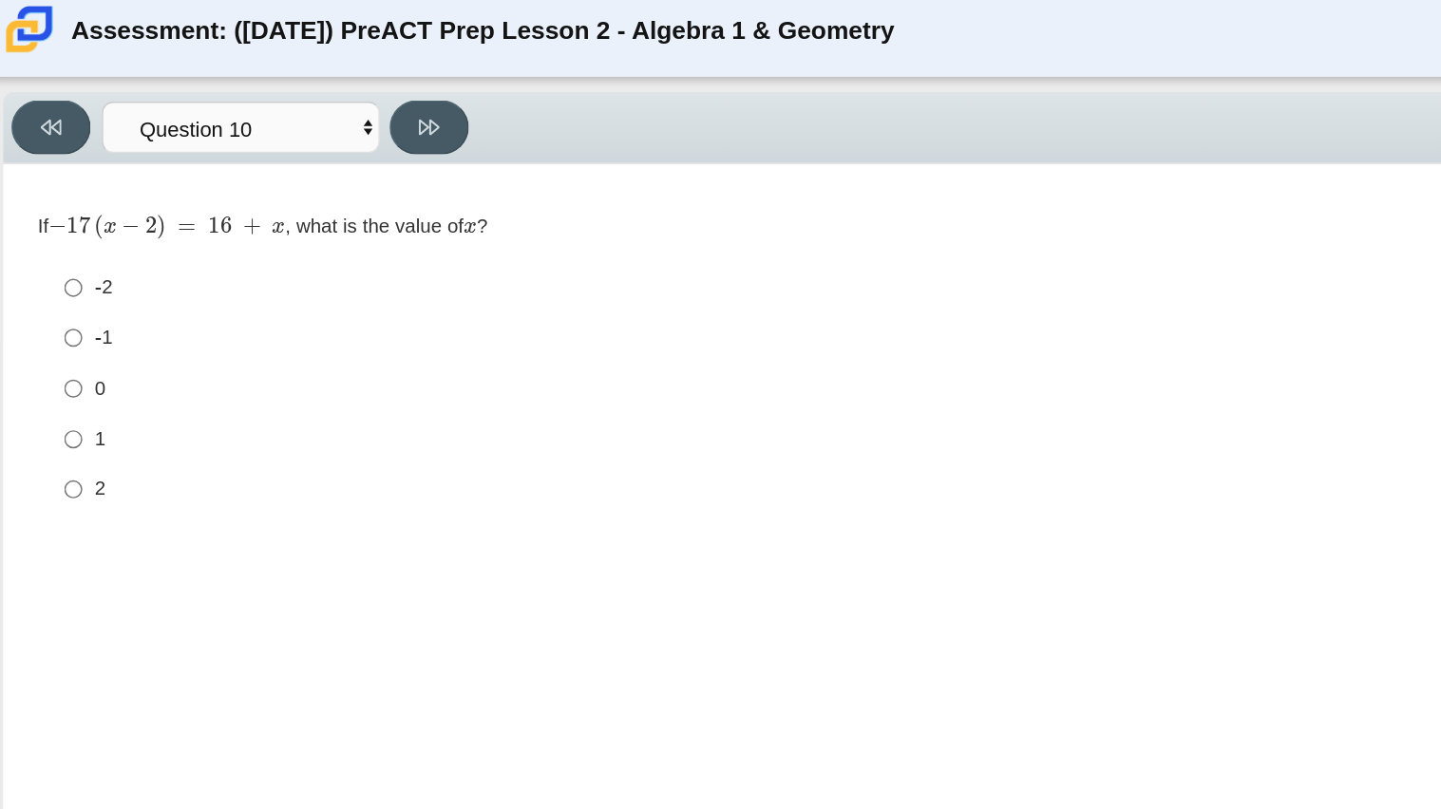
click at [82, 207] on div "-2" at bounding box center [701, 205] width 1259 height 19
click at [64, 207] on input "-2 -2" at bounding box center [57, 205] width 12 height 34
radio input "true"
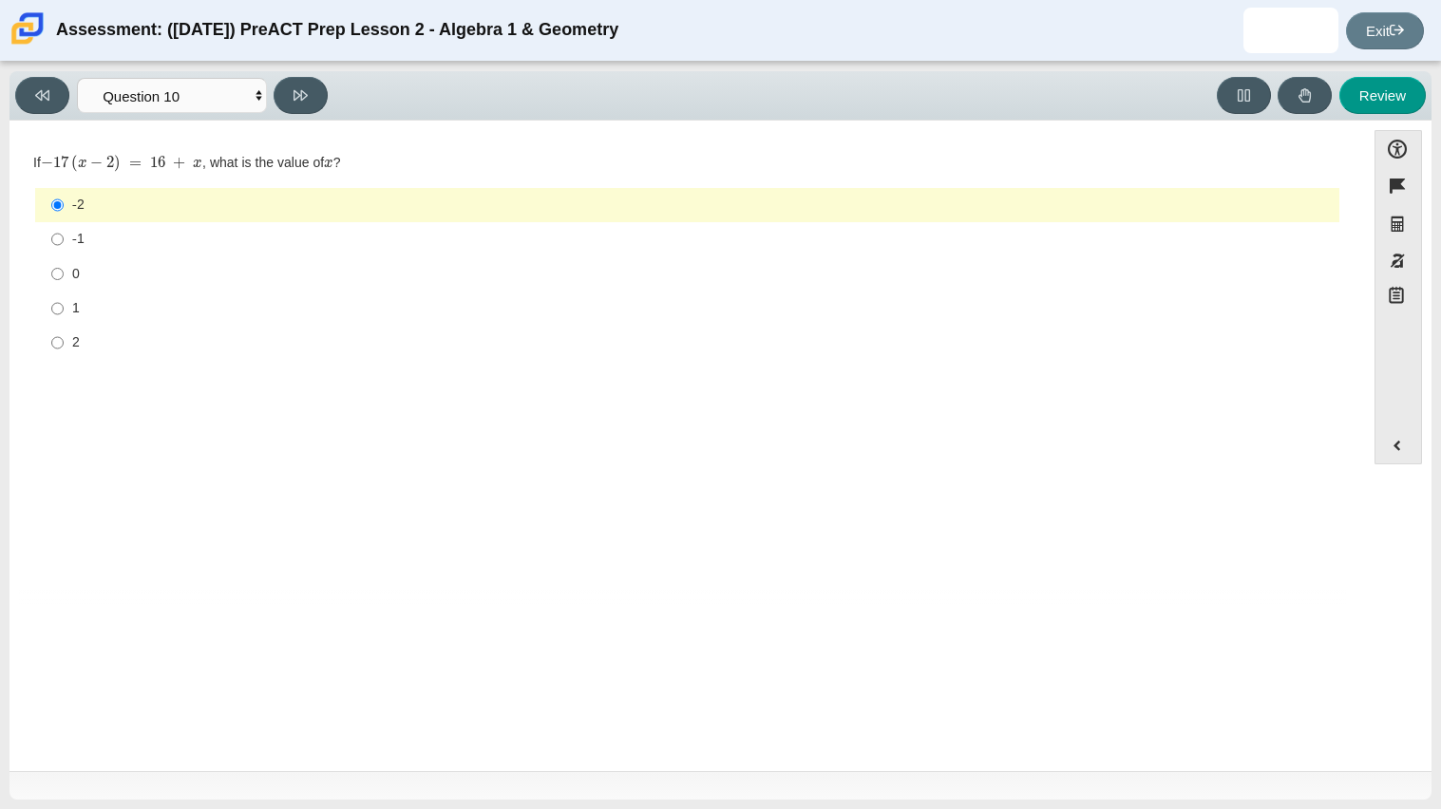
click at [205, 475] on div "Question If − 17 ( x − 2 ) = 16 + x , what is the value of x ? Responses -2 -2 …" at bounding box center [687, 369] width 1336 height 469
click at [215, 203] on div "-2" at bounding box center [701, 205] width 1259 height 19
click at [64, 203] on input "-2 -2" at bounding box center [57, 205] width 12 height 34
click at [236, 413] on div "Question If − 17 ( x − 2 ) = 16 + x , what is the value of x ? Responses -2 -2 …" at bounding box center [687, 369] width 1336 height 469
click at [197, 300] on div "1" at bounding box center [701, 308] width 1259 height 19
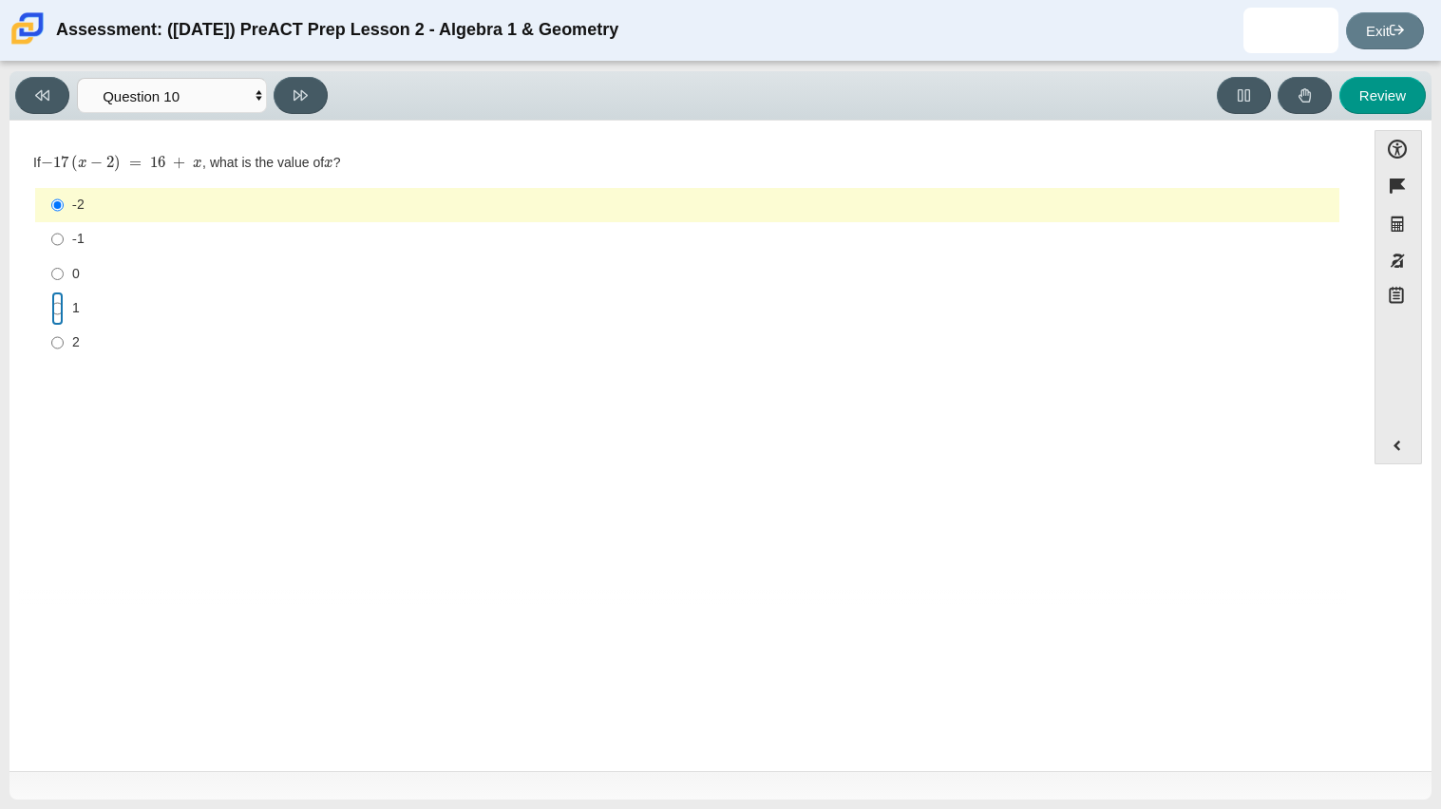
click at [64, 300] on input "1 1" at bounding box center [57, 309] width 12 height 34
radio input "true"
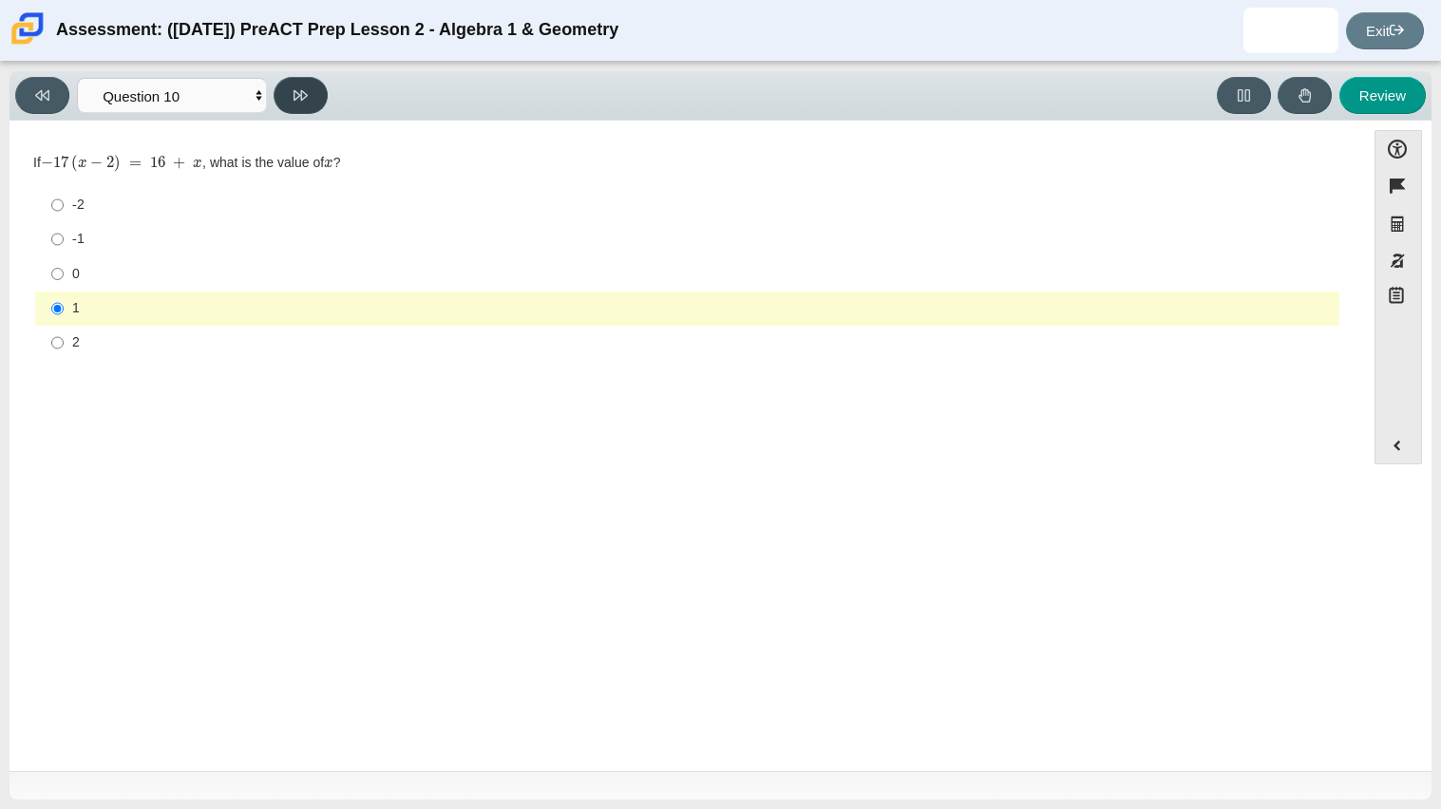
click at [327, 101] on button at bounding box center [301, 95] width 54 height 37
select select "review"
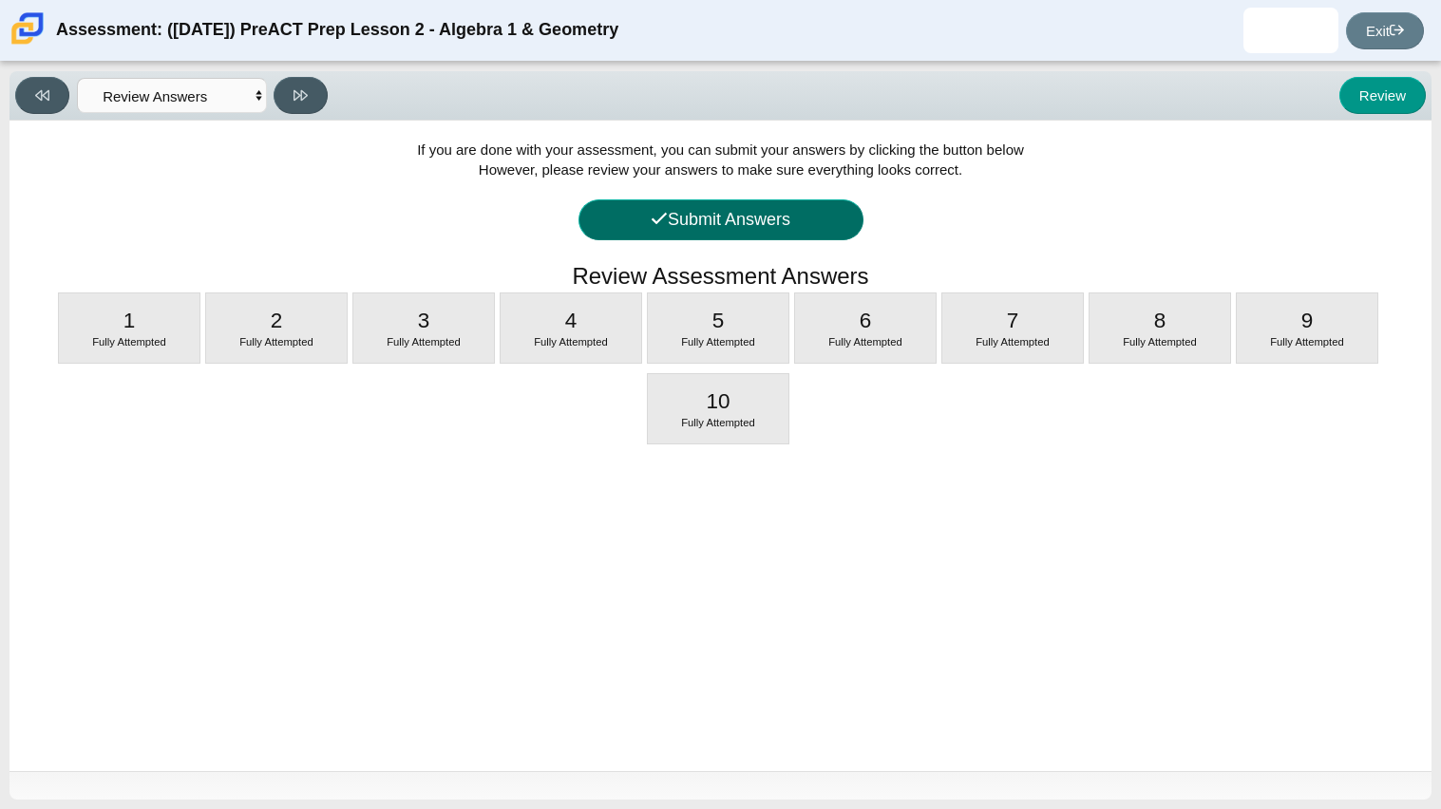
click at [700, 225] on button "Submit Answers" at bounding box center [720, 219] width 285 height 41
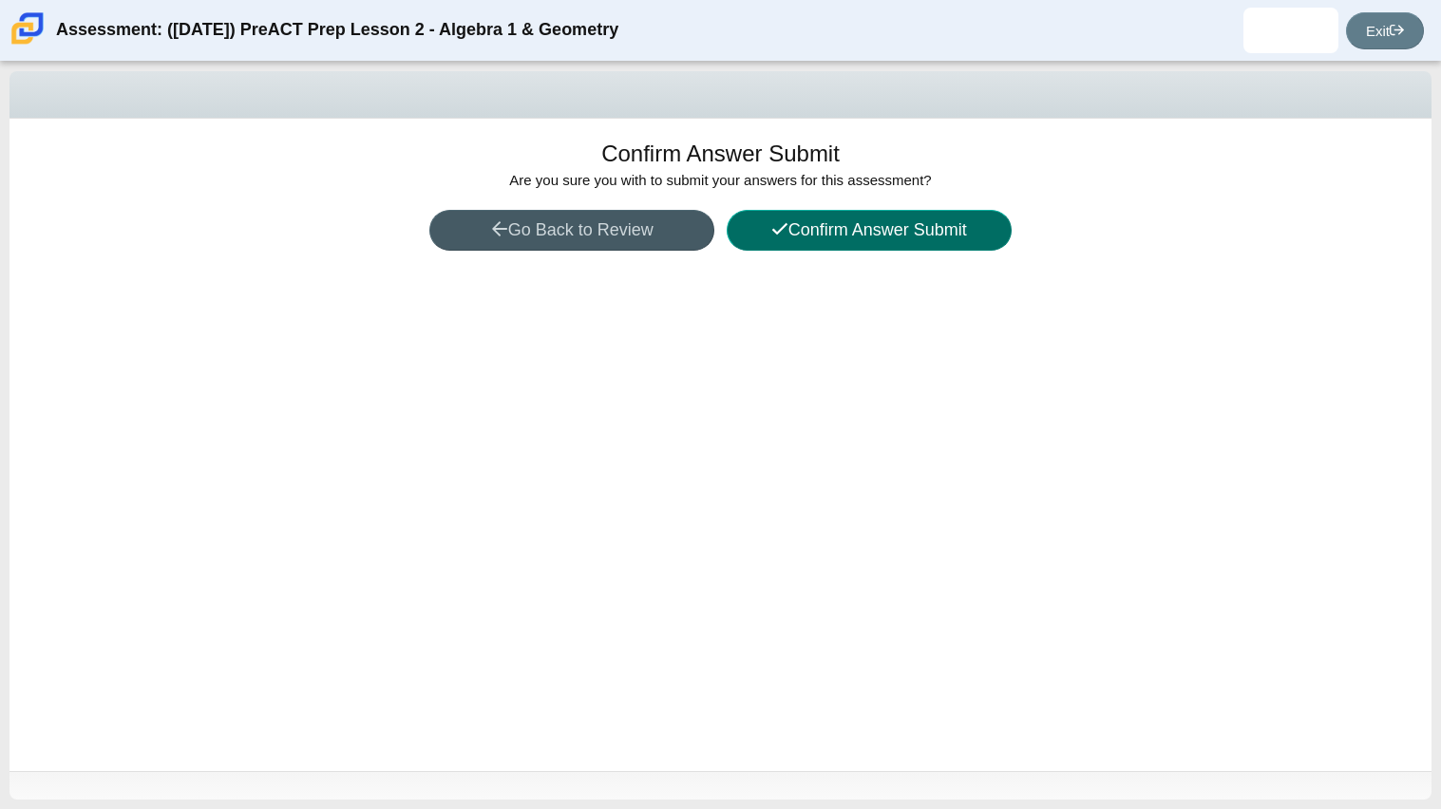
click at [876, 244] on button "Confirm Answer Submit" at bounding box center [869, 230] width 285 height 41
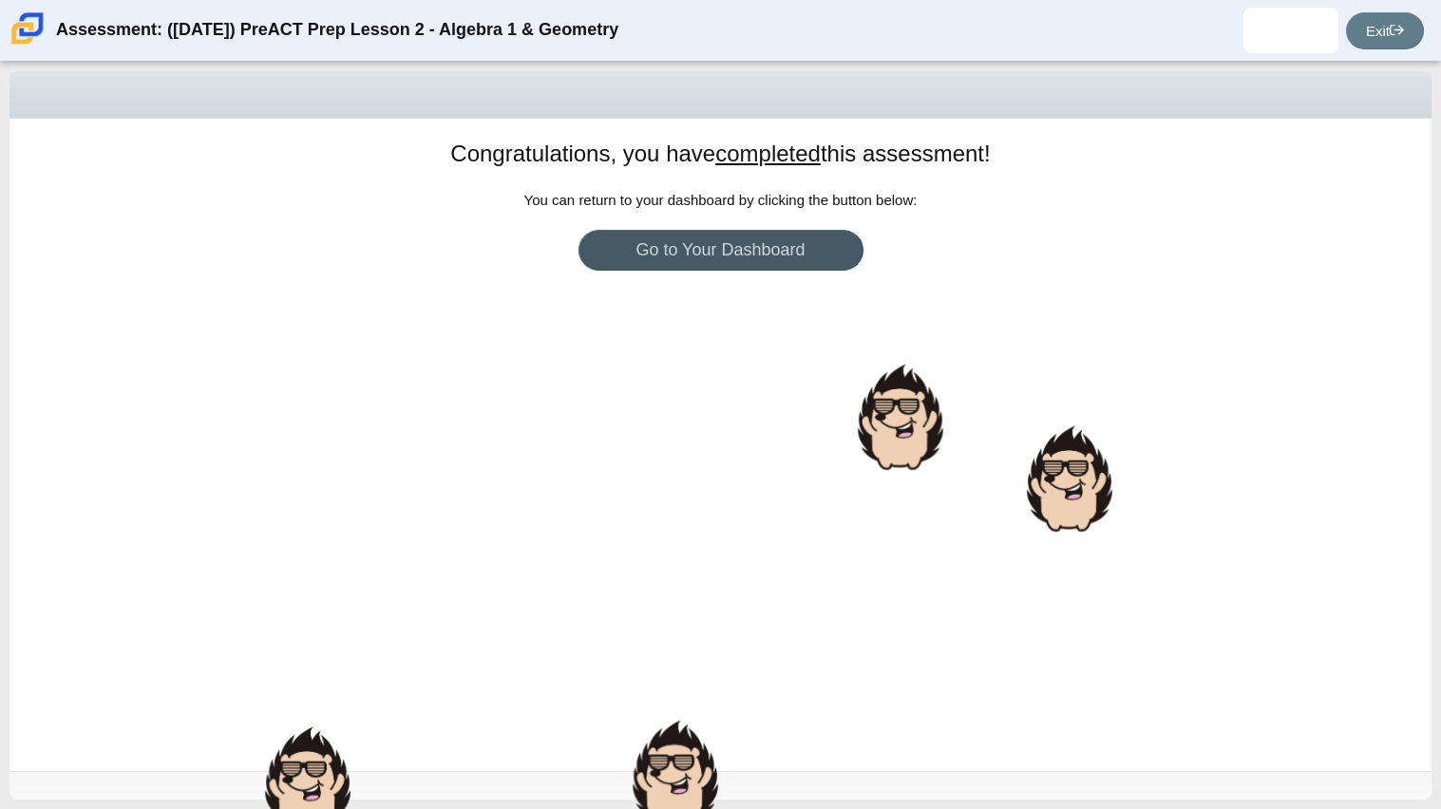
click at [661, 530] on div "Congratulations, you have completed this assessment! You can return to your das…" at bounding box center [720, 445] width 1422 height 653
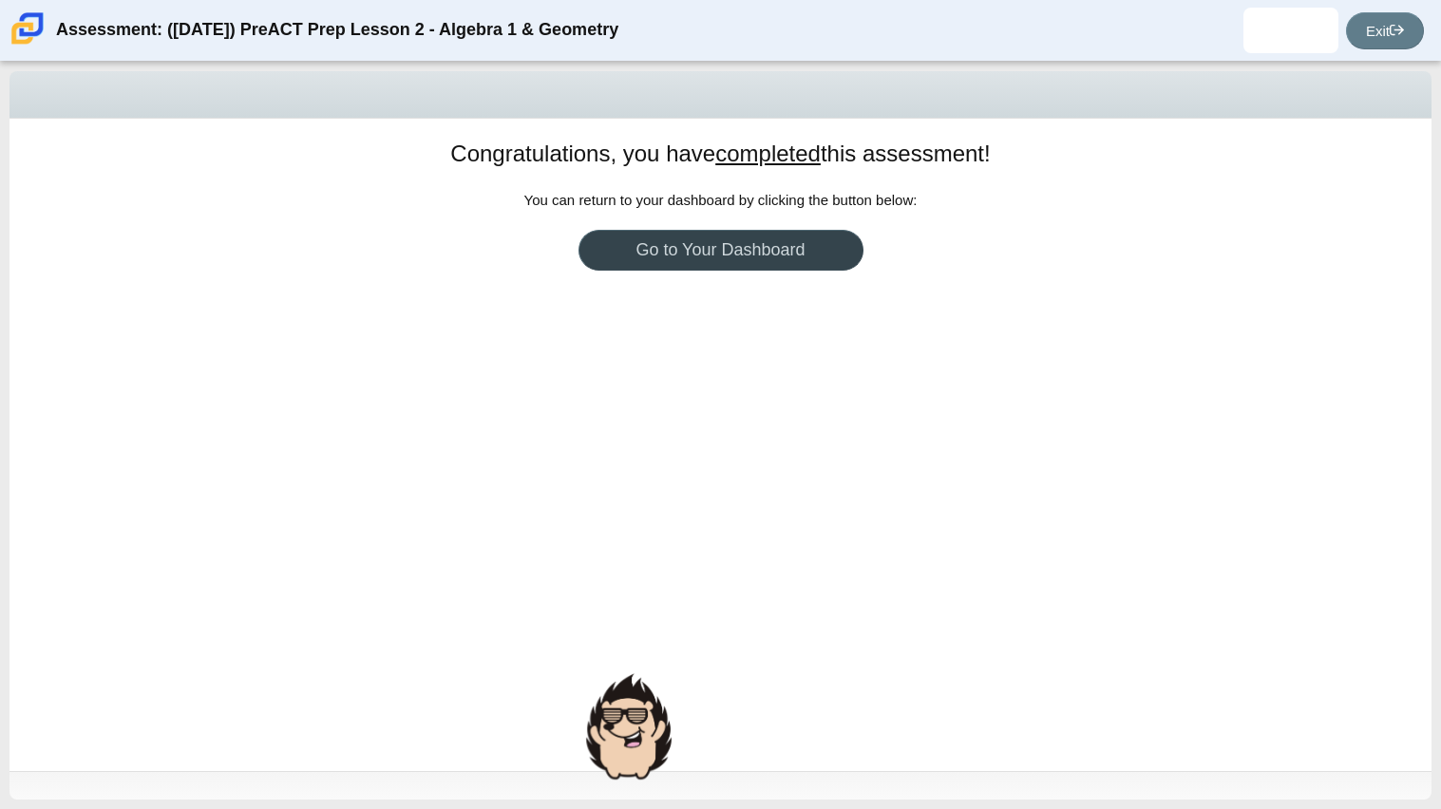
click at [749, 261] on link "Go to Your Dashboard" at bounding box center [720, 250] width 285 height 41
